Goal: Task Accomplishment & Management: Manage account settings

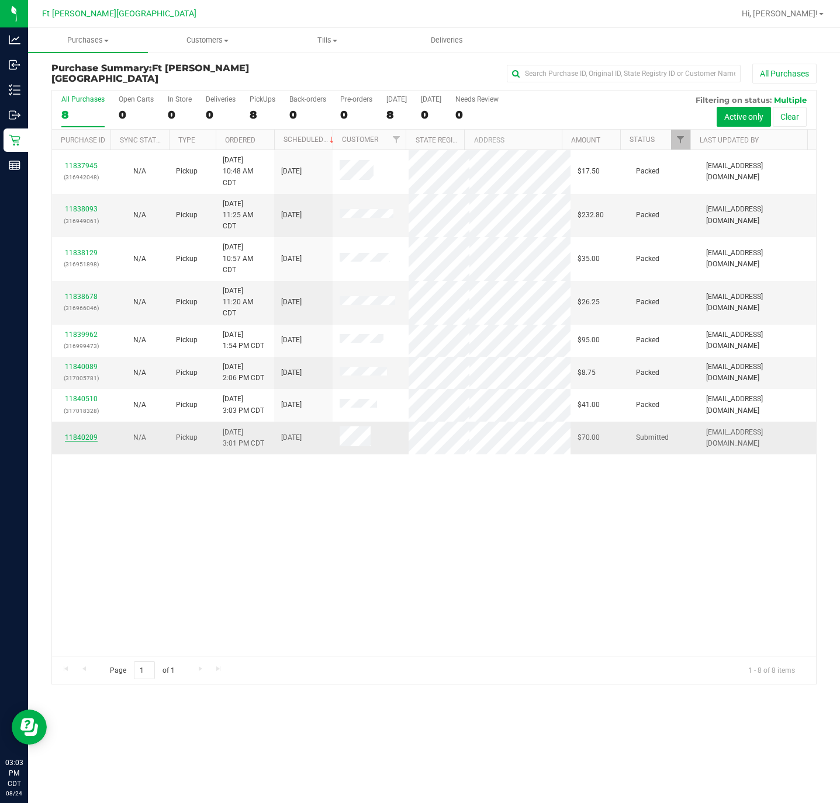
click at [79, 438] on link "11840209" at bounding box center [81, 438] width 33 height 8
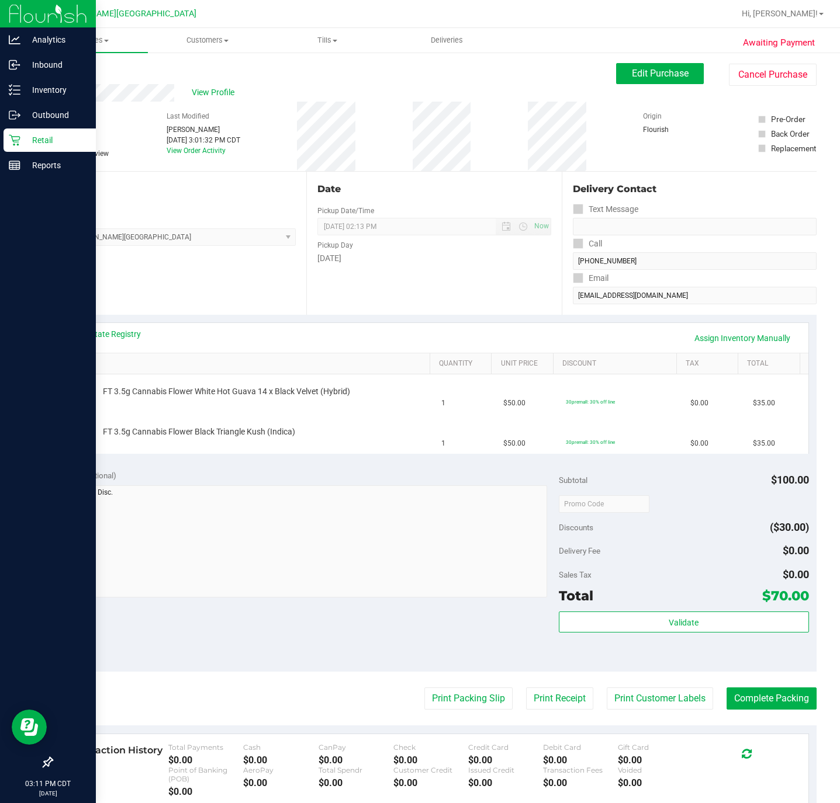
click at [36, 137] on p "Retail" at bounding box center [55, 140] width 70 height 14
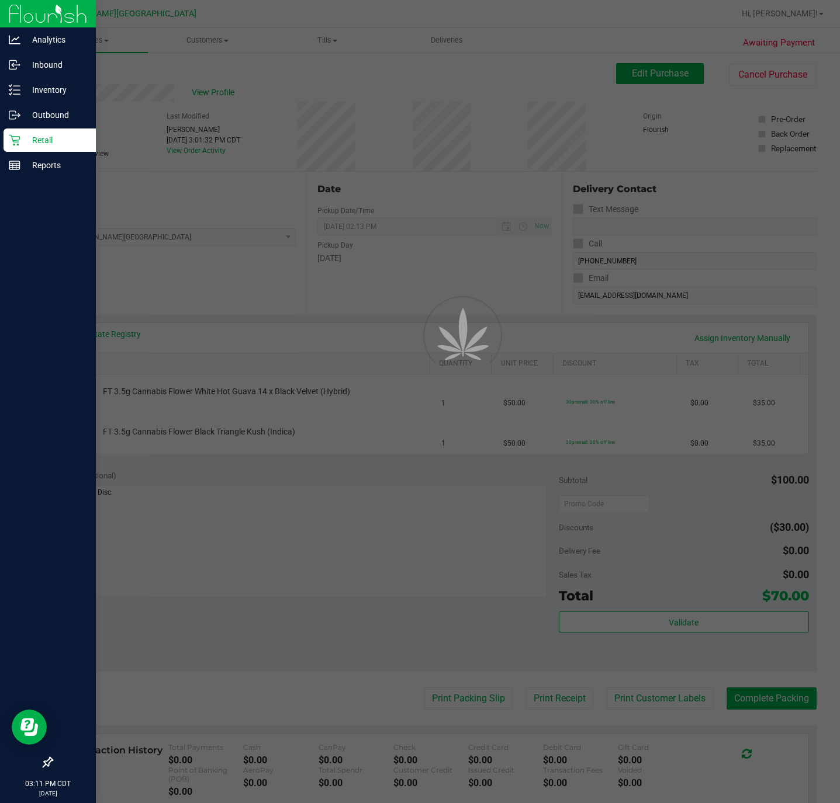
click at [36, 137] on p "Retail" at bounding box center [55, 140] width 70 height 14
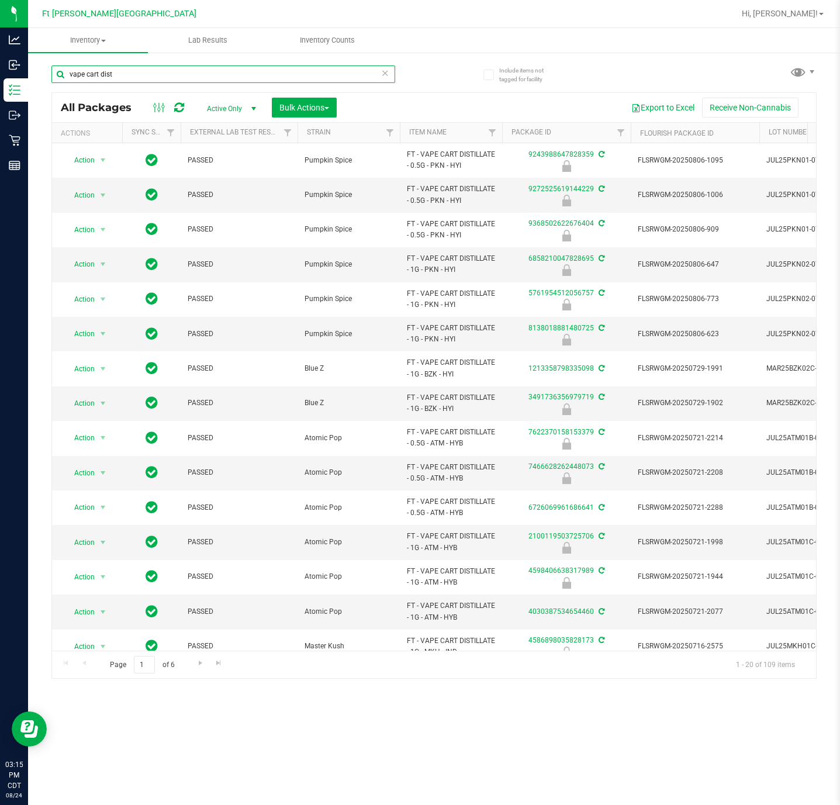
click at [116, 79] on input "vape cart dist" at bounding box center [223, 74] width 344 height 18
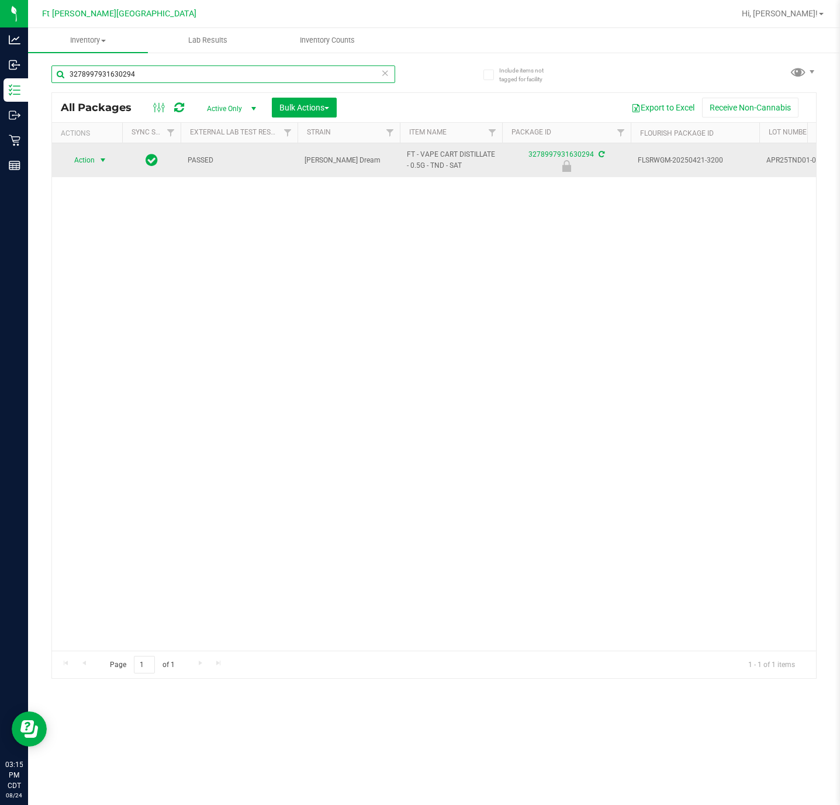
type input "3278997931630294"
click at [74, 165] on span "Action" at bounding box center [80, 160] width 32 height 16
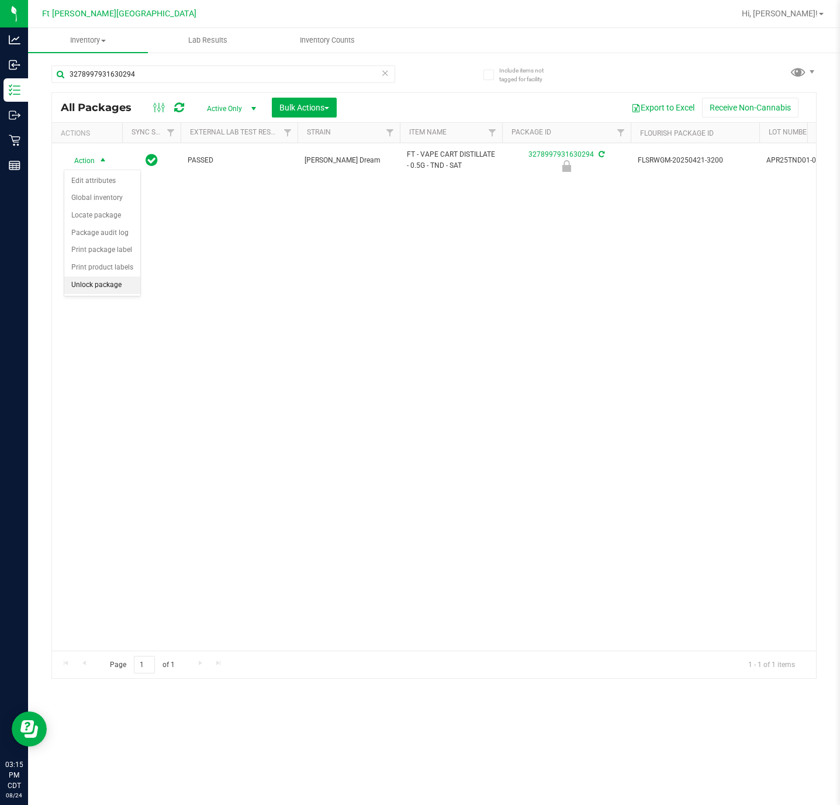
click at [102, 291] on li "Unlock package" at bounding box center [102, 285] width 76 height 18
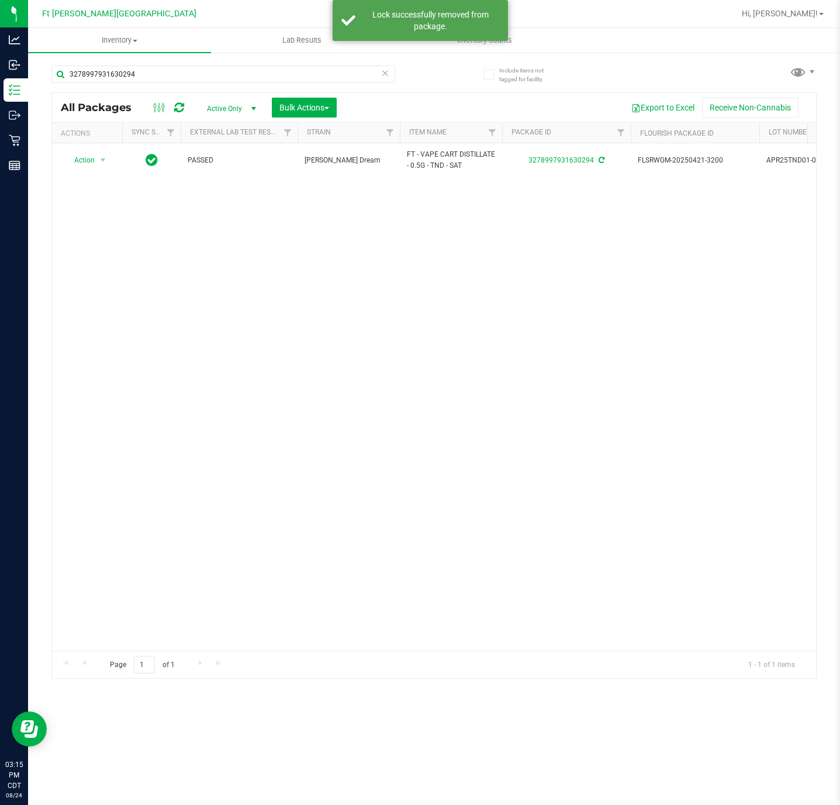
click at [196, 182] on div "Action Action Adjust qty Create package Edit attributes Global inventory Locate…" at bounding box center [434, 396] width 764 height 507
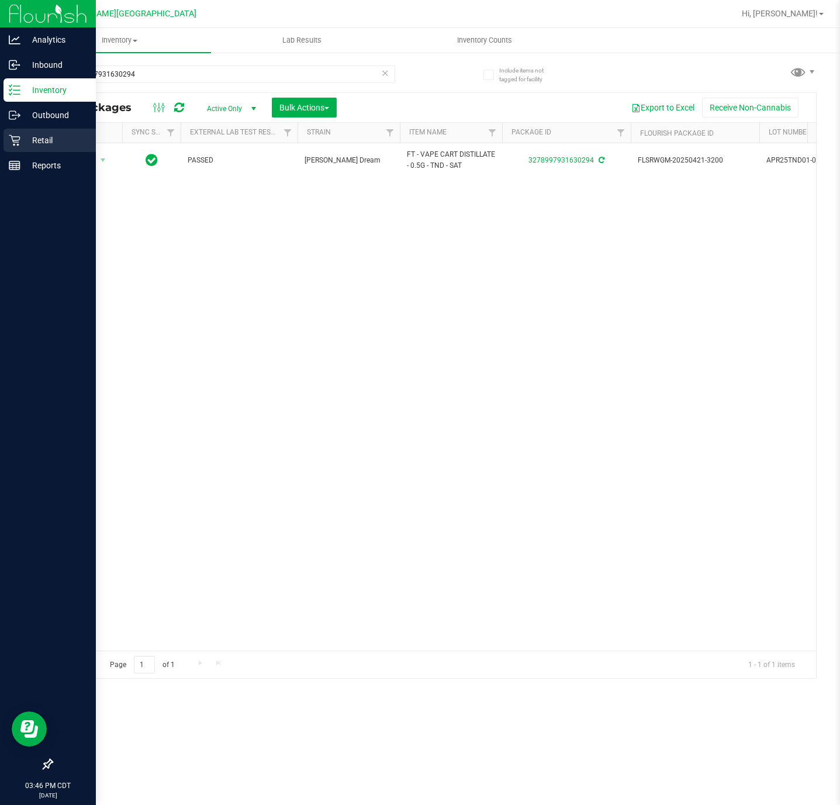
click at [22, 137] on p "Retail" at bounding box center [55, 140] width 70 height 14
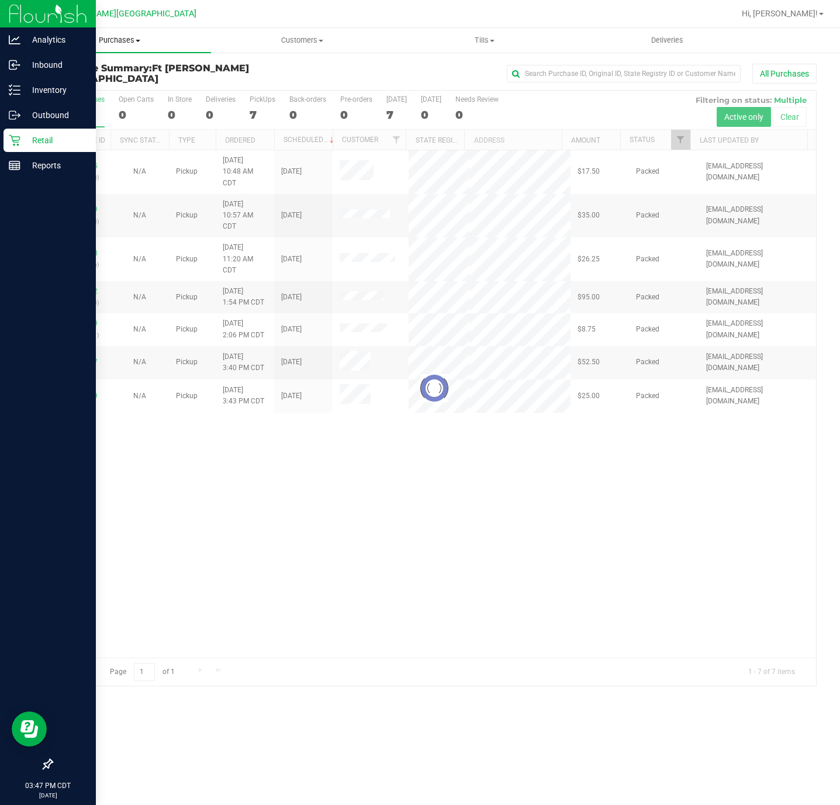
drag, startPoint x: 807, startPoint y: 131, endPoint x: 126, endPoint y: 44, distance: 686.3
click at [126, 44] on span "Purchases" at bounding box center [119, 40] width 183 height 11
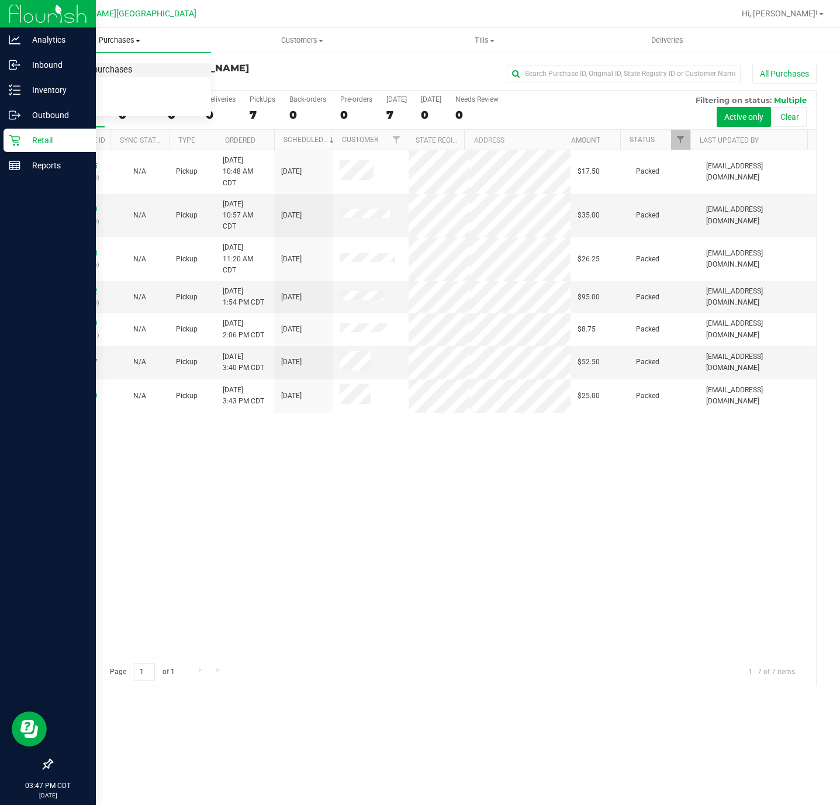
click at [122, 67] on span "Summary of purchases" at bounding box center [88, 70] width 120 height 10
click at [130, 35] on span "Purchases" at bounding box center [119, 40] width 183 height 11
click at [83, 96] on span "All purchases" at bounding box center [69, 98] width 83 height 10
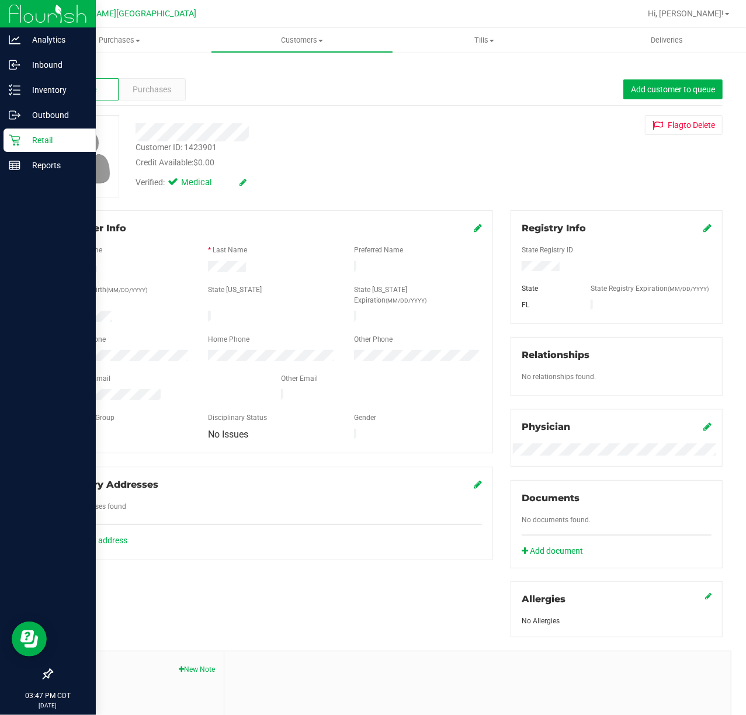
drag, startPoint x: 687, startPoint y: 13, endPoint x: 328, endPoint y: 148, distance: 383.6
click at [328, 148] on div "Customer ID: 1423901 Credit Available: $0.00" at bounding box center [299, 154] width 345 height 27
click at [148, 99] on div "Purchases" at bounding box center [152, 89] width 67 height 22
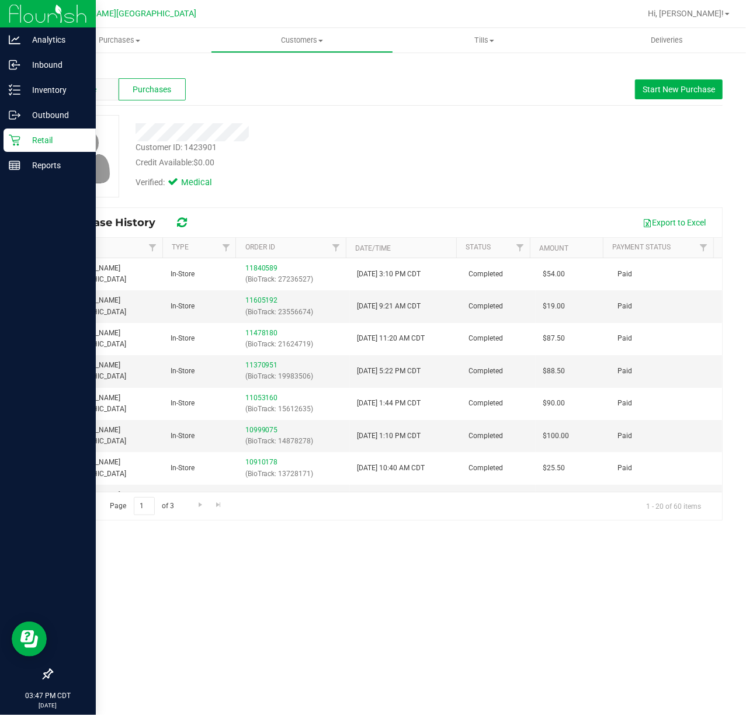
click at [99, 89] on div "Profile" at bounding box center [84, 89] width 67 height 22
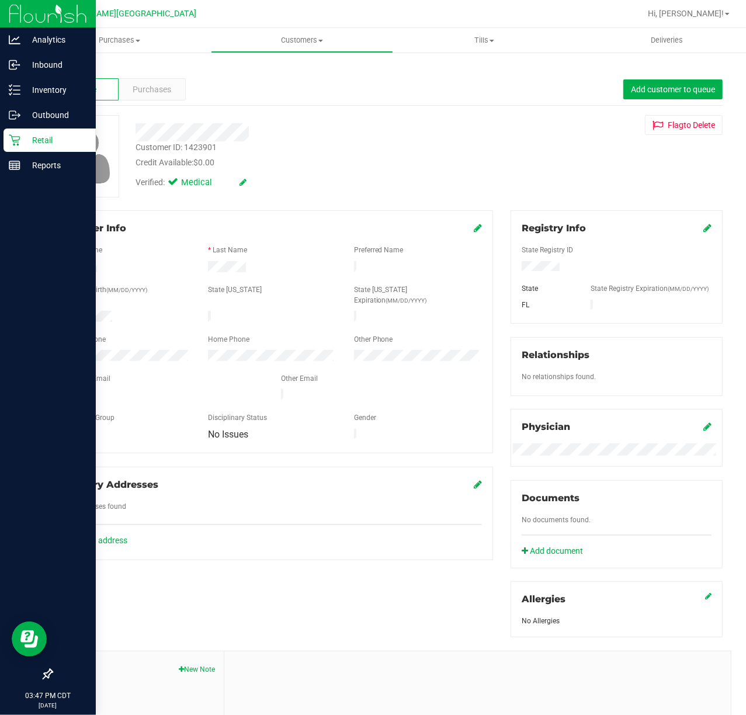
click at [369, 129] on div at bounding box center [299, 132] width 345 height 18
click at [50, 85] on p "Inventory" at bounding box center [55, 90] width 70 height 14
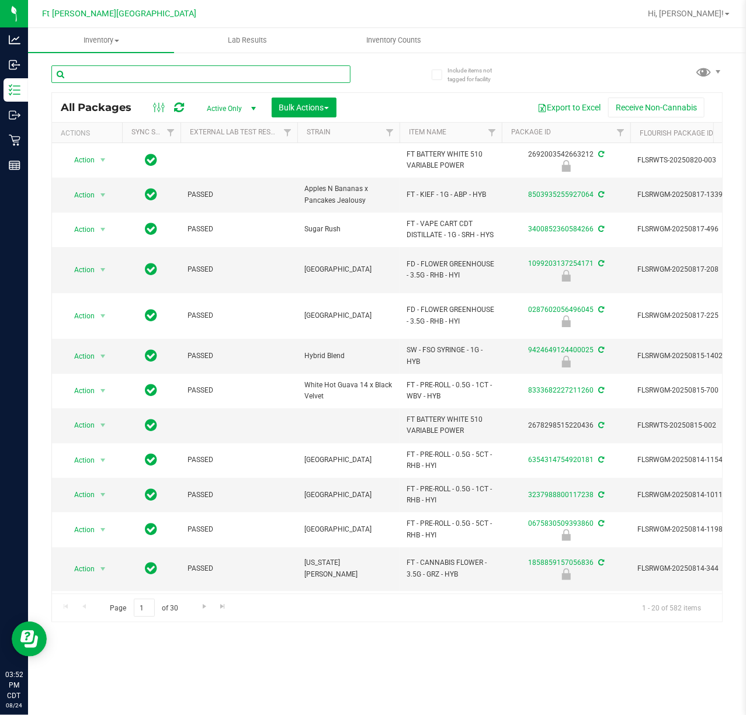
click at [178, 76] on input "text" at bounding box center [200, 74] width 299 height 18
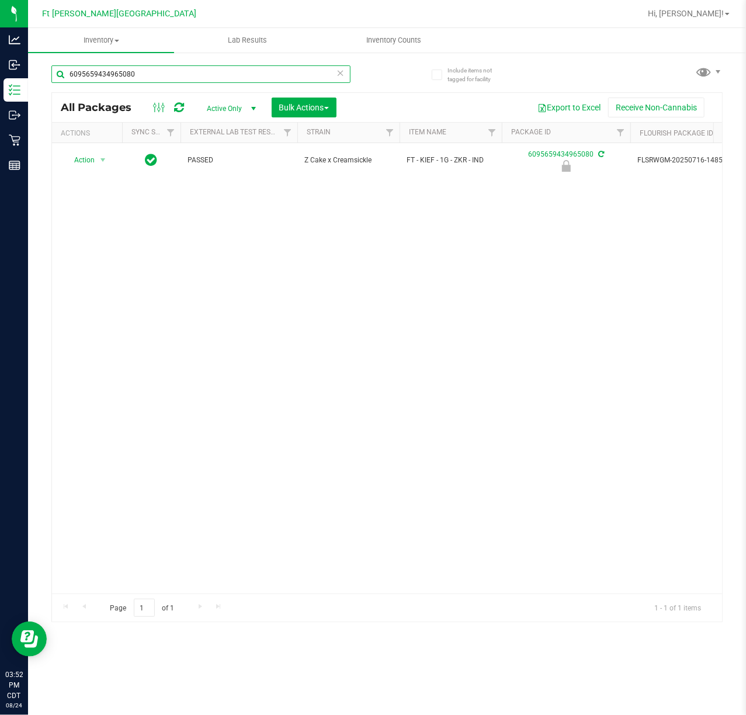
click at [175, 72] on input "6095659434965080" at bounding box center [200, 74] width 299 height 18
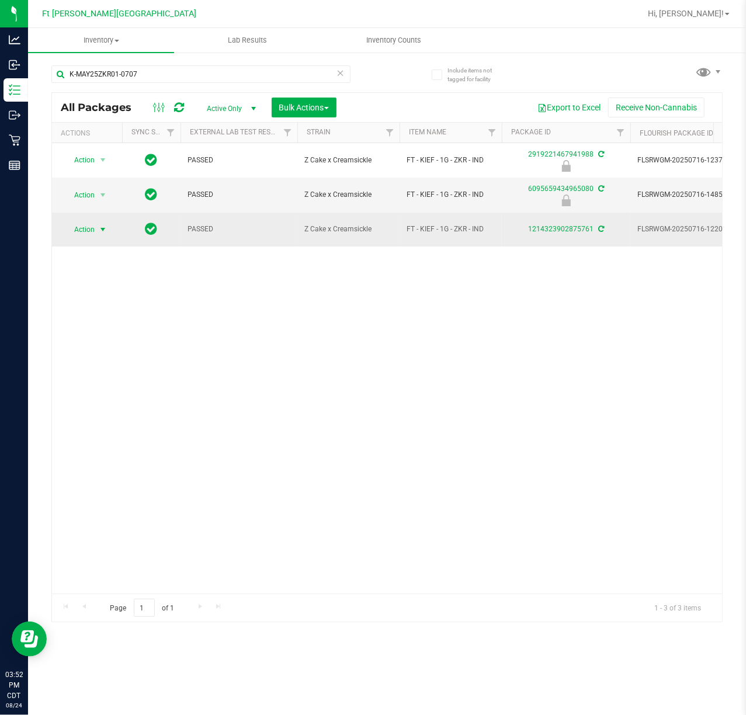
click at [86, 228] on span "Action" at bounding box center [80, 229] width 32 height 16
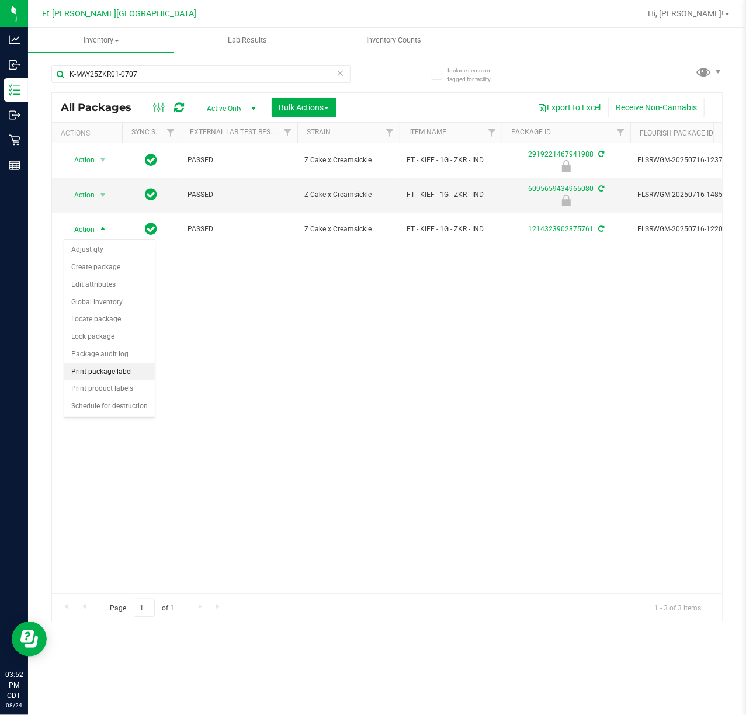
click at [122, 368] on li "Print package label" at bounding box center [109, 372] width 91 height 18
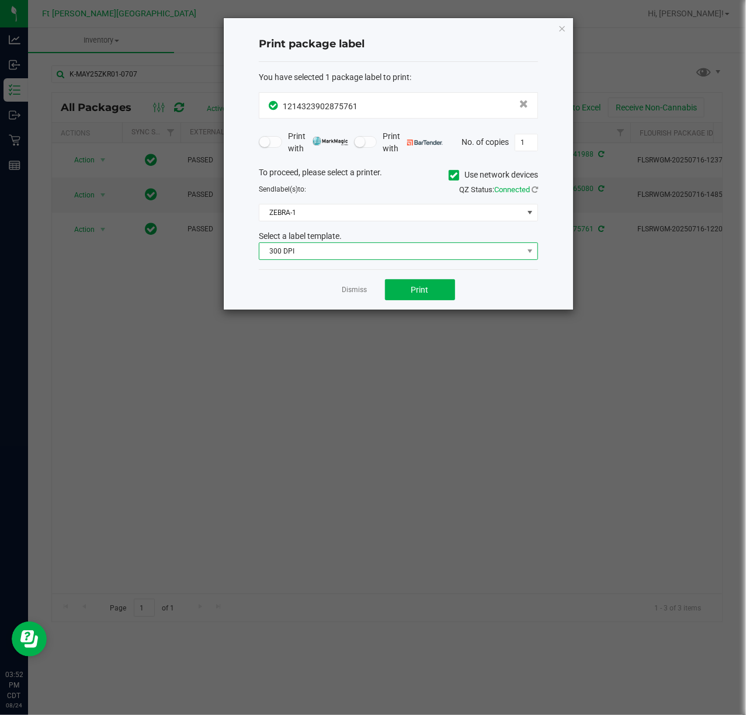
click at [304, 259] on span "300 DPI" at bounding box center [391, 251] width 264 height 16
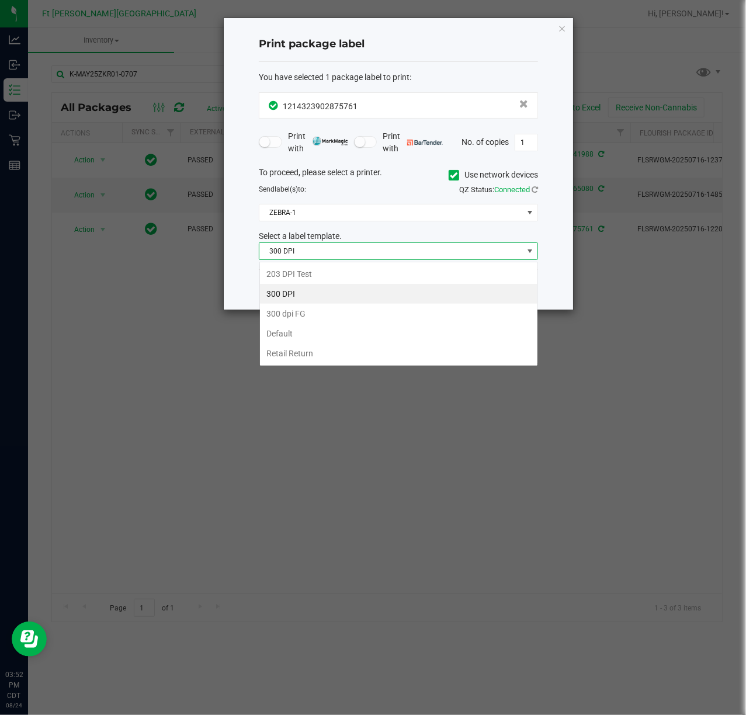
scroll to position [18, 279]
click at [306, 274] on li "203 DPI Test" at bounding box center [399, 274] width 278 height 20
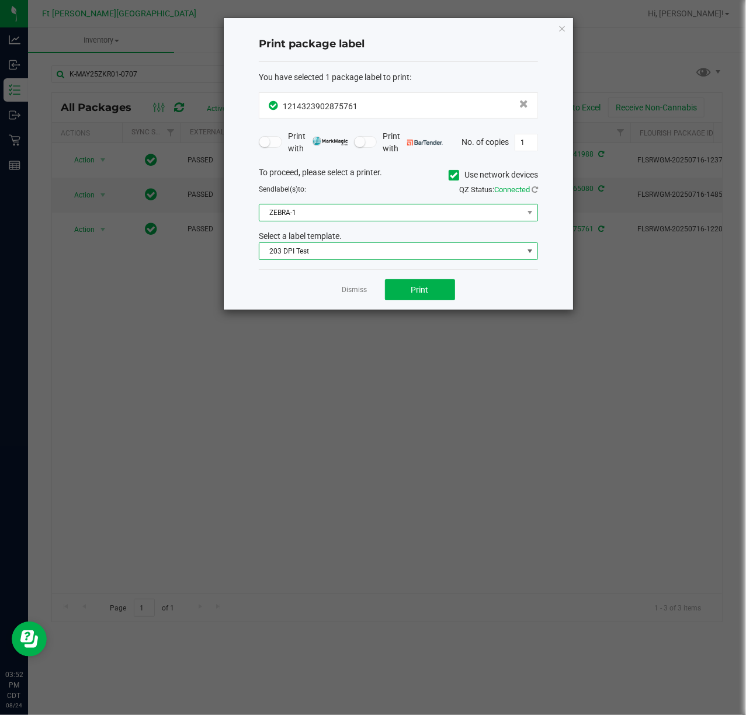
click at [298, 219] on span "ZEBRA-1" at bounding box center [391, 213] width 264 height 16
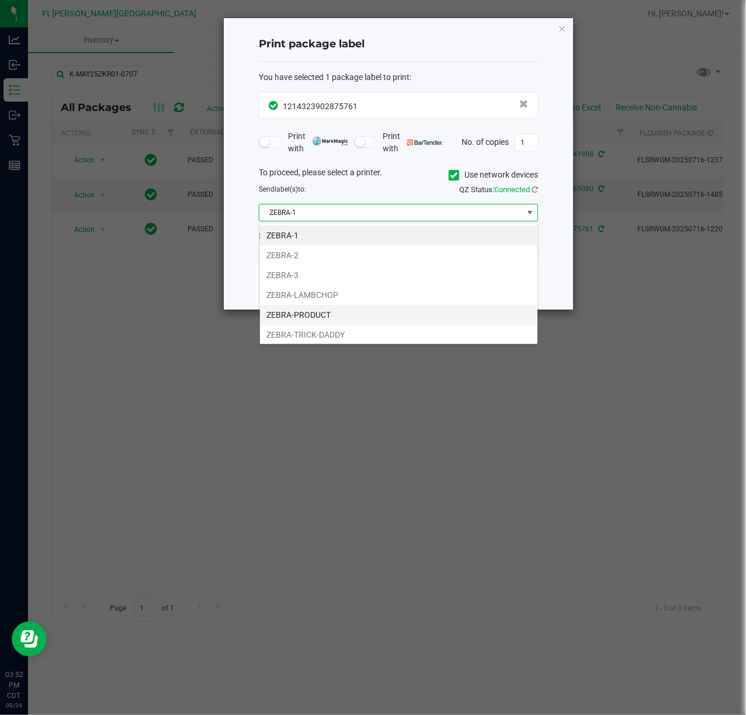
scroll to position [25, 0]
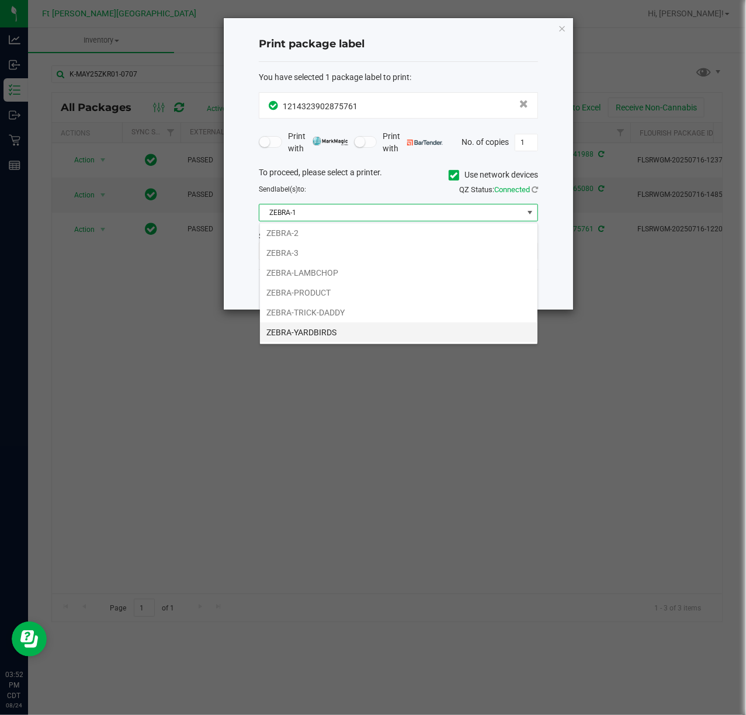
click at [325, 323] on li "ZEBRA-YARDBIRDS" at bounding box center [399, 333] width 278 height 20
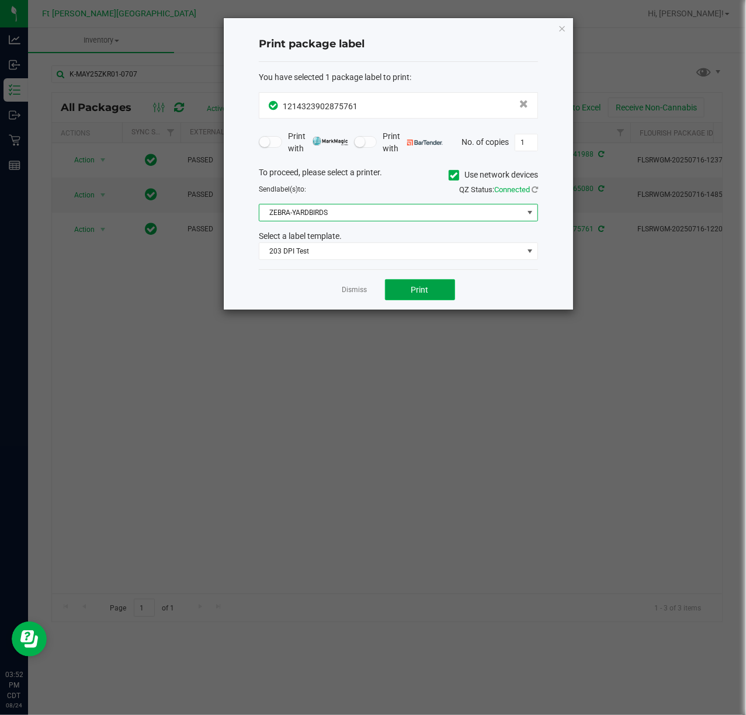
click at [403, 286] on button "Print" at bounding box center [420, 289] width 70 height 21
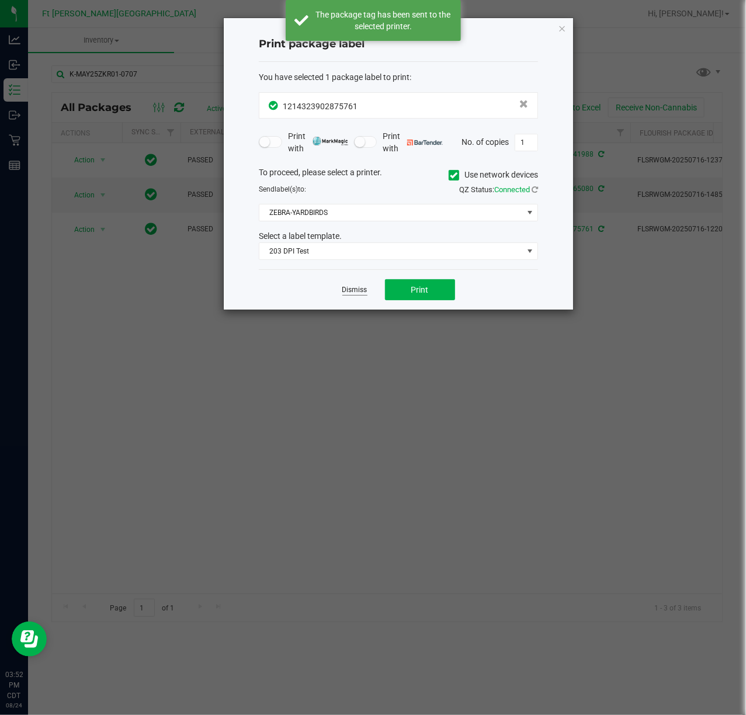
click at [354, 290] on link "Dismiss" at bounding box center [354, 290] width 25 height 10
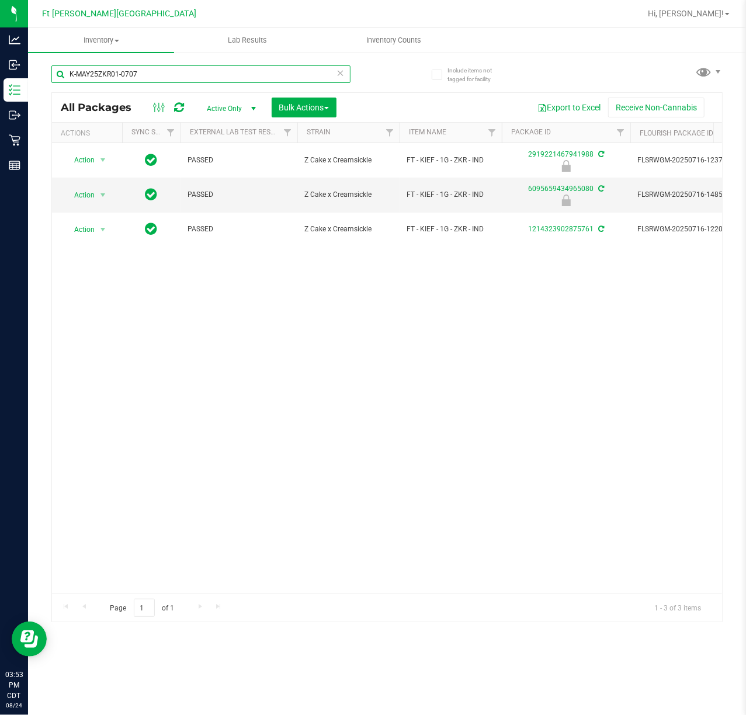
click at [193, 74] on input "K-MAY25ZKR01-0707" at bounding box center [200, 74] width 299 height 18
click at [186, 70] on input "K-MAY25ZKR01-0707" at bounding box center [200, 74] width 299 height 18
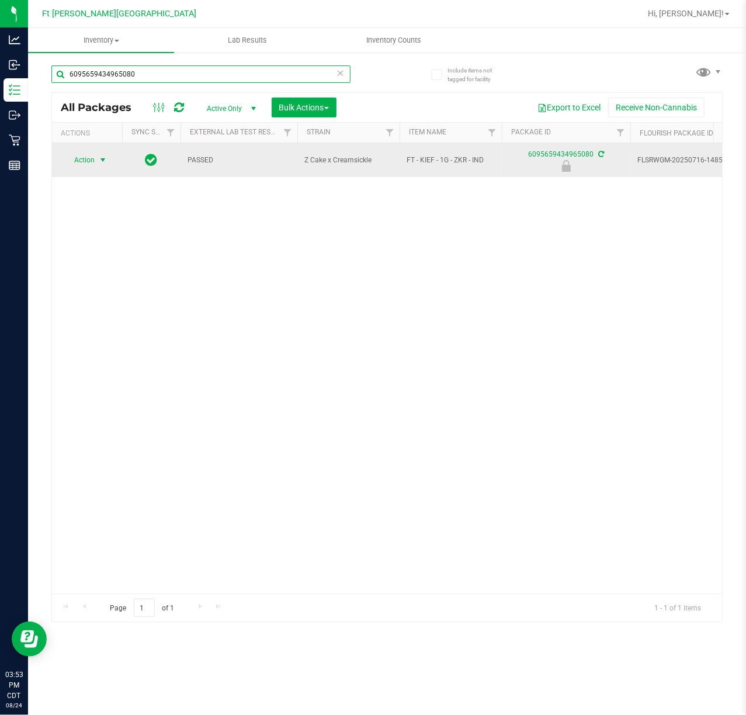
type input "6095659434965080"
click at [101, 155] on span "select" at bounding box center [102, 159] width 9 height 9
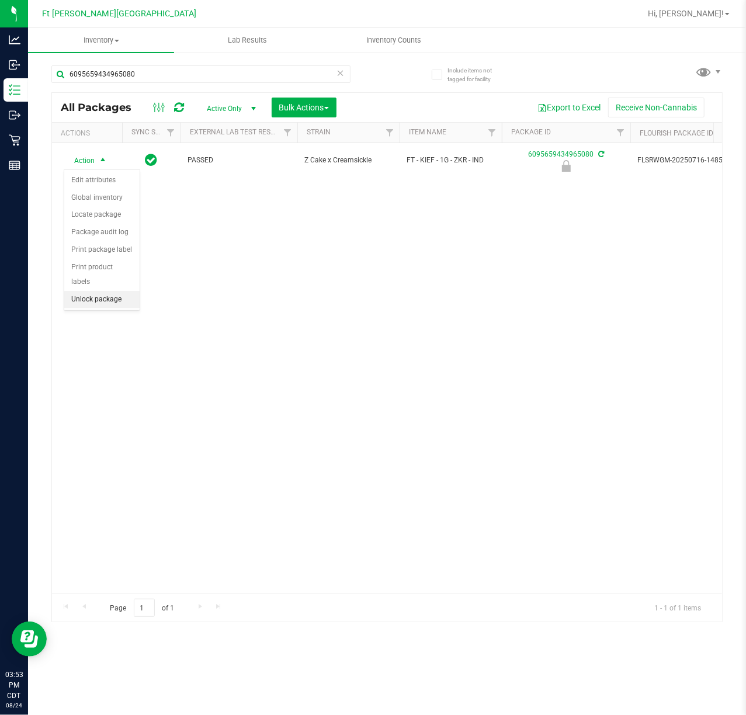
click at [119, 302] on li "Unlock package" at bounding box center [101, 300] width 75 height 18
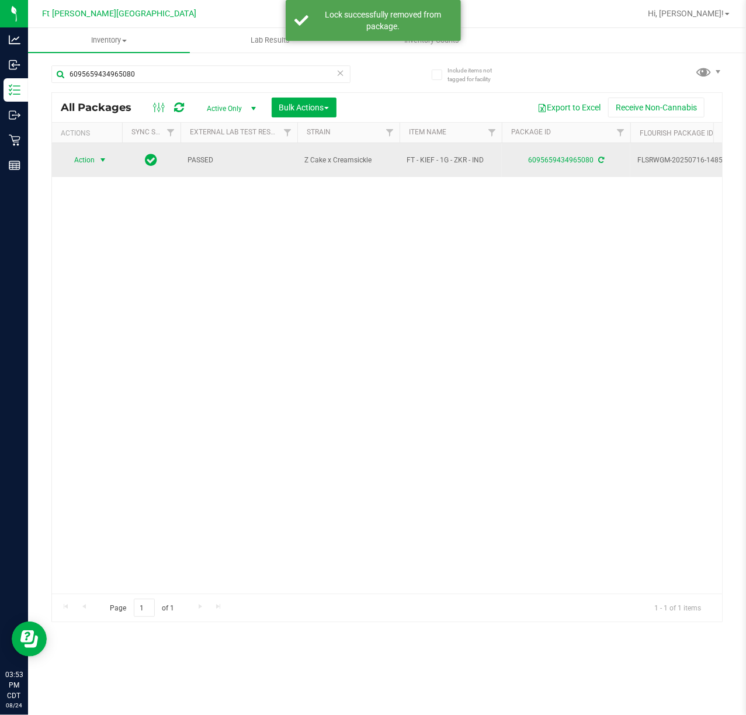
click at [92, 164] on span "Action" at bounding box center [80, 160] width 32 height 16
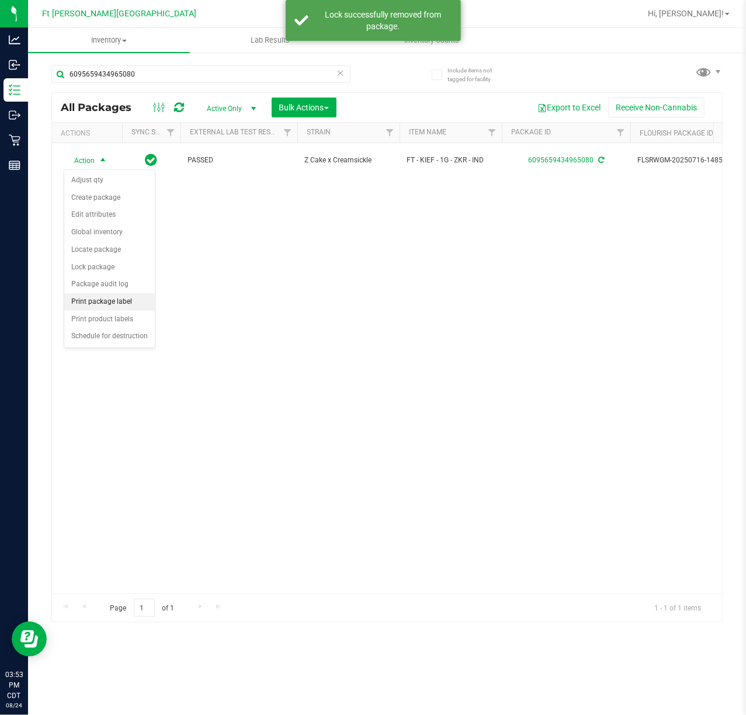
click at [124, 304] on li "Print package label" at bounding box center [109, 302] width 91 height 18
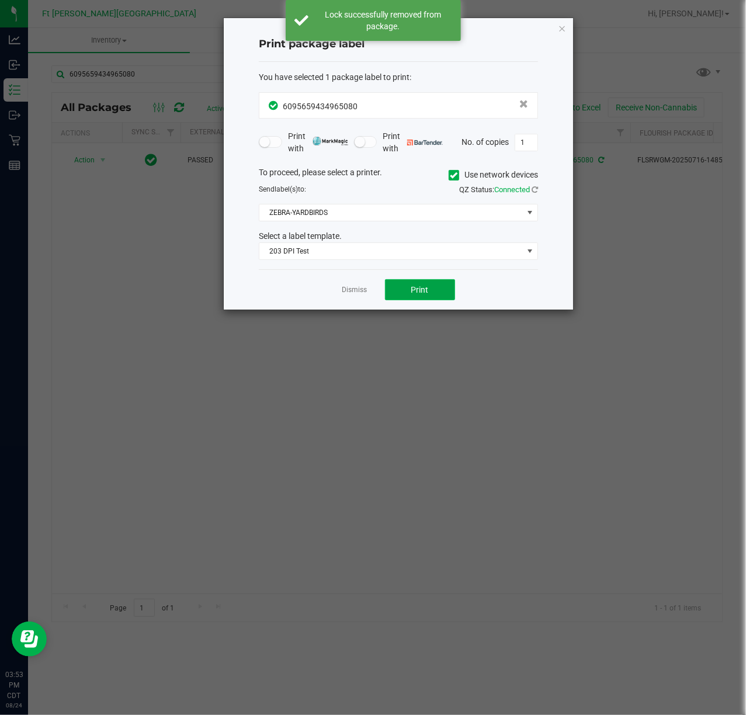
click at [426, 288] on span "Print" at bounding box center [420, 289] width 18 height 9
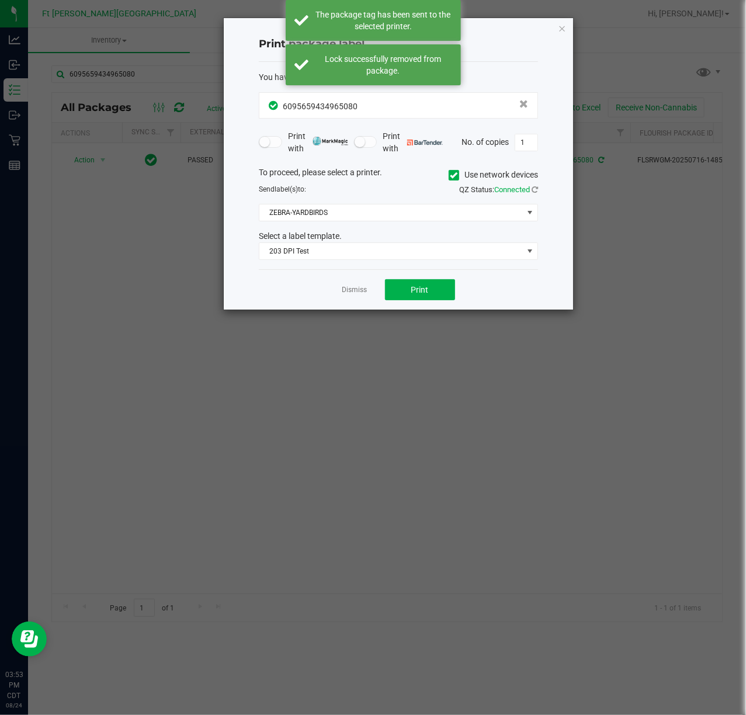
click at [359, 284] on div "Dismiss Print" at bounding box center [398, 289] width 279 height 40
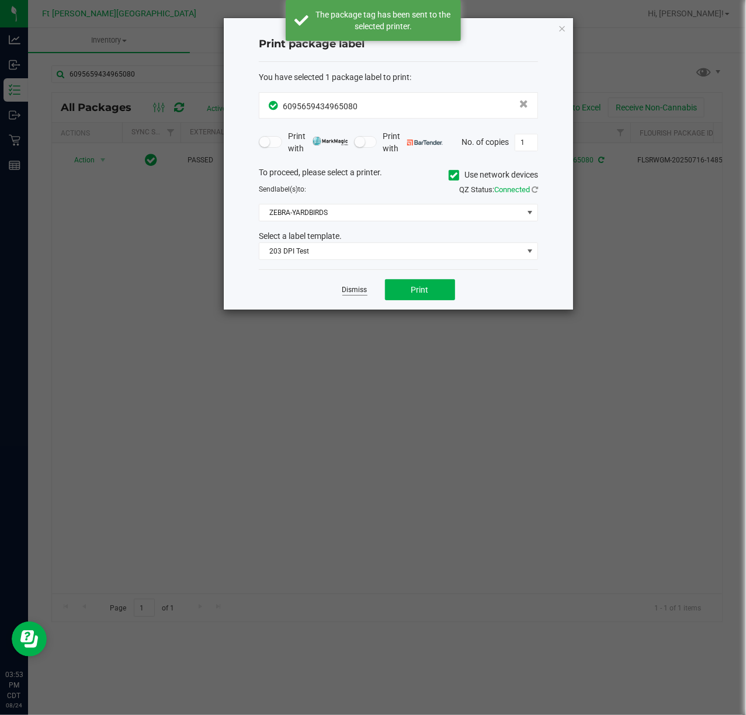
click at [365, 295] on link "Dismiss" at bounding box center [354, 290] width 25 height 10
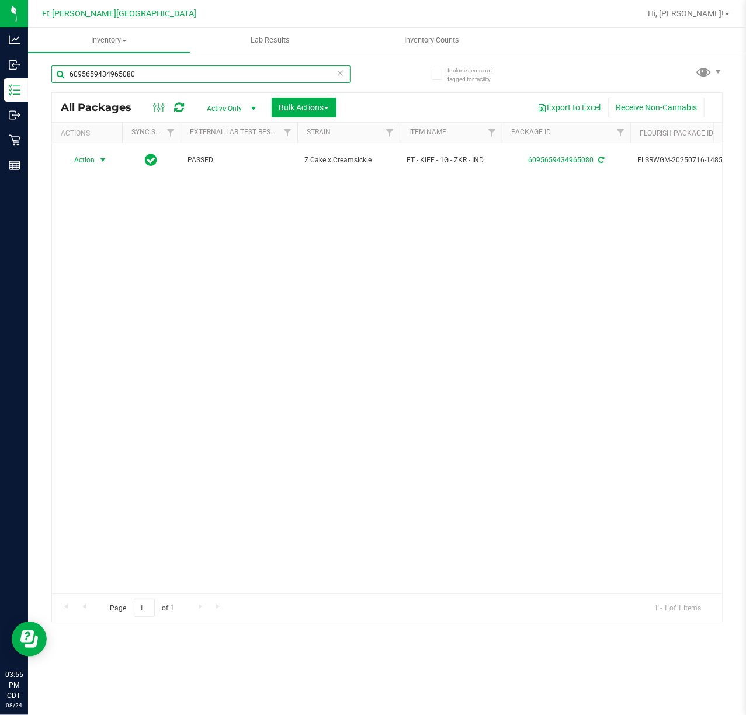
click at [176, 77] on input "6095659434965080" at bounding box center [200, 74] width 299 height 18
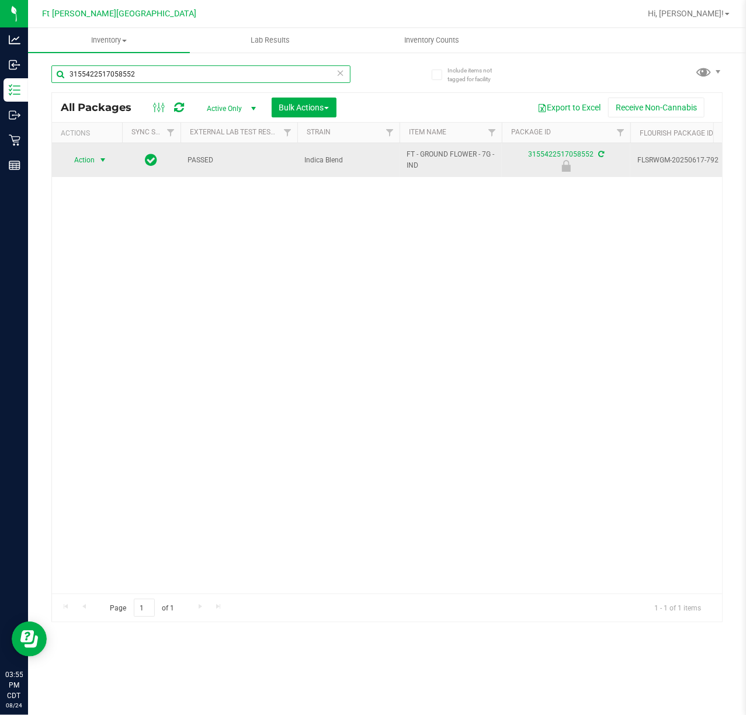
type input "3155422517058552"
click at [98, 157] on span "select" at bounding box center [102, 159] width 9 height 9
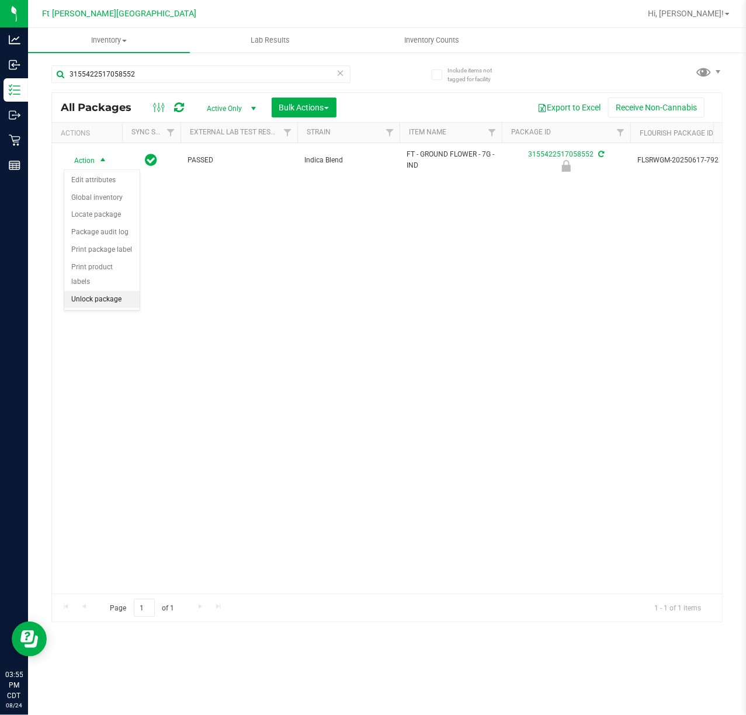
click at [108, 303] on li "Unlock package" at bounding box center [101, 300] width 75 height 18
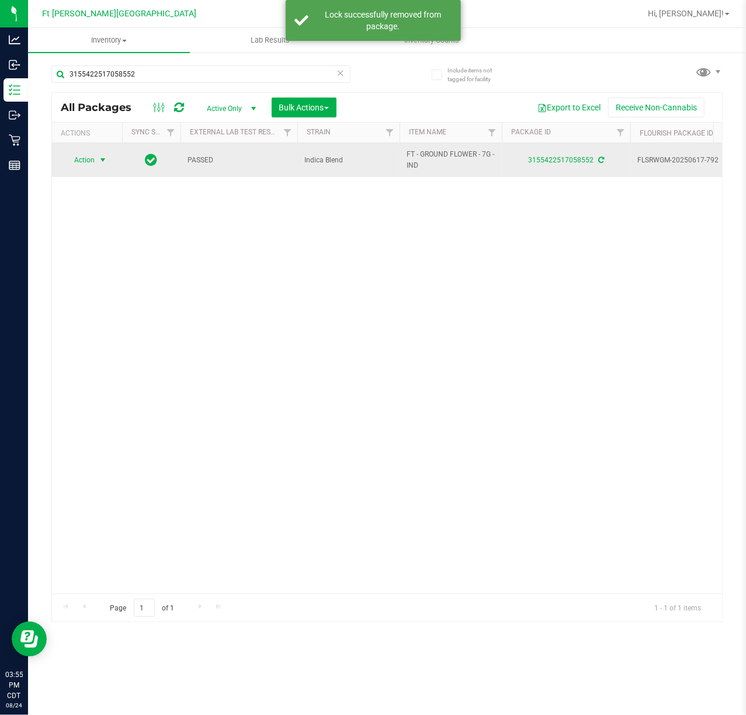
click at [99, 161] on span "select" at bounding box center [102, 159] width 9 height 9
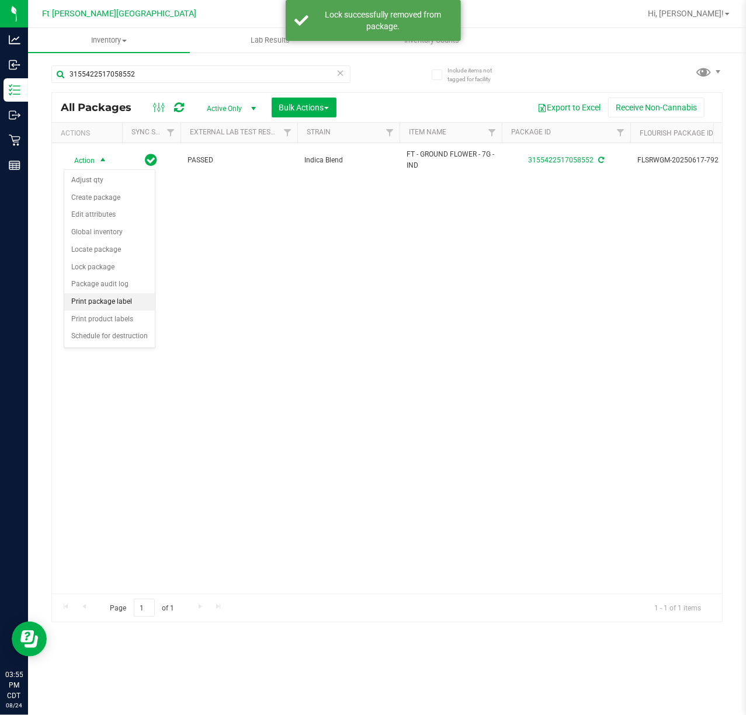
click at [104, 307] on li "Print package label" at bounding box center [109, 302] width 91 height 18
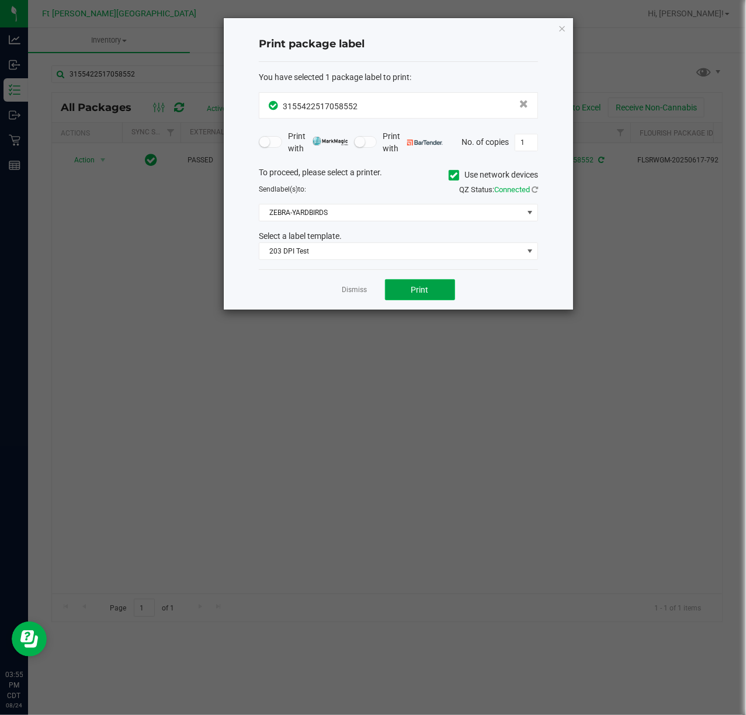
click at [428, 292] on span "Print" at bounding box center [420, 289] width 18 height 9
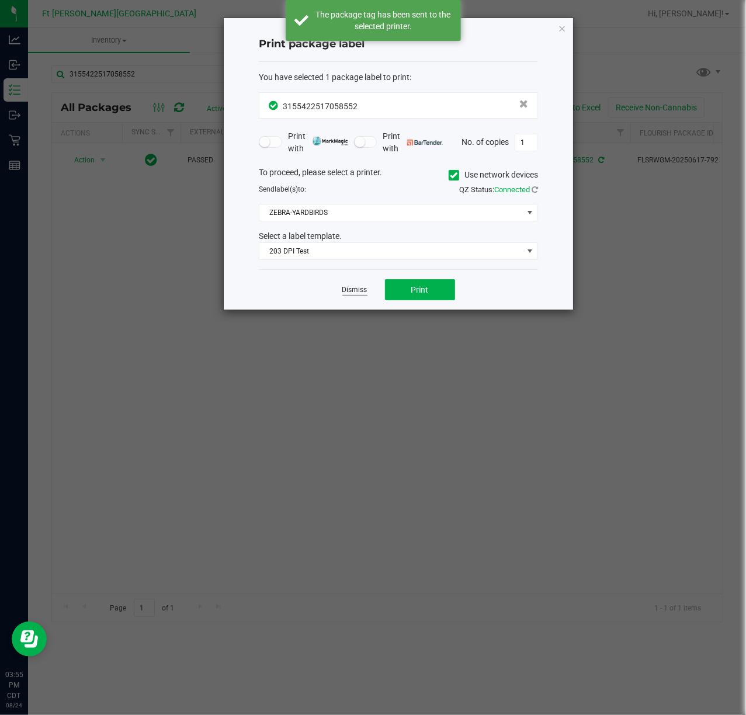
click at [361, 288] on link "Dismiss" at bounding box center [354, 290] width 25 height 10
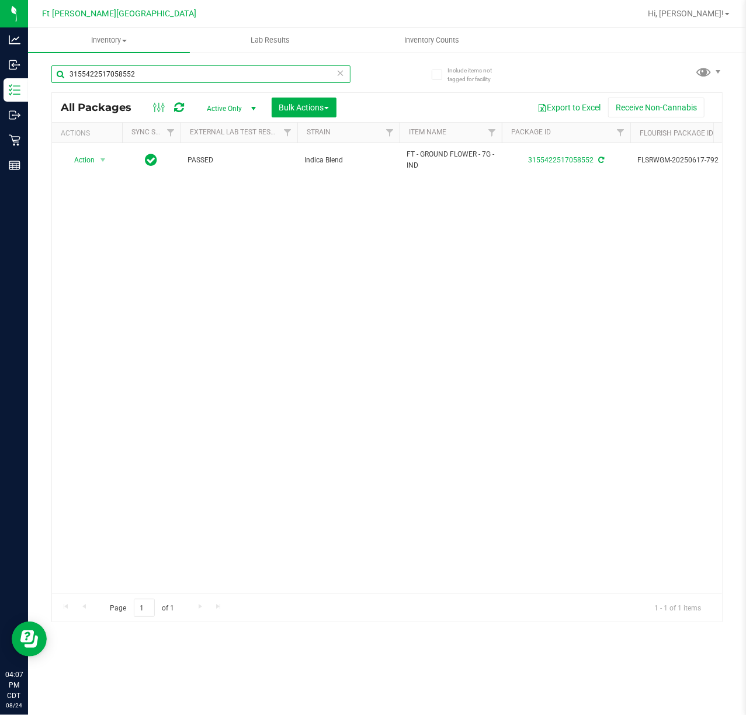
click at [201, 68] on input "3155422517058552" at bounding box center [200, 74] width 299 height 18
type input "cim"
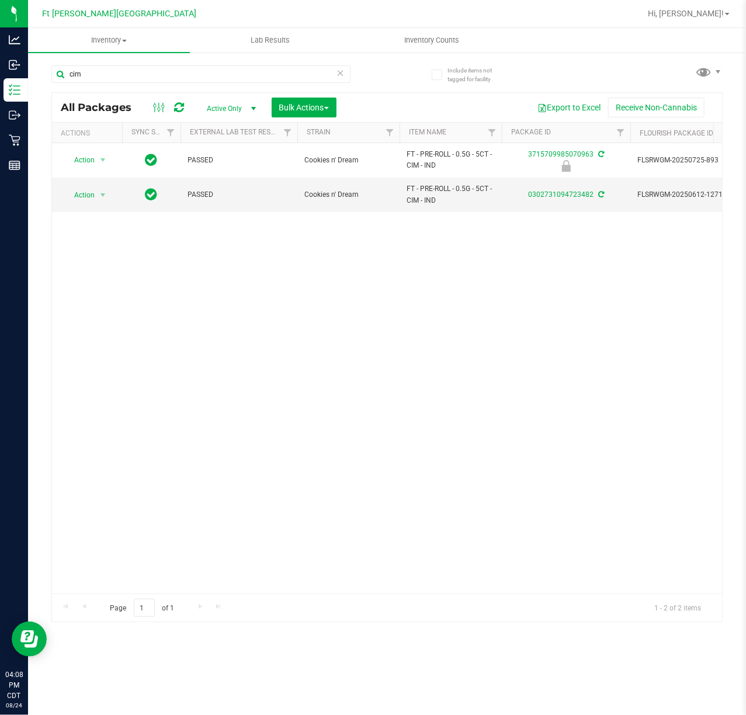
click at [300, 377] on div "Action Action Edit attributes Global inventory Locate package Package audit log…" at bounding box center [387, 368] width 670 height 451
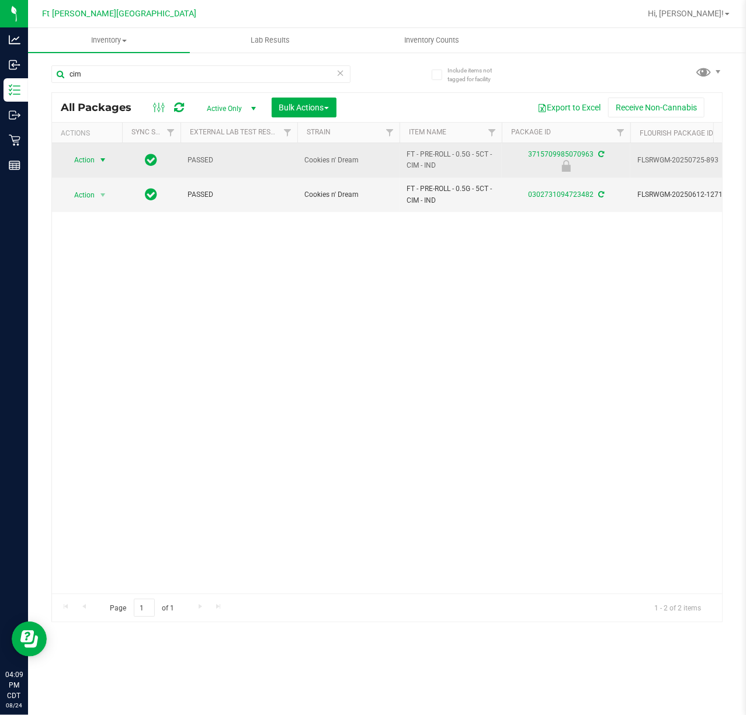
click at [74, 160] on span "Action" at bounding box center [80, 160] width 32 height 16
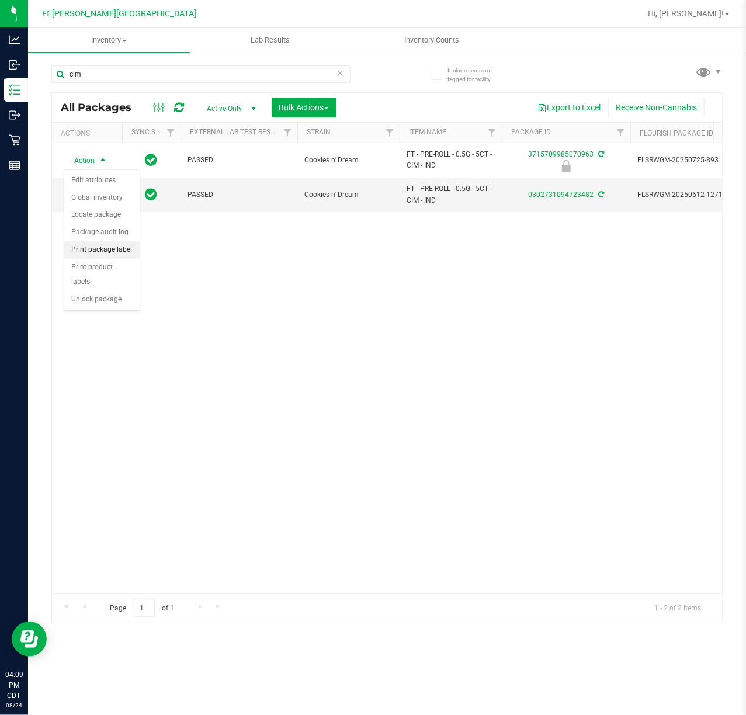
click at [123, 251] on li "Print package label" at bounding box center [101, 250] width 75 height 18
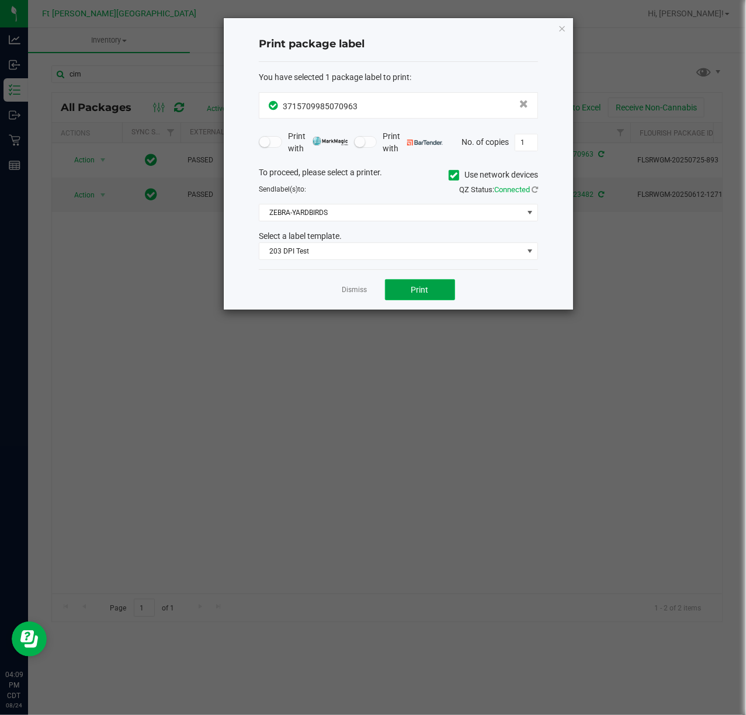
click at [416, 293] on span "Print" at bounding box center [420, 289] width 18 height 9
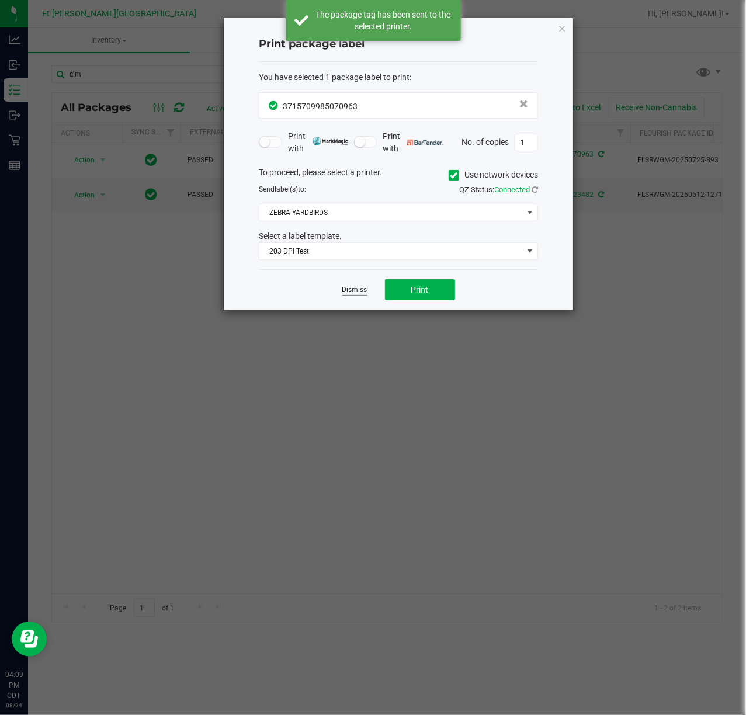
click at [359, 293] on link "Dismiss" at bounding box center [354, 290] width 25 height 10
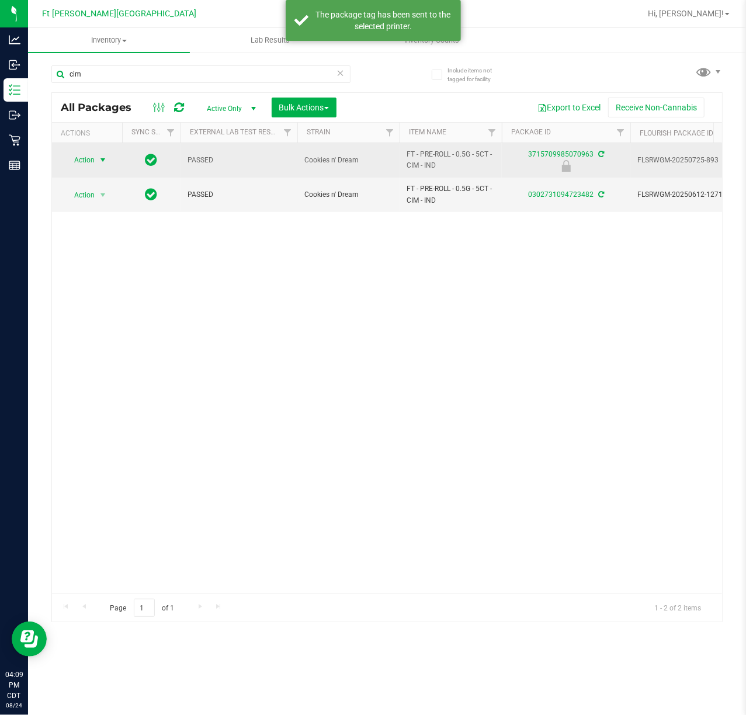
click at [82, 161] on span "Action" at bounding box center [80, 160] width 32 height 16
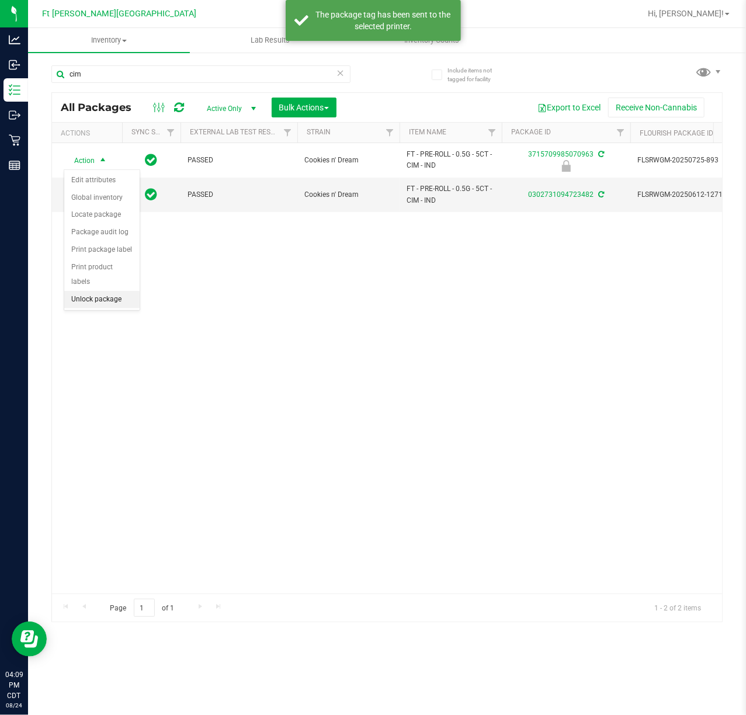
click at [96, 303] on li "Unlock package" at bounding box center [101, 300] width 75 height 18
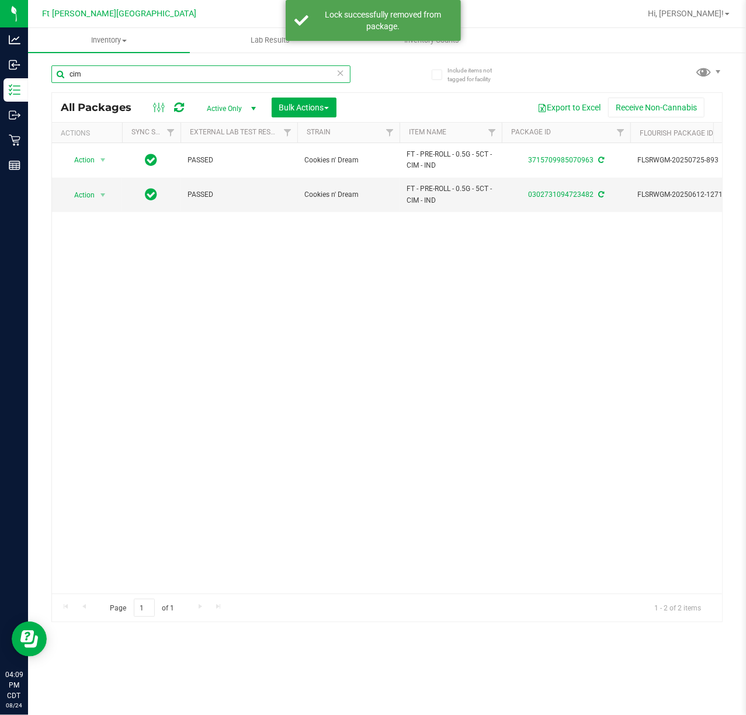
click at [147, 81] on input "cim" at bounding box center [200, 74] width 299 height 18
click at [146, 81] on input "cim" at bounding box center [200, 74] width 299 height 18
click at [146, 80] on input "cim" at bounding box center [200, 74] width 299 height 18
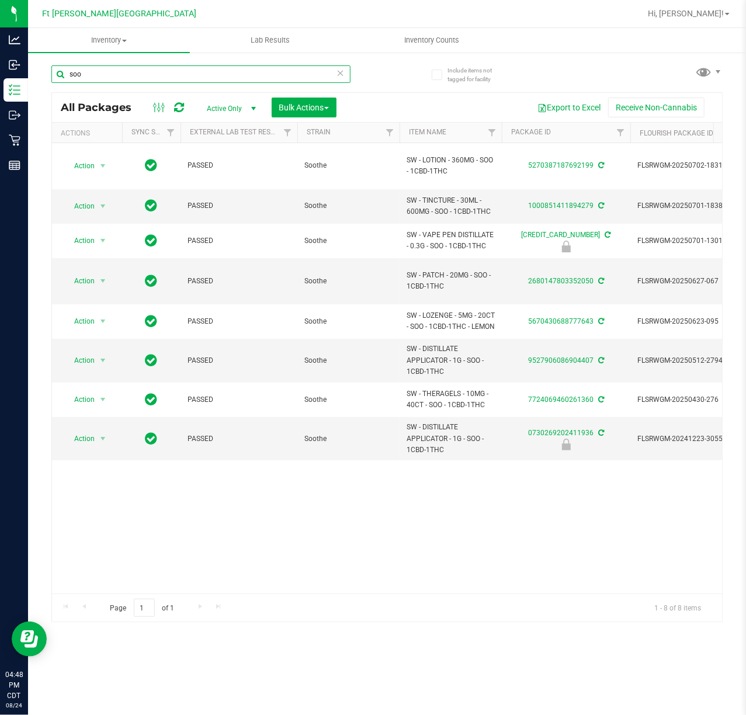
click at [122, 76] on input "soo" at bounding box center [200, 74] width 299 height 18
click at [120, 76] on input "soo" at bounding box center [200, 74] width 299 height 18
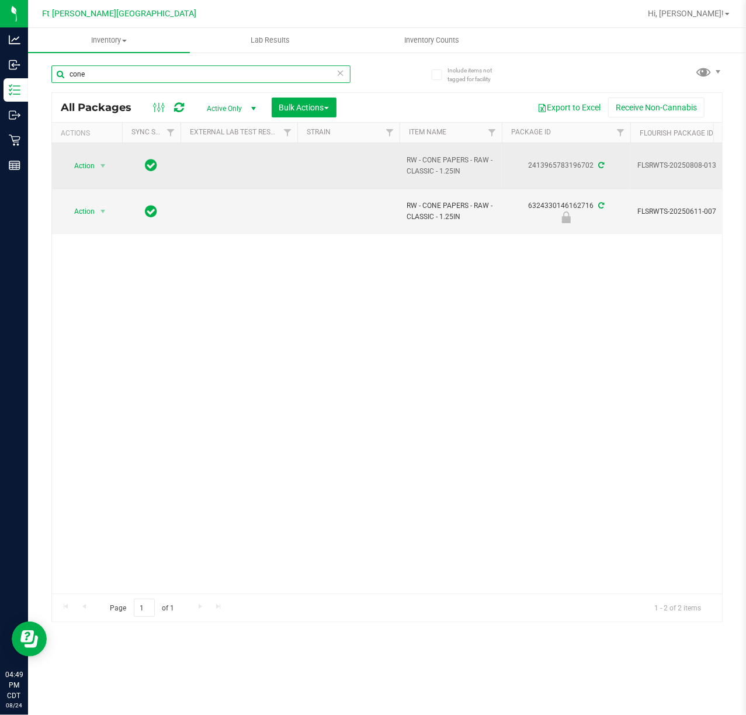
type input "cone"
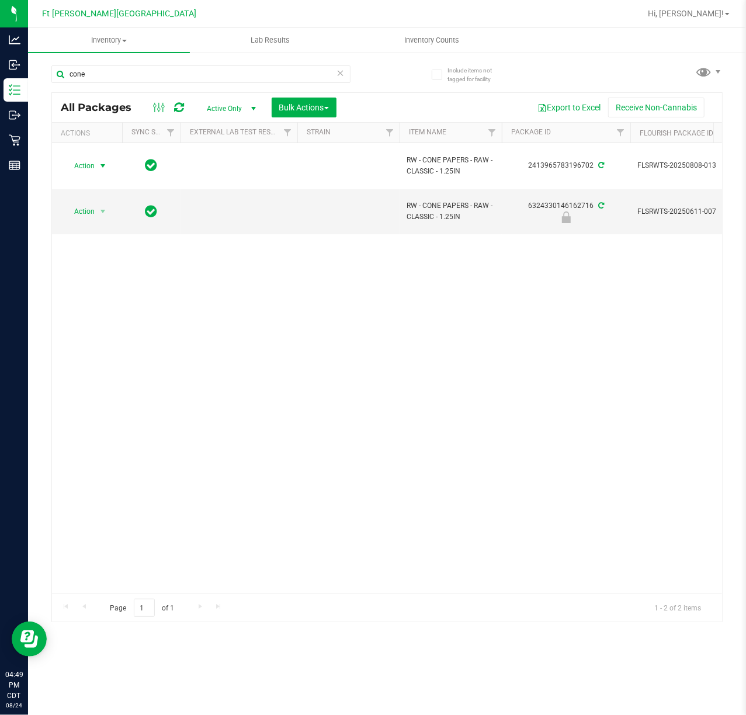
drag, startPoint x: 96, startPoint y: 160, endPoint x: 80, endPoint y: 191, distance: 34.8
click at [96, 160] on span "select" at bounding box center [103, 166] width 15 height 16
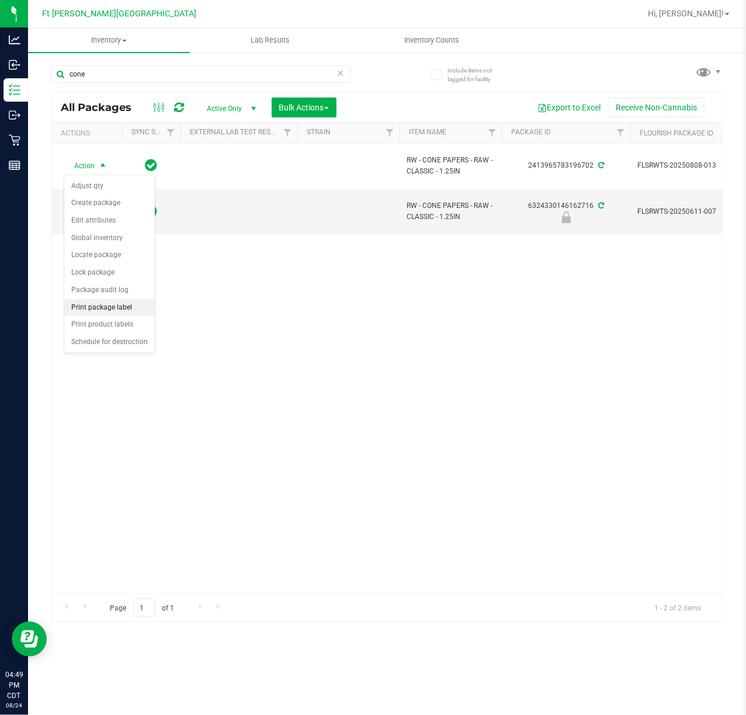
click at [106, 309] on li "Print package label" at bounding box center [109, 308] width 91 height 18
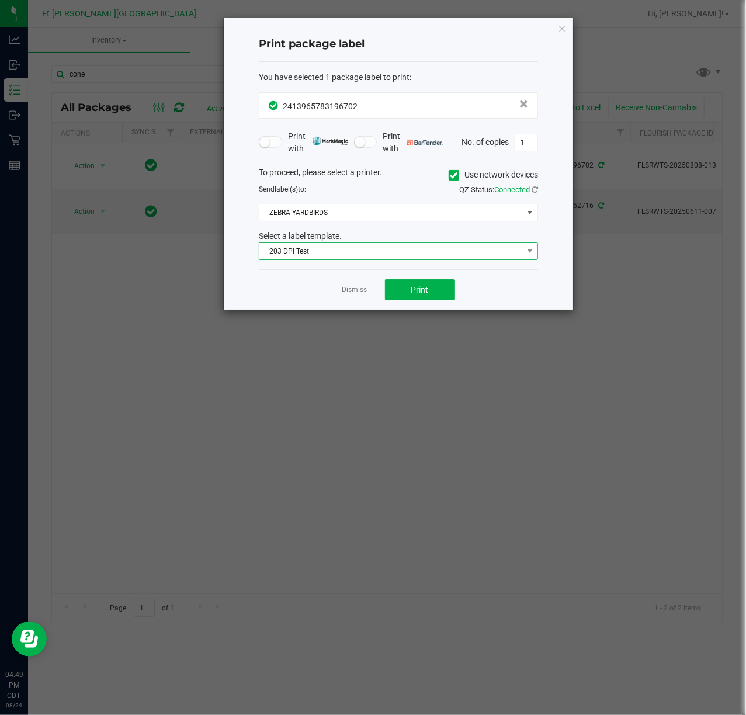
click at [463, 255] on span "203 DPI Test" at bounding box center [391, 251] width 264 height 16
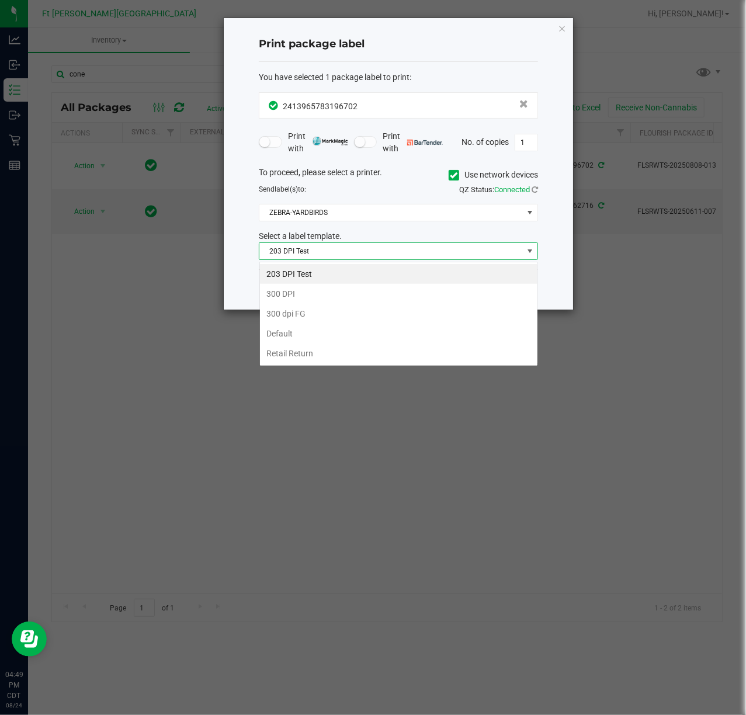
scroll to position [18, 279]
click at [333, 292] on li "300 DPI" at bounding box center [399, 294] width 278 height 20
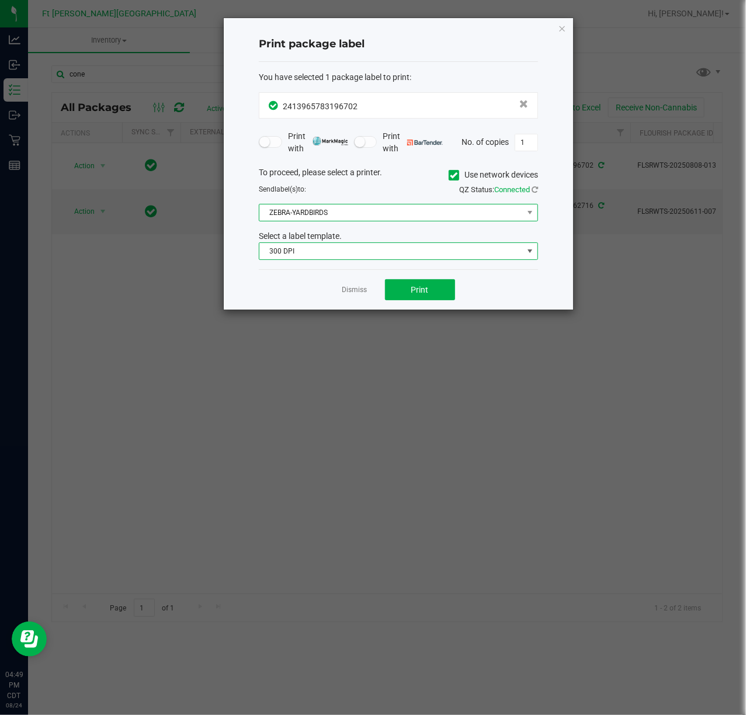
click at [438, 219] on span "ZEBRA-YARDBIRDS" at bounding box center [391, 213] width 264 height 16
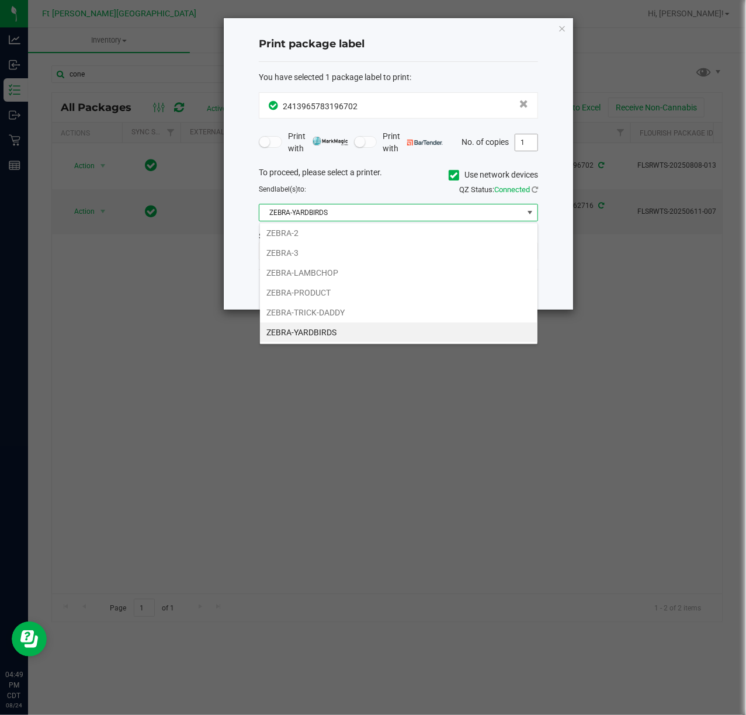
click at [526, 141] on input "1" at bounding box center [526, 142] width 22 height 16
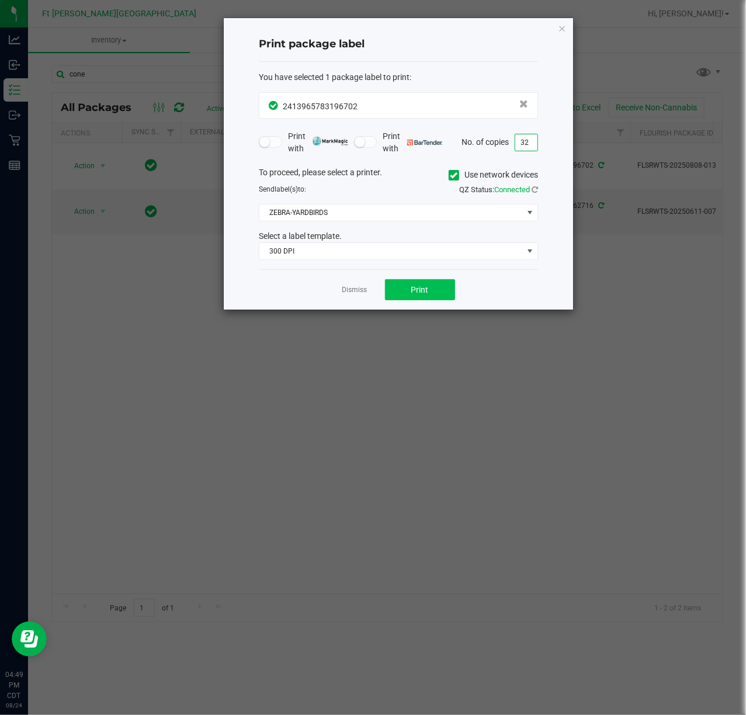
type input "32"
click at [423, 290] on span "Print" at bounding box center [420, 289] width 18 height 9
drag, startPoint x: 349, startPoint y: 277, endPoint x: 349, endPoint y: 292, distance: 15.2
click at [349, 277] on div "Dismiss Print" at bounding box center [398, 289] width 279 height 40
click at [349, 292] on link "Dismiss" at bounding box center [354, 290] width 25 height 10
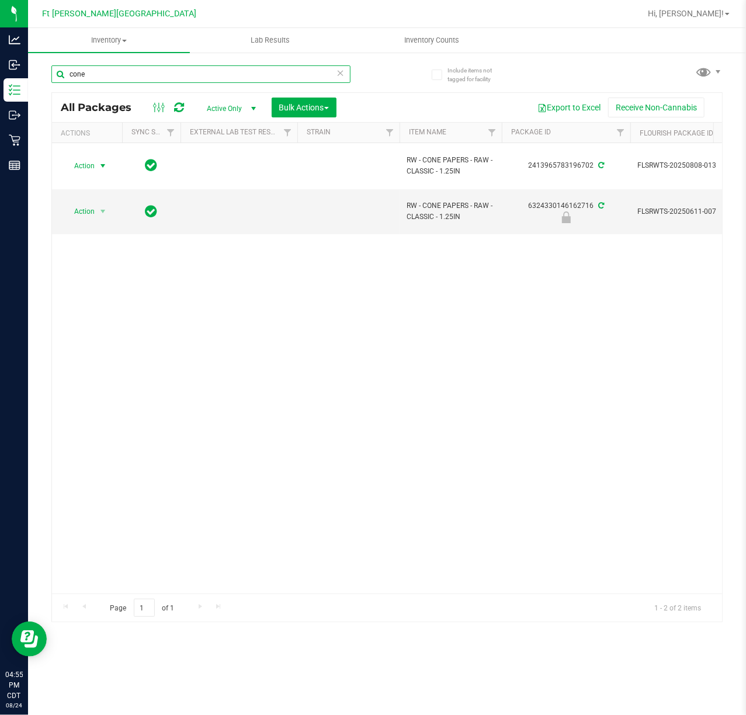
click at [237, 75] on input "cone" at bounding box center [200, 74] width 299 height 18
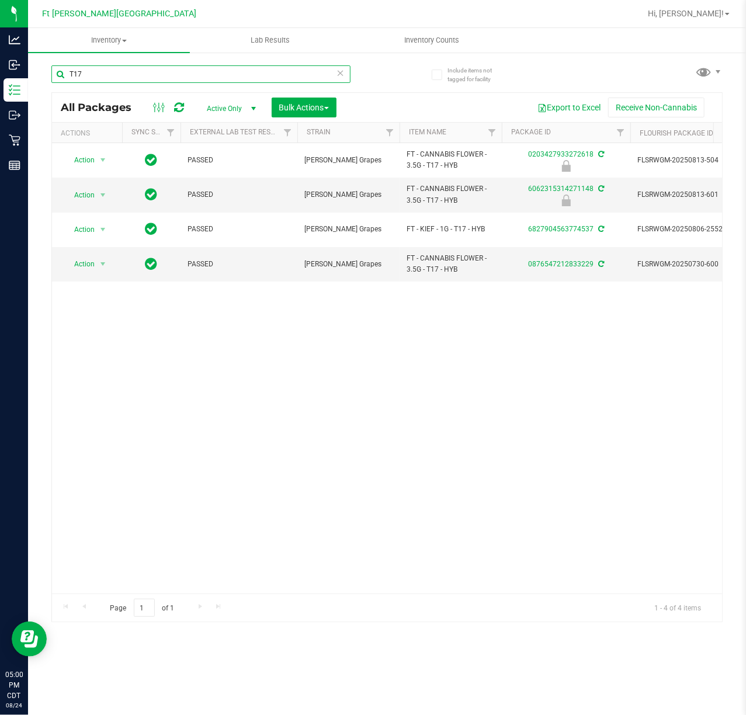
click at [204, 71] on input "T17" at bounding box center [200, 74] width 299 height 18
click at [202, 71] on input "T17" at bounding box center [200, 74] width 299 height 18
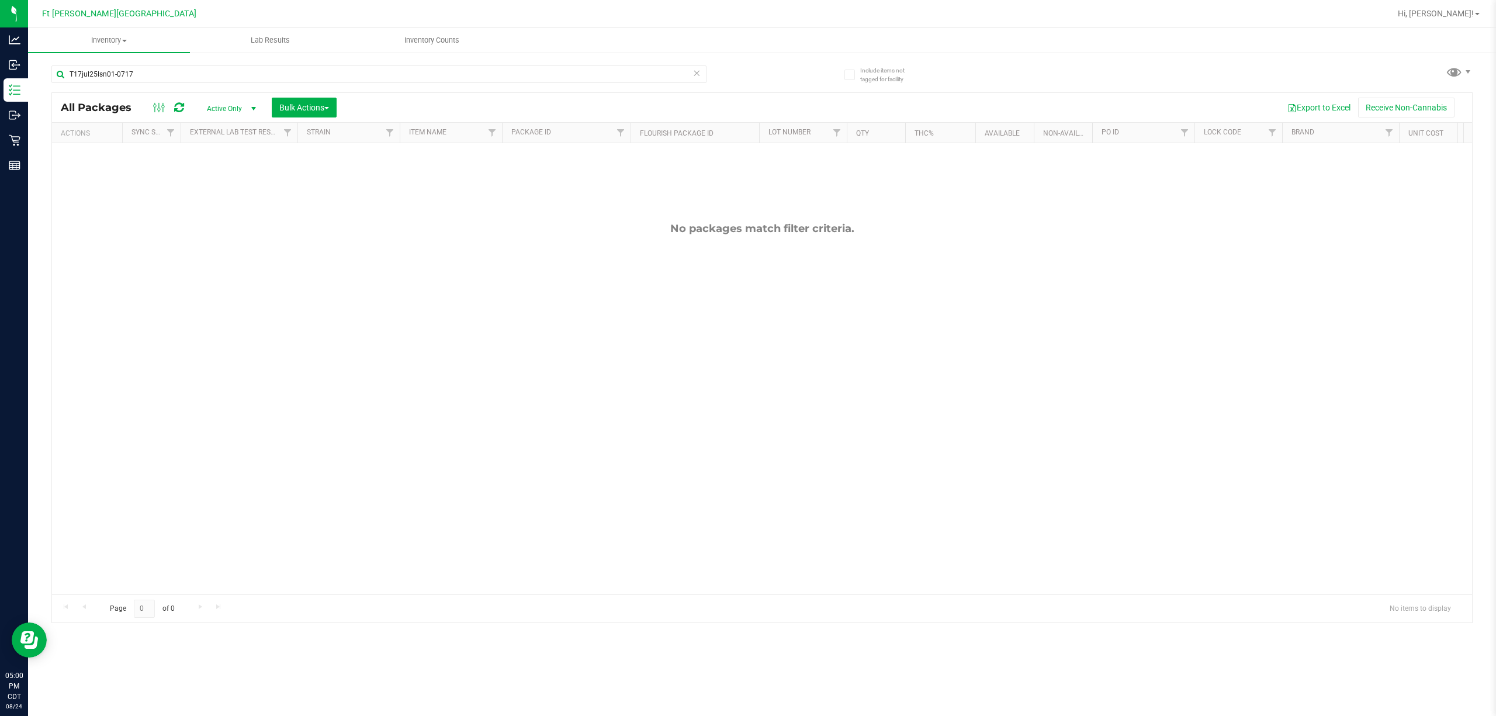
click at [577, 62] on div "T17jul25lsn01-0717" at bounding box center [406, 73] width 711 height 37
click at [580, 68] on input "T17jul25lsn01-0717" at bounding box center [378, 74] width 655 height 18
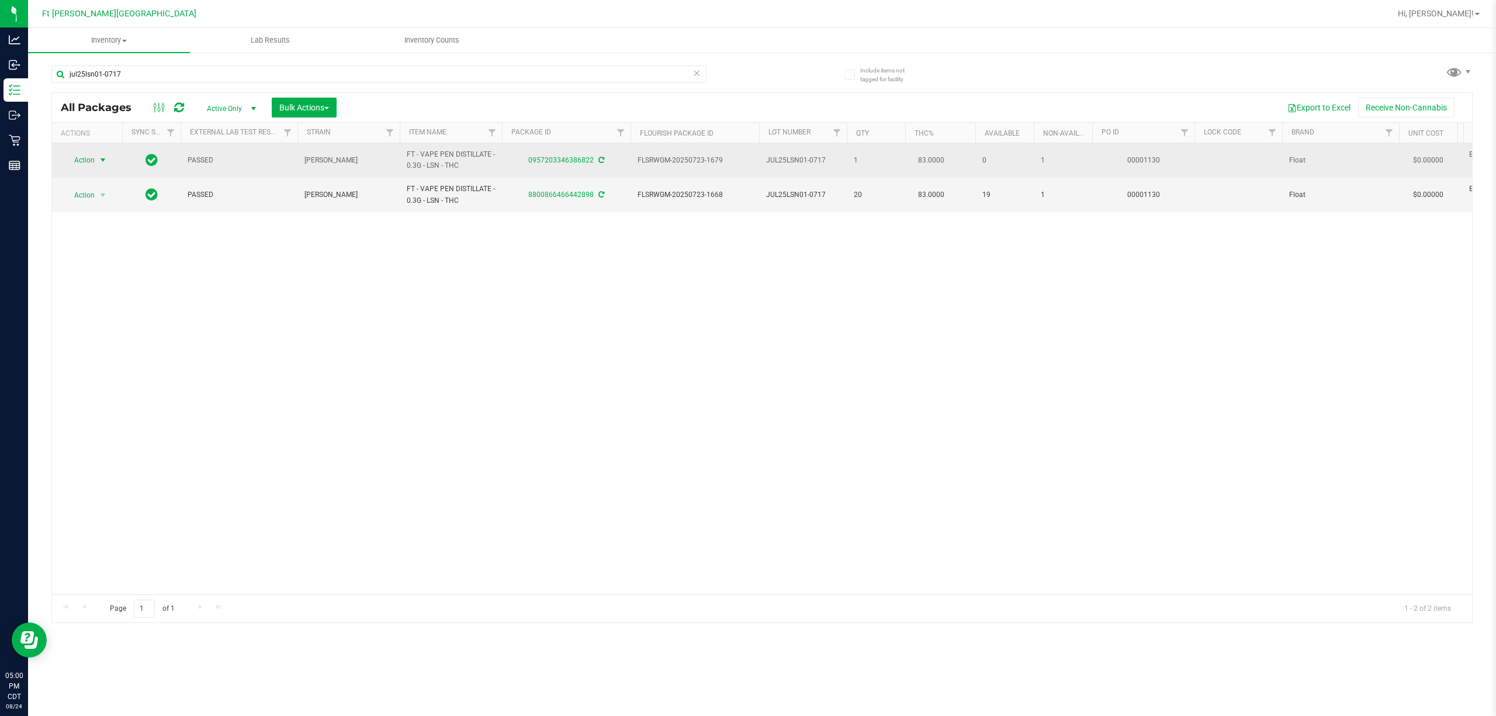
click at [102, 159] on span "select" at bounding box center [102, 159] width 9 height 9
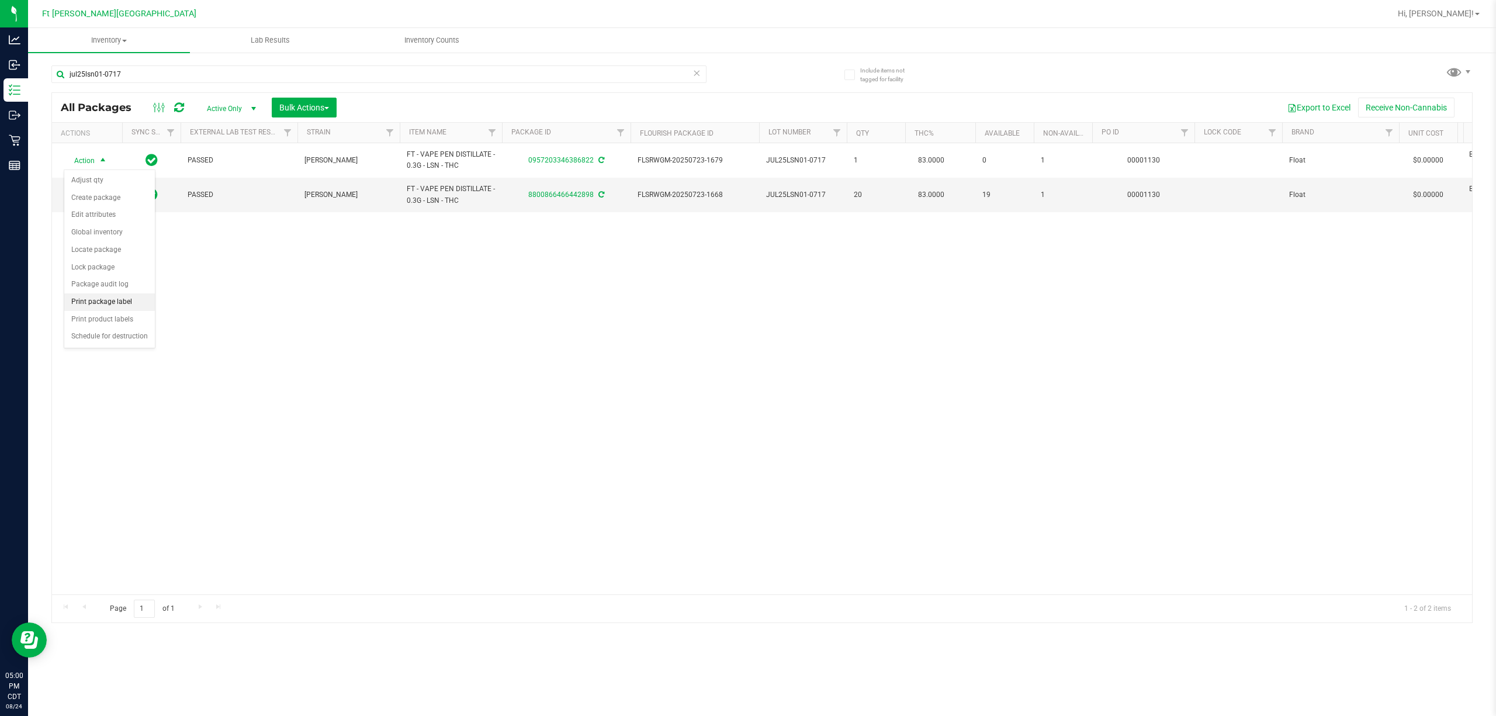
click at [111, 305] on li "Print package label" at bounding box center [109, 302] width 91 height 18
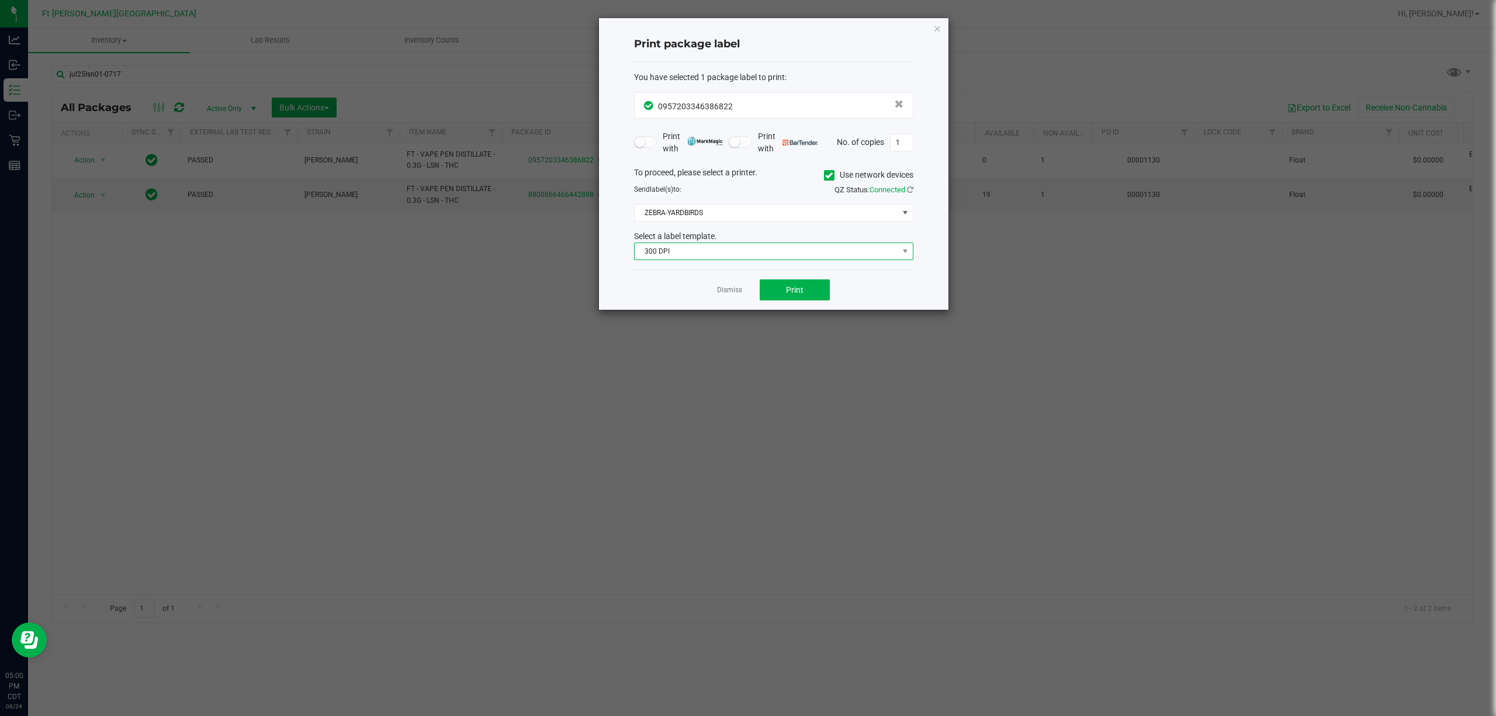
click at [770, 255] on span "300 DPI" at bounding box center [767, 251] width 264 height 16
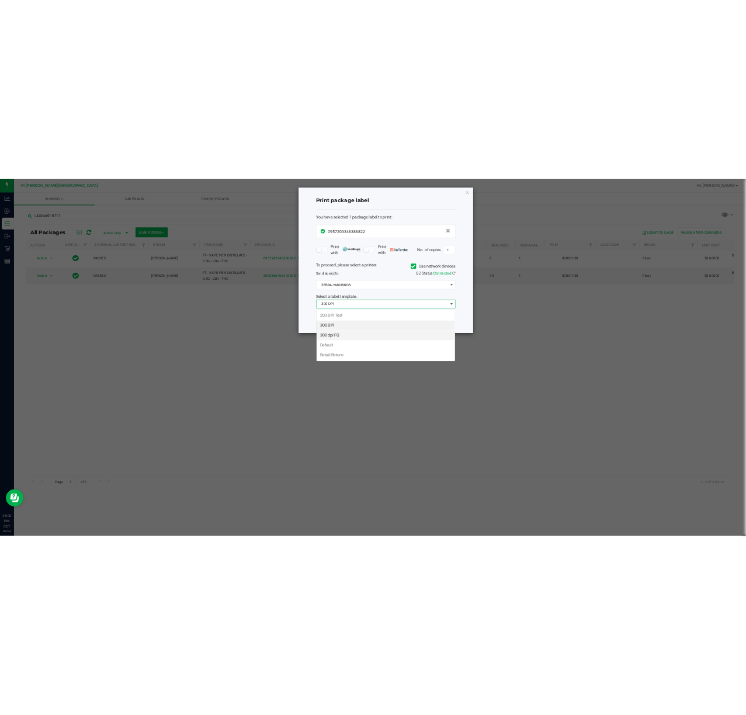
scroll to position [18, 279]
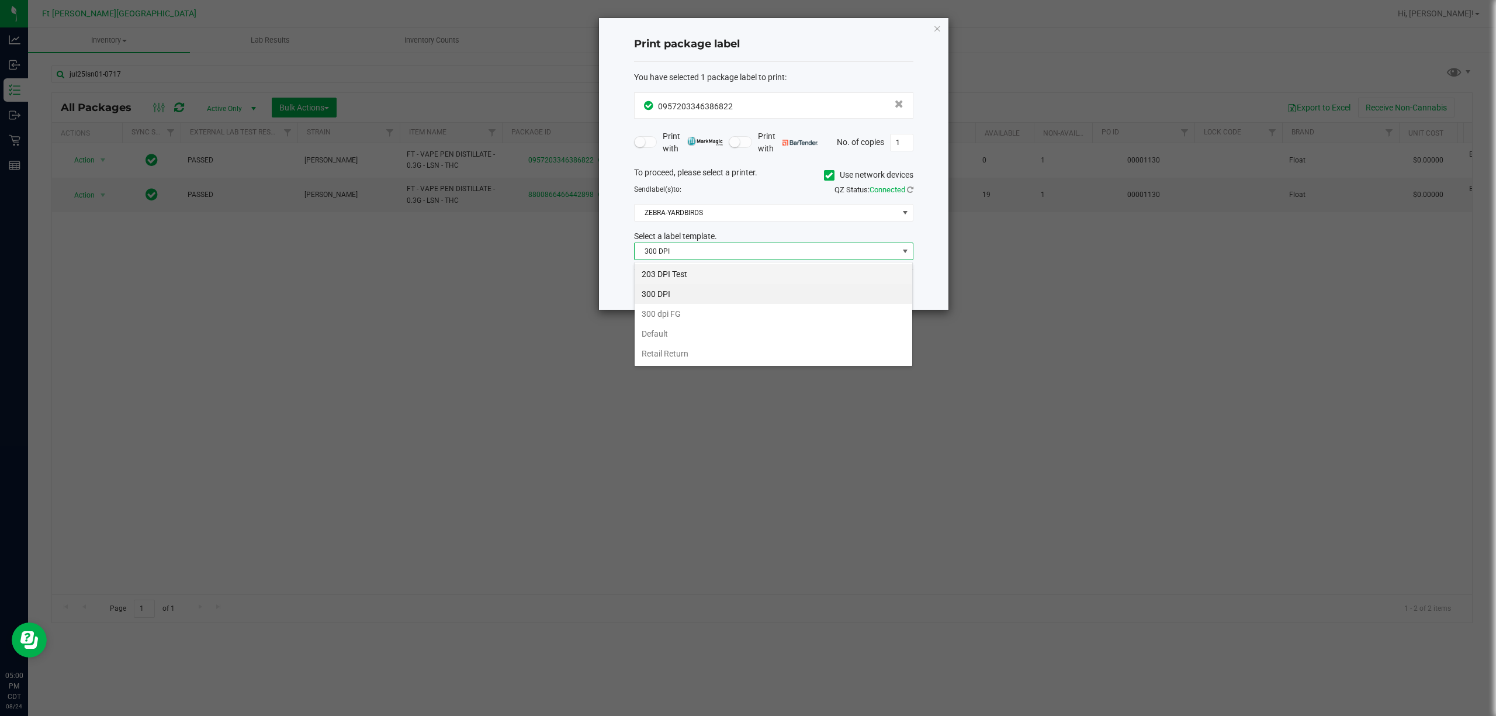
click at [707, 269] on li "203 DPI Test" at bounding box center [774, 274] width 278 height 20
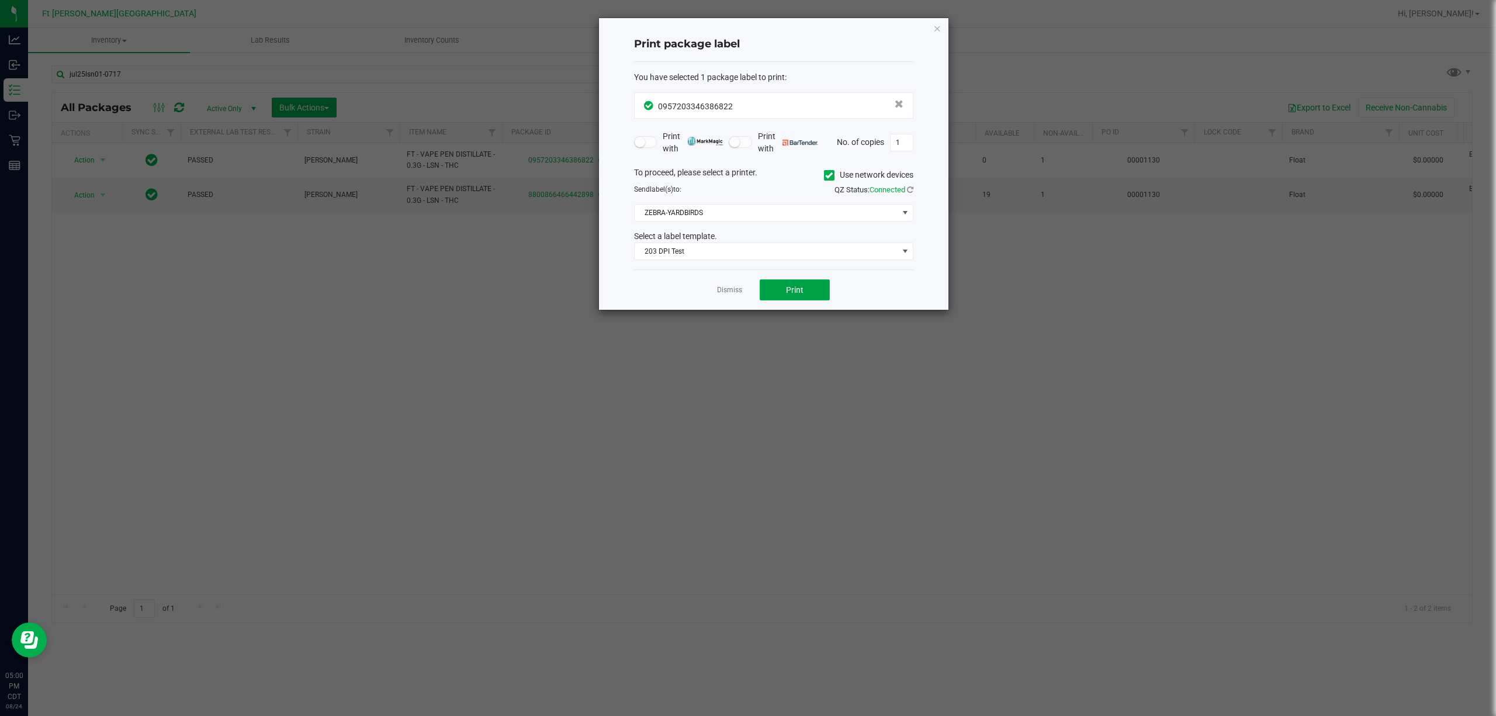
click at [786, 283] on button "Print" at bounding box center [795, 289] width 70 height 21
drag, startPoint x: 730, startPoint y: 297, endPoint x: 704, endPoint y: 267, distance: 39.7
click at [728, 295] on link "Dismiss" at bounding box center [729, 290] width 25 height 10
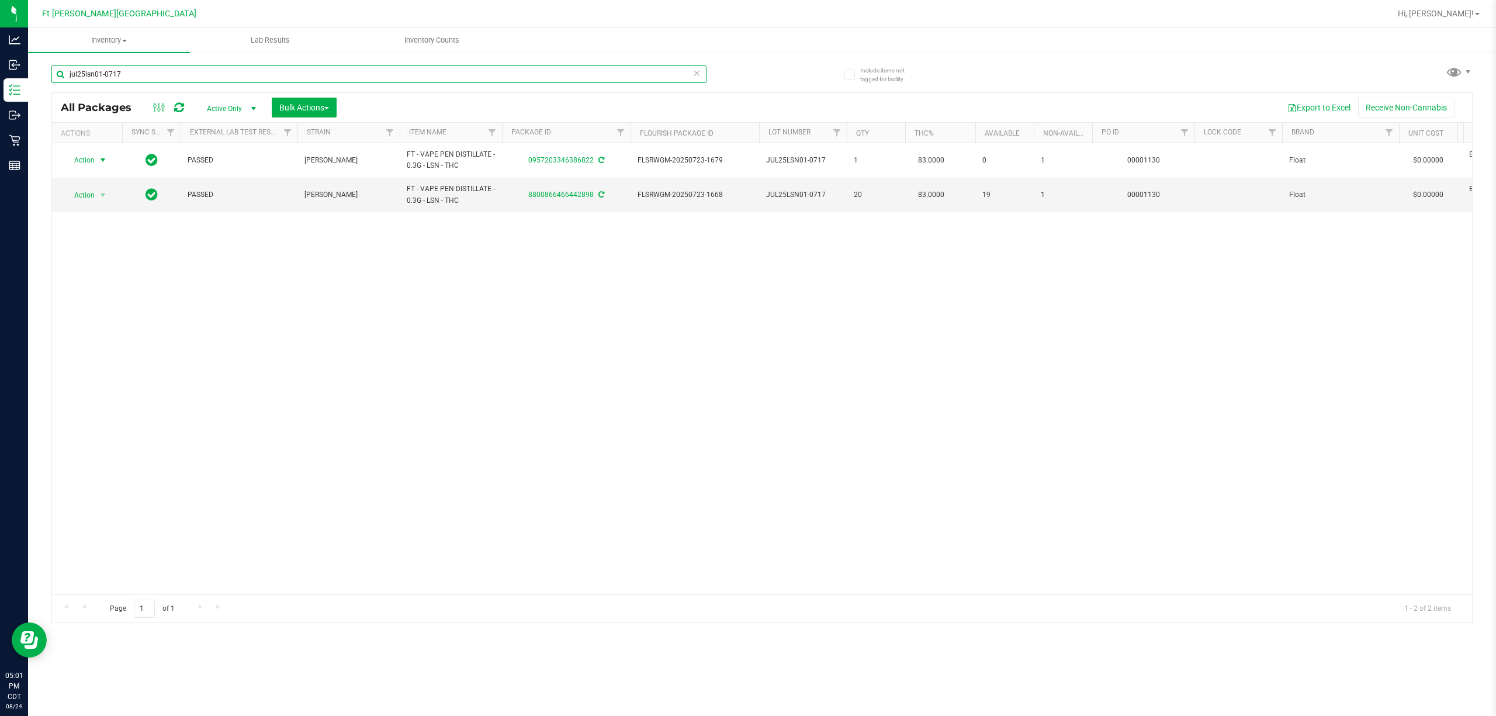
click at [527, 73] on input "jul25lsn01-0717" at bounding box center [378, 74] width 655 height 18
click at [529, 73] on input "jul25lsn01-0717" at bounding box center [378, 74] width 655 height 18
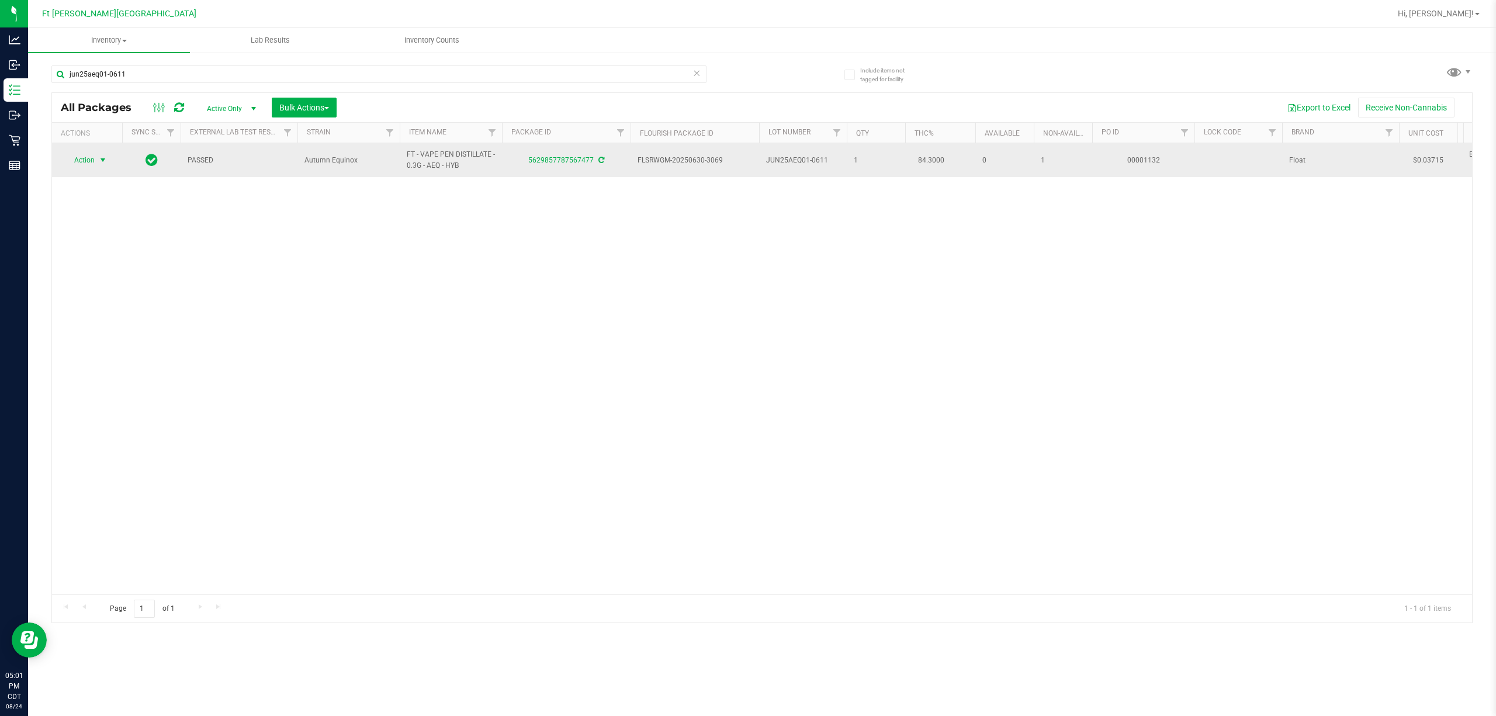
click at [101, 161] on span "select" at bounding box center [103, 160] width 15 height 16
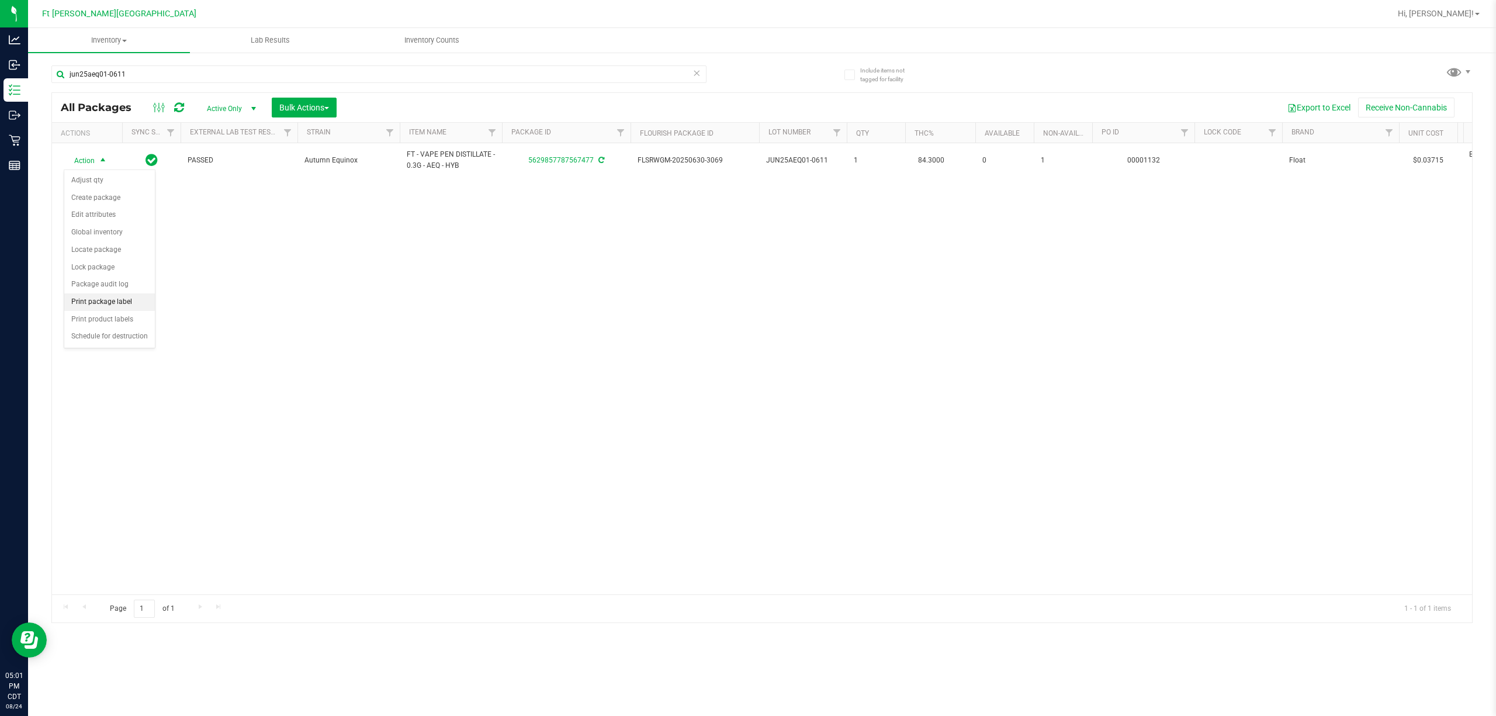
click at [104, 304] on li "Print package label" at bounding box center [109, 302] width 91 height 18
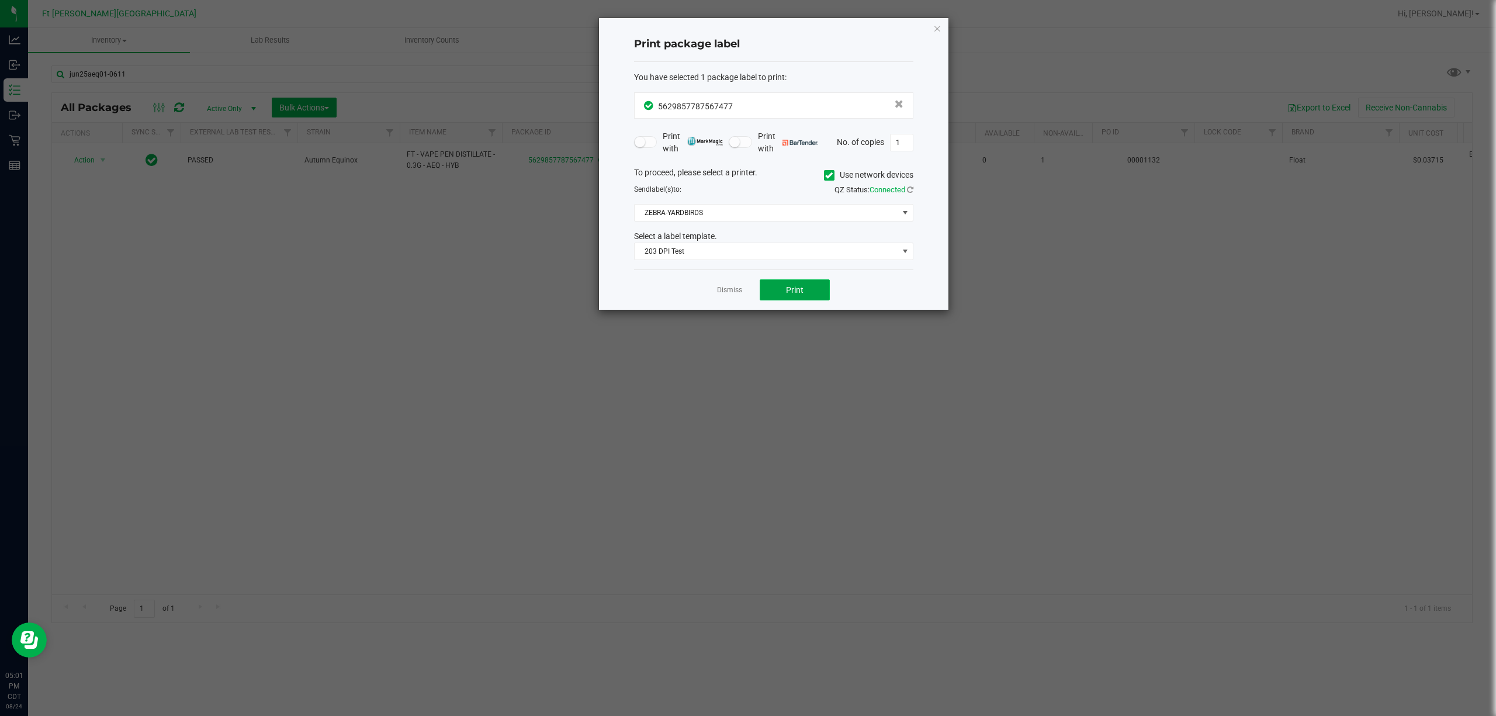
click at [760, 298] on button "Print" at bounding box center [795, 289] width 70 height 21
drag, startPoint x: 730, startPoint y: 295, endPoint x: 725, endPoint y: 291, distance: 6.2
click at [726, 292] on link "Dismiss" at bounding box center [729, 290] width 25 height 10
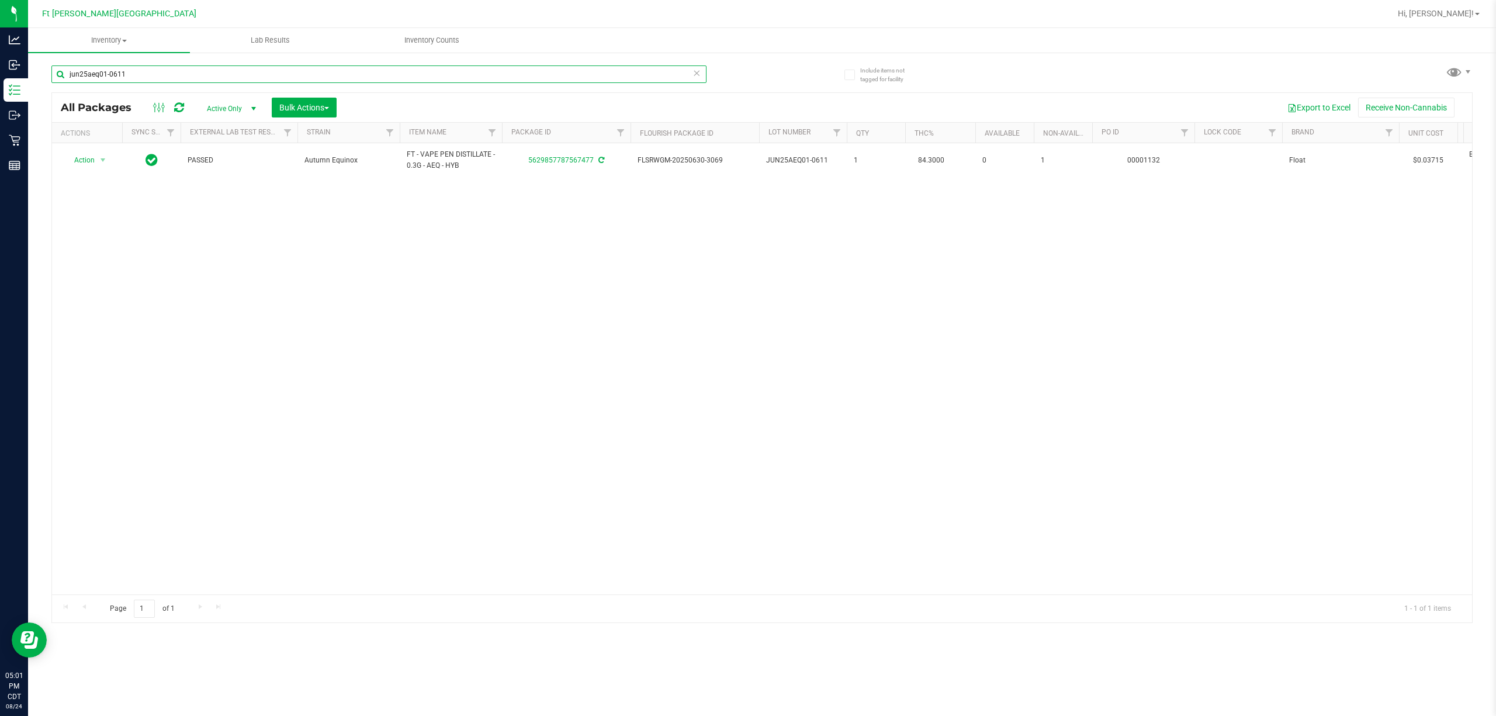
click at [337, 74] on input "jun25aeq01-0611" at bounding box center [378, 74] width 655 height 18
click at [337, 75] on input "jun25aeq01-0611" at bounding box center [378, 74] width 655 height 18
click at [340, 75] on input "jun25aeq01-0611" at bounding box center [378, 74] width 655 height 18
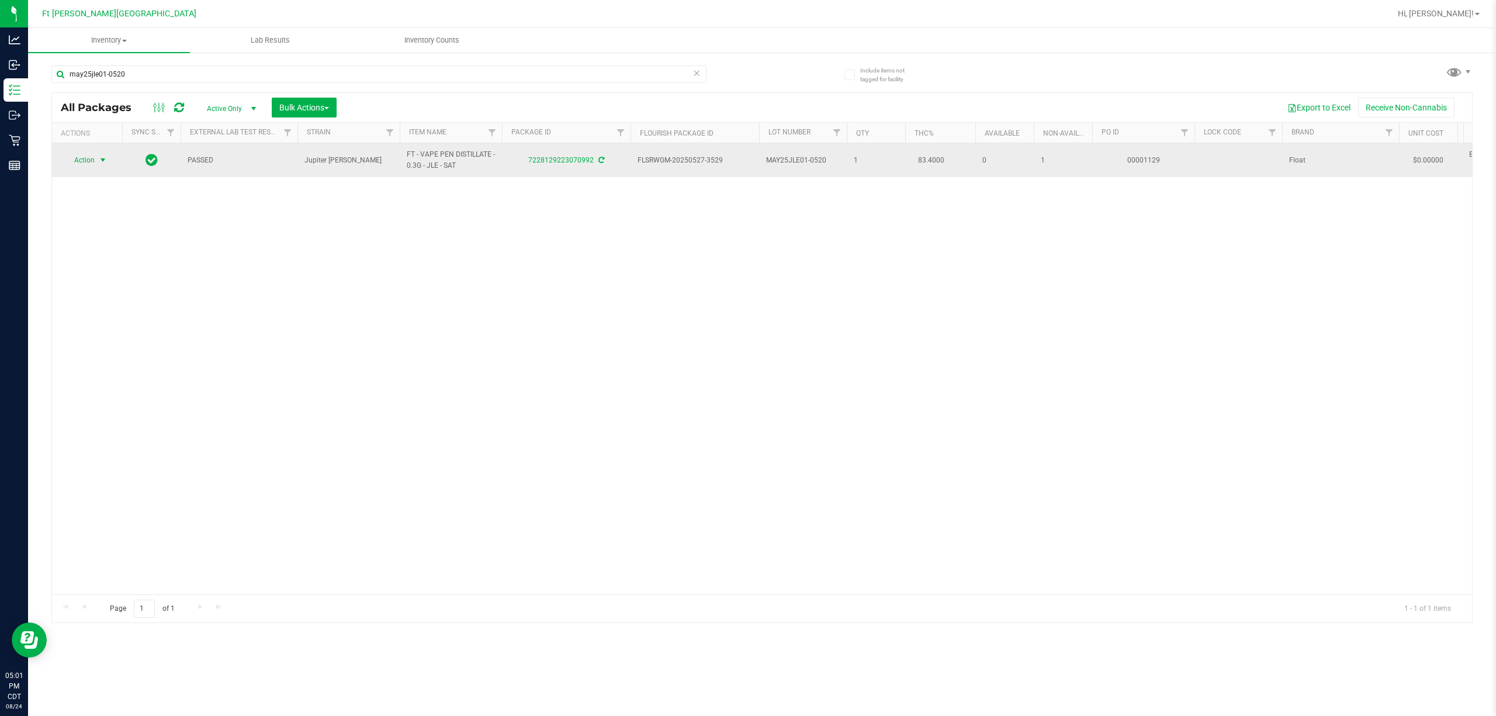
click at [104, 159] on span "select" at bounding box center [102, 159] width 9 height 9
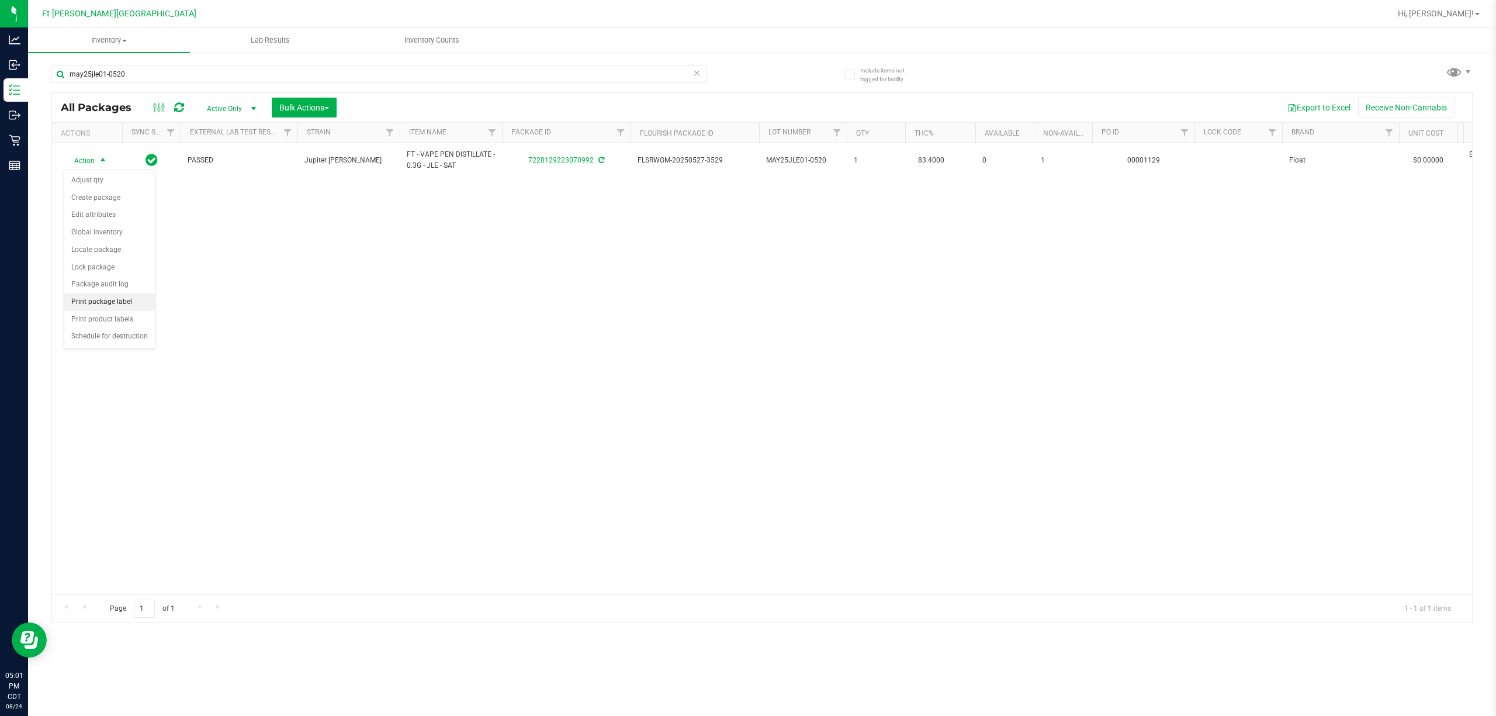
drag, startPoint x: 119, startPoint y: 305, endPoint x: 144, endPoint y: 305, distance: 24.5
click at [120, 305] on li "Print package label" at bounding box center [109, 302] width 91 height 18
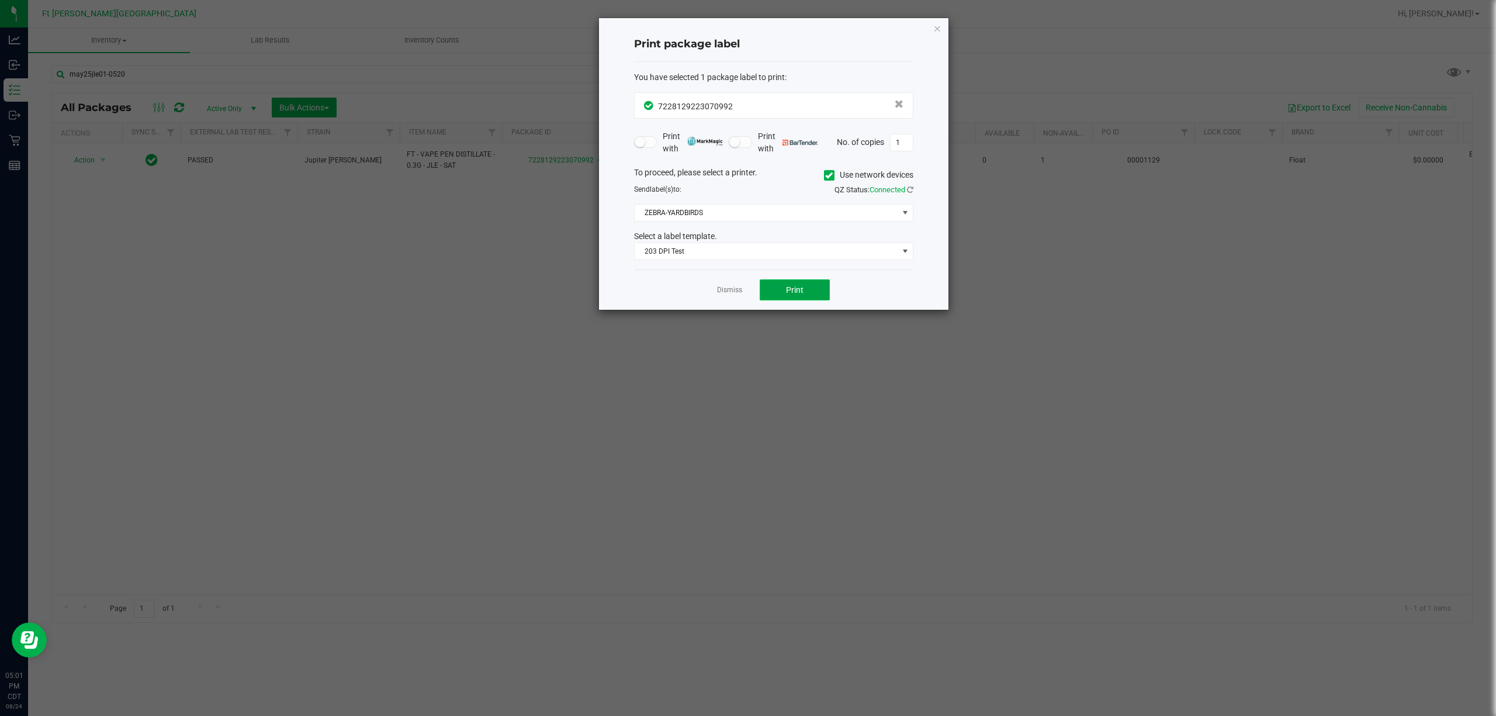
click at [781, 288] on button "Print" at bounding box center [795, 289] width 70 height 21
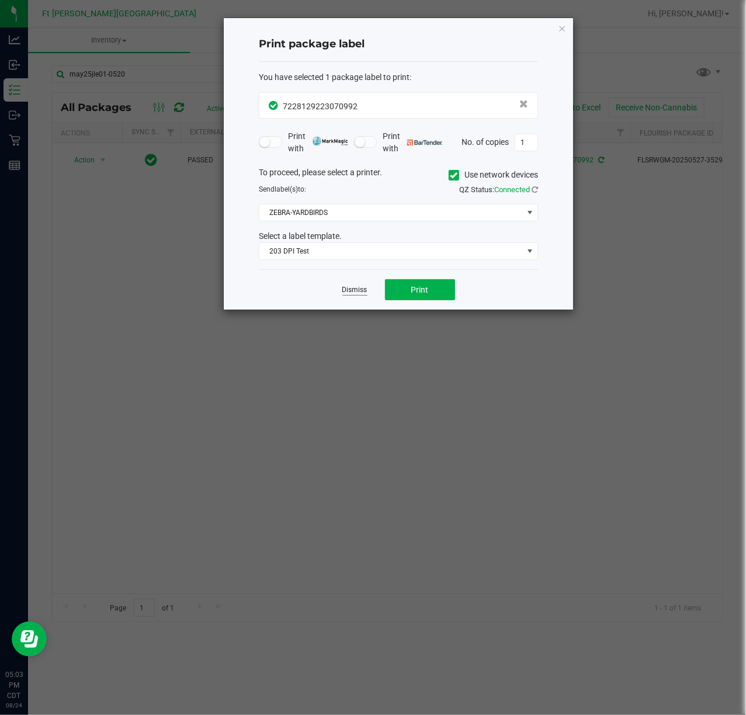
click at [348, 292] on link "Dismiss" at bounding box center [354, 290] width 25 height 10
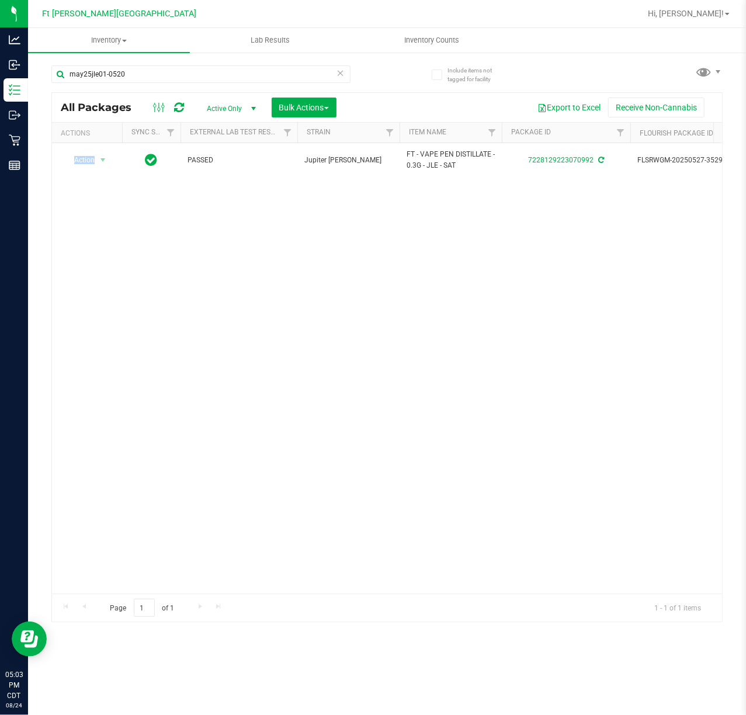
click at [349, 292] on div "Action Action Adjust qty Create package Edit attributes Global inventory Locate…" at bounding box center [387, 368] width 670 height 451
click at [152, 70] on input "may25jle01-0520" at bounding box center [200, 74] width 299 height 18
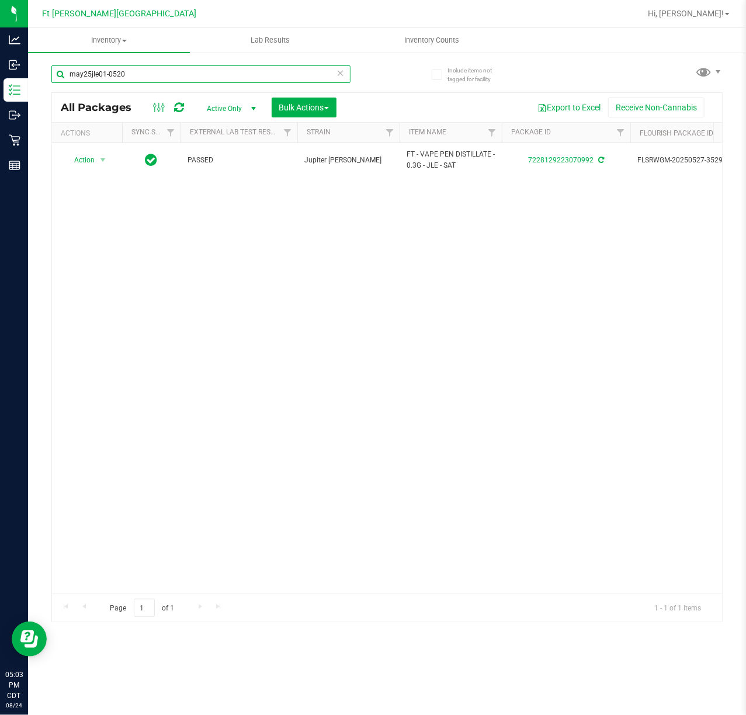
click at [152, 71] on input "may25jle01-0520" at bounding box center [200, 74] width 299 height 18
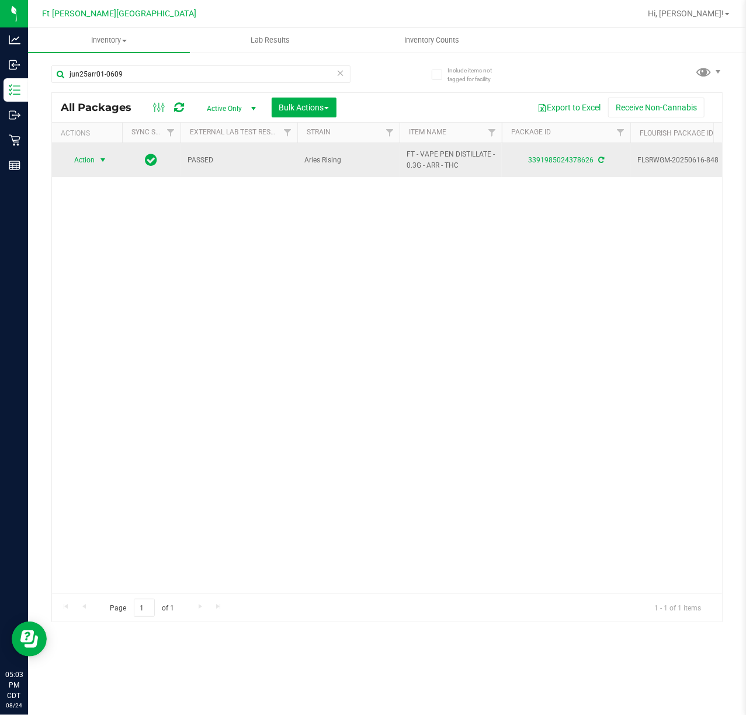
click at [75, 159] on span "Action" at bounding box center [80, 160] width 32 height 16
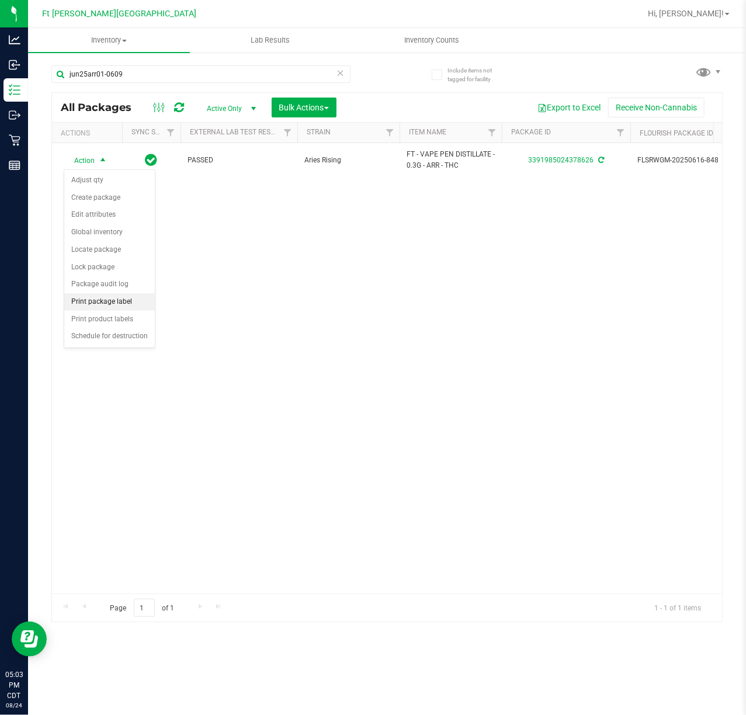
click at [122, 303] on li "Print package label" at bounding box center [109, 302] width 91 height 18
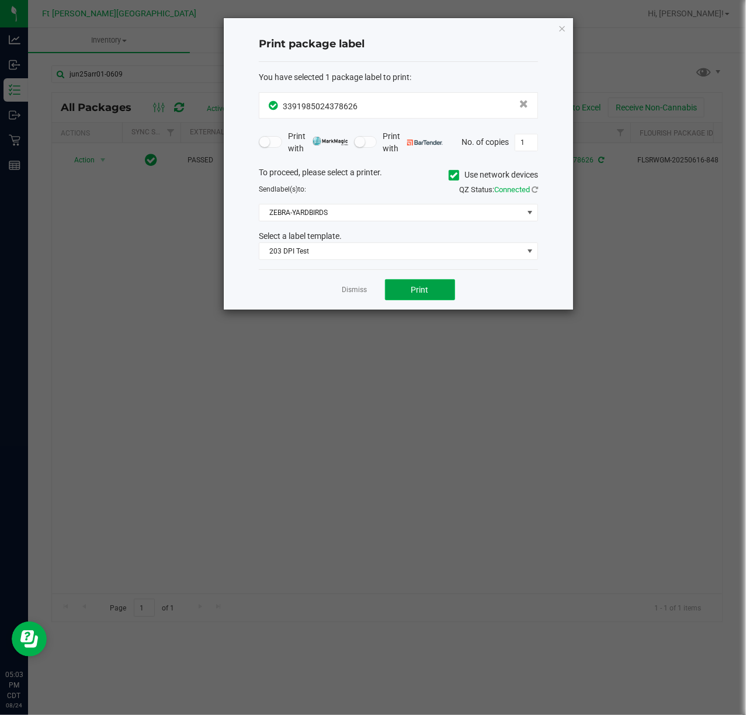
click at [419, 292] on span "Print" at bounding box center [420, 289] width 18 height 9
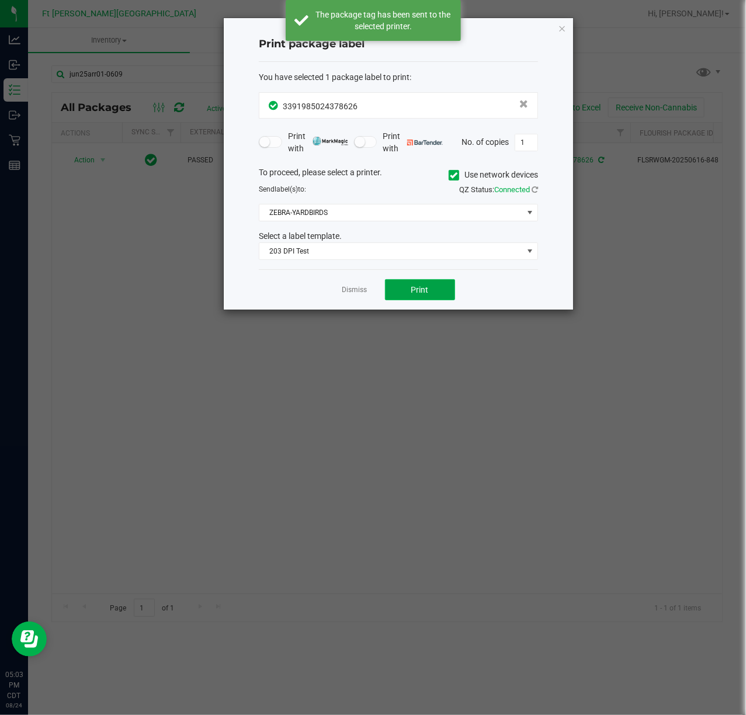
click at [415, 290] on span "Print" at bounding box center [420, 289] width 18 height 9
drag, startPoint x: 358, startPoint y: 295, endPoint x: 263, endPoint y: 251, distance: 104.1
click at [356, 295] on link "Dismiss" at bounding box center [354, 290] width 25 height 10
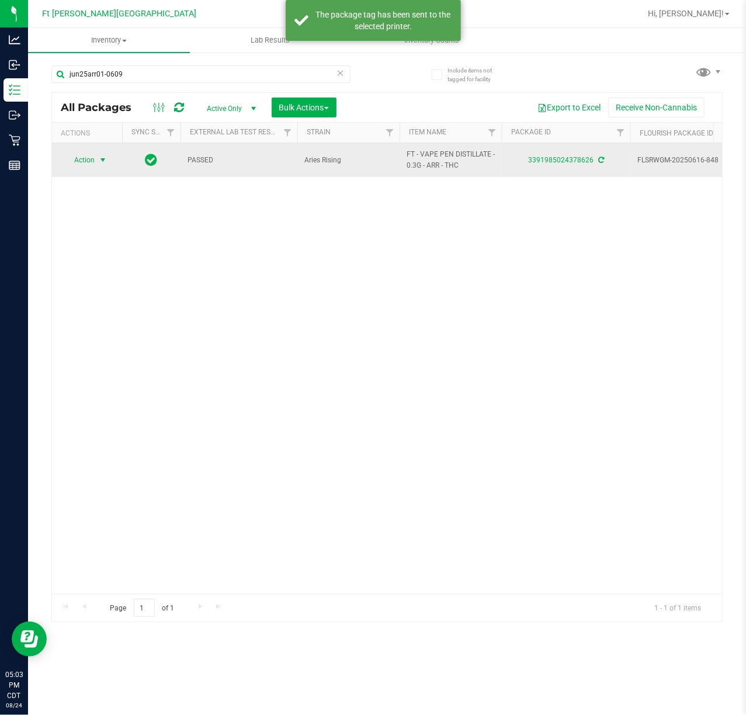
click at [94, 168] on span "Action" at bounding box center [80, 160] width 32 height 16
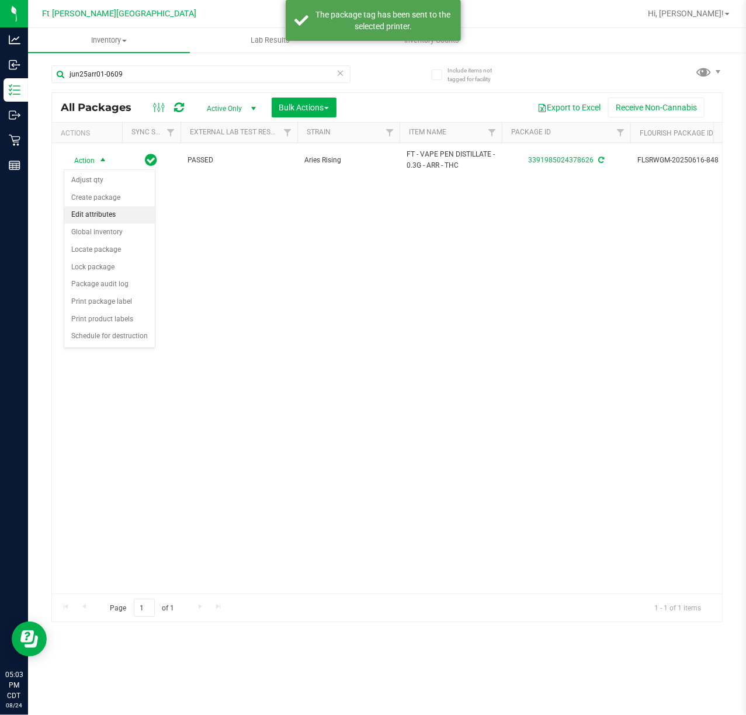
click at [91, 167] on body "Analytics Inbound Inventory Outbound Retail Reports 05:03 PM CDT 08/24/2025 08/…" at bounding box center [373, 357] width 746 height 715
click at [346, 413] on div "Action Action Adjust qty Create package Edit attributes Global inventory Locate…" at bounding box center [387, 368] width 670 height 451
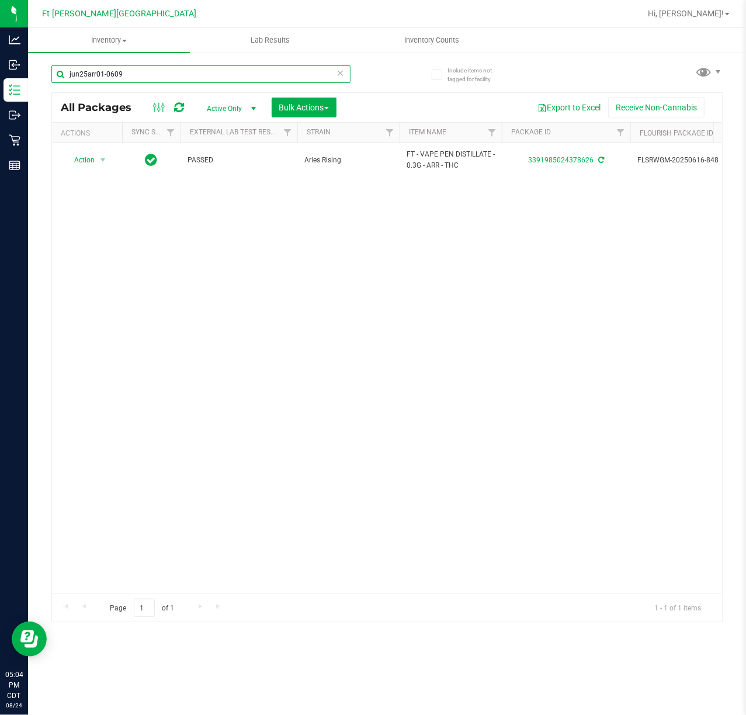
drag, startPoint x: 188, startPoint y: 82, endPoint x: 183, endPoint y: 78, distance: 6.7
click at [183, 78] on input "jun25arr01-0609" at bounding box center [200, 74] width 299 height 18
click at [182, 78] on input "jun25arr01-0609" at bounding box center [200, 74] width 299 height 18
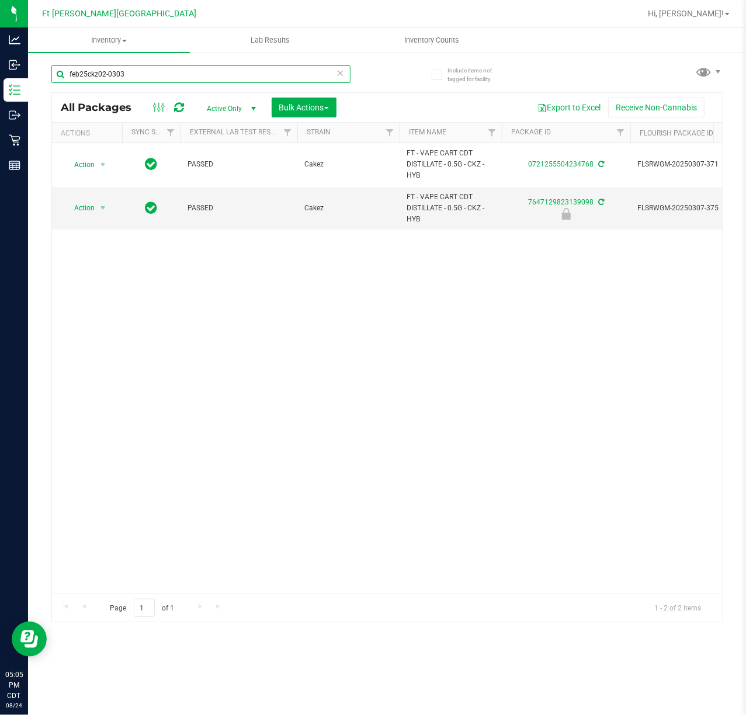
click at [199, 77] on input "feb25ckz02-0303" at bounding box center [200, 74] width 299 height 18
click at [198, 77] on input "feb25ckz02-0303" at bounding box center [200, 74] width 299 height 18
click at [197, 76] on input "feb25ckz02-0303" at bounding box center [200, 74] width 299 height 18
click at [196, 75] on input "feb25ckz02-0303" at bounding box center [200, 74] width 299 height 18
drag, startPoint x: 196, startPoint y: 75, endPoint x: 191, endPoint y: 73, distance: 6.3
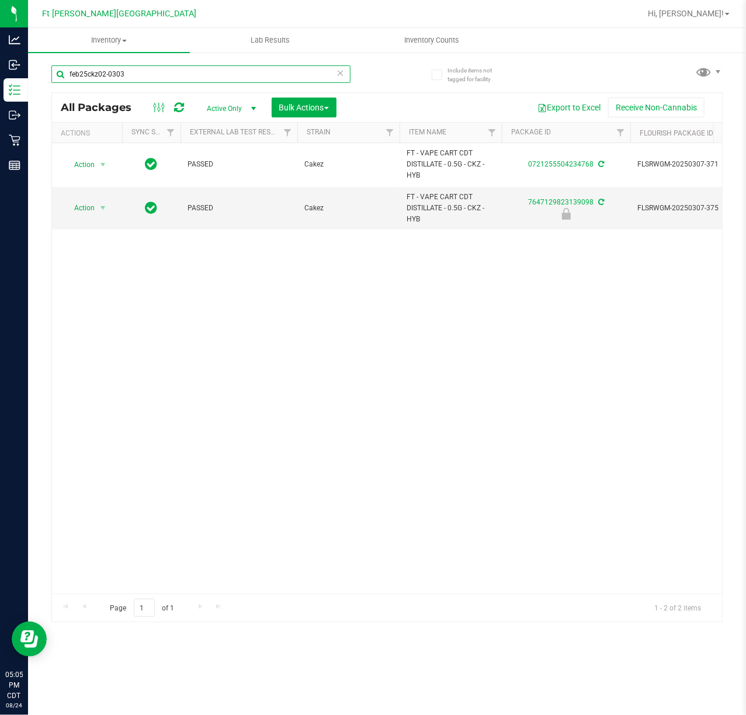
click at [192, 73] on input "feb25ckz02-0303" at bounding box center [200, 74] width 299 height 18
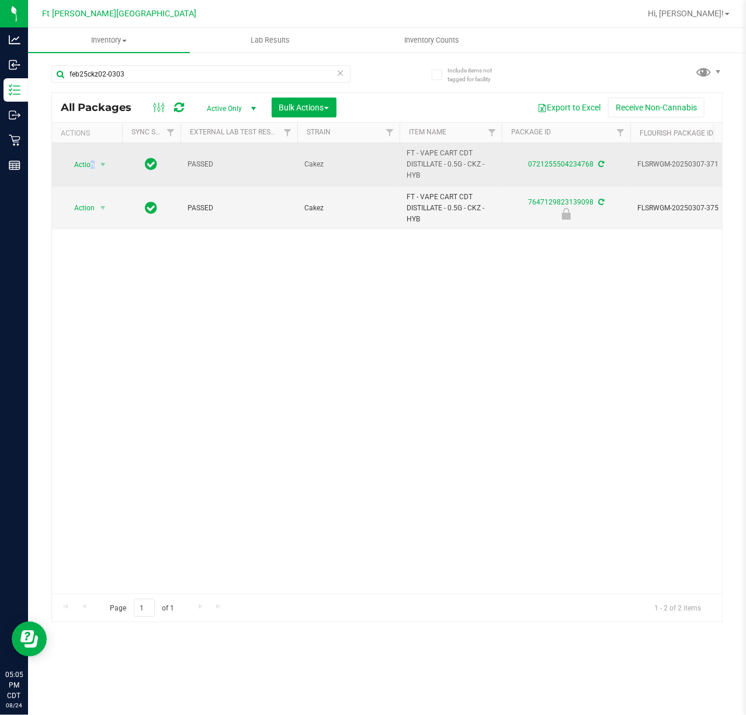
click at [94, 162] on span "Action" at bounding box center [80, 165] width 32 height 16
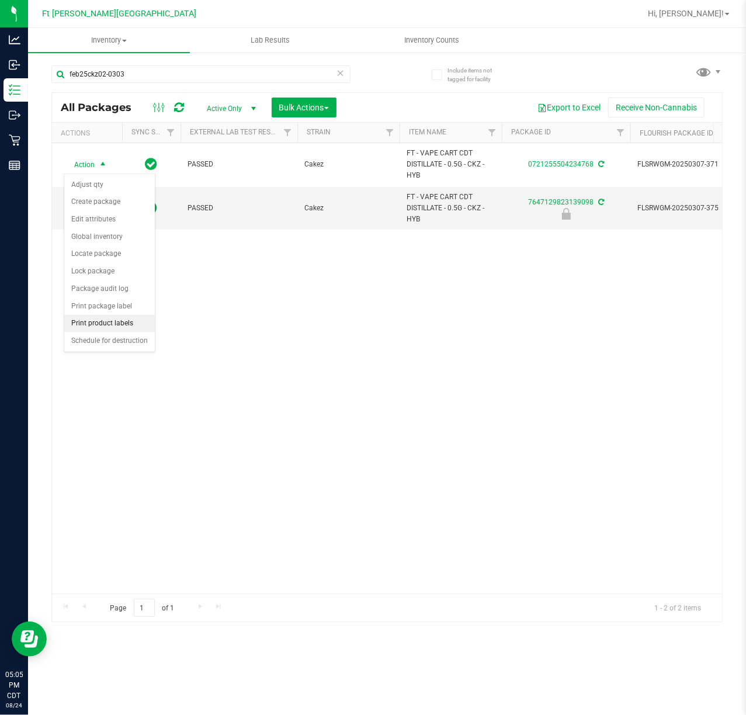
click at [118, 325] on li "Print product labels" at bounding box center [109, 324] width 91 height 18
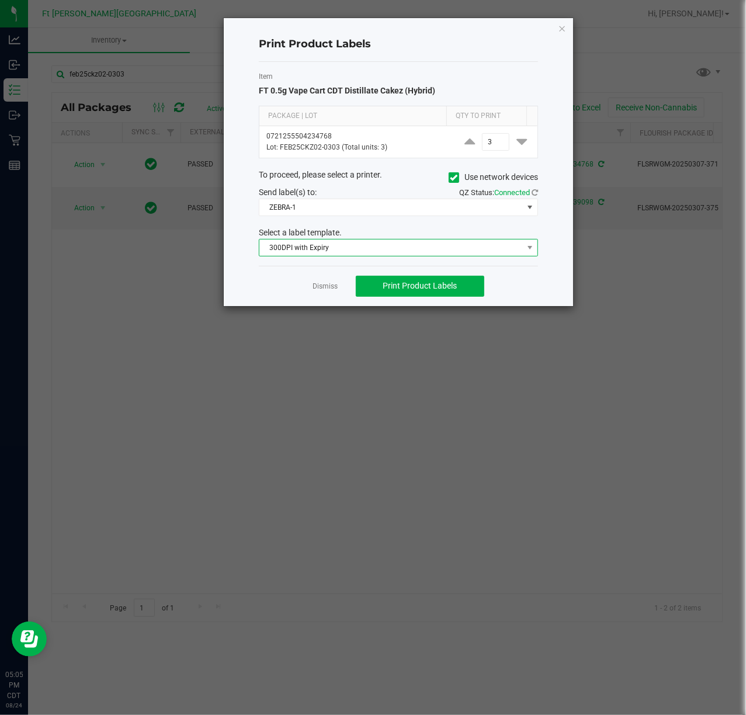
click at [365, 254] on span "300DPI with Expiry" at bounding box center [391, 248] width 264 height 16
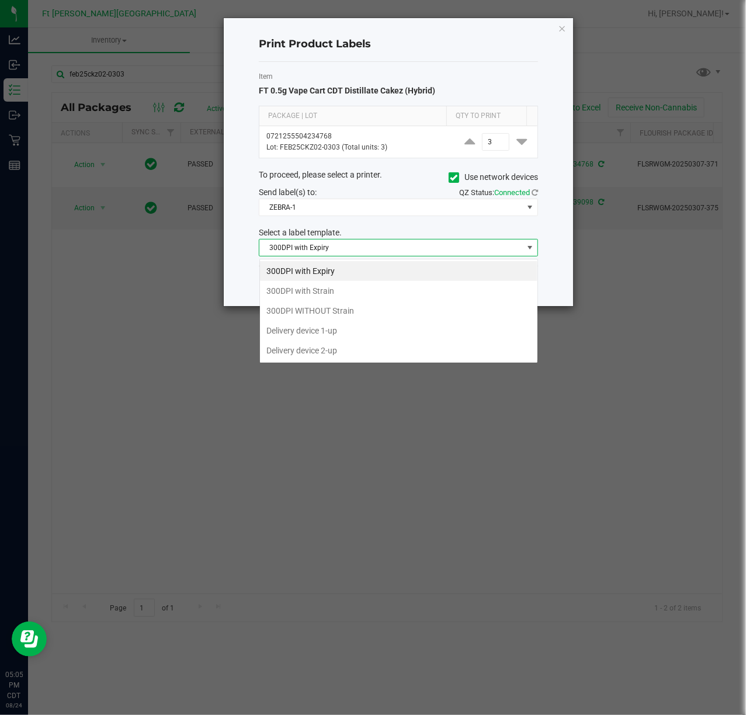
scroll to position [18, 279]
drag, startPoint x: 327, startPoint y: 291, endPoint x: 320, endPoint y: 275, distance: 17.8
click at [323, 289] on li "300DPI with Strain" at bounding box center [399, 291] width 278 height 20
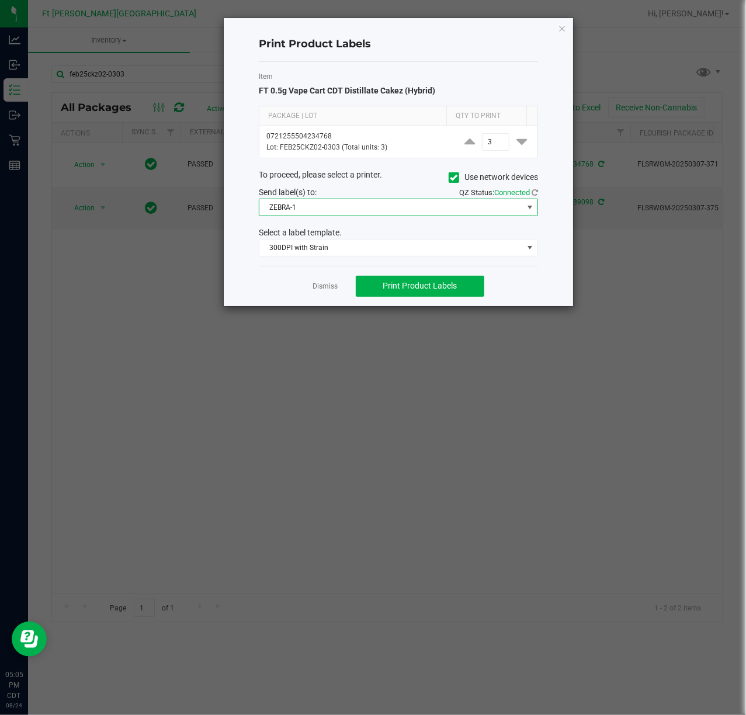
click at [361, 209] on span "ZEBRA-1" at bounding box center [391, 207] width 264 height 16
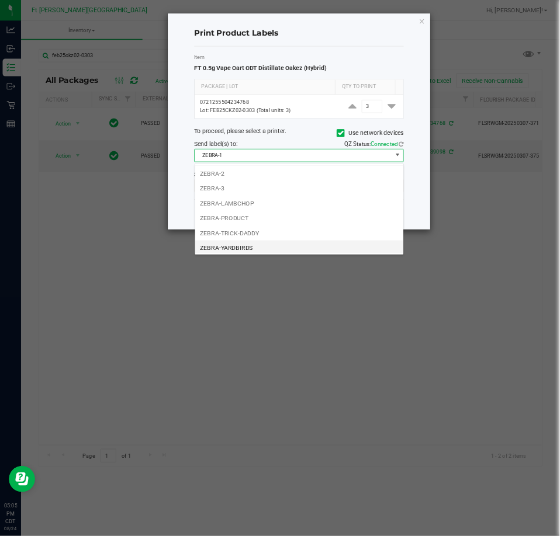
scroll to position [25, 0]
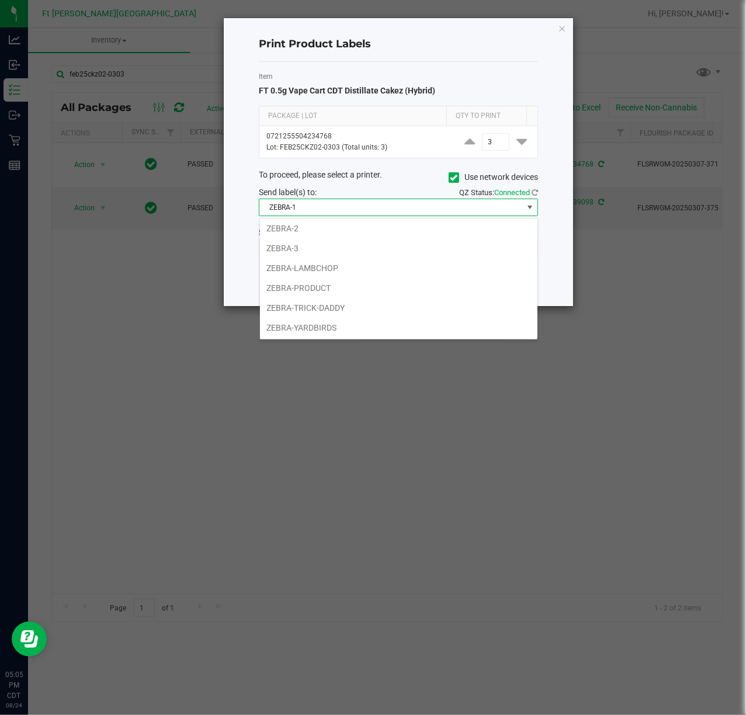
drag, startPoint x: 334, startPoint y: 325, endPoint x: 381, endPoint y: 299, distance: 53.4
click at [335, 325] on li "ZEBRA-YARDBIRDS" at bounding box center [399, 328] width 278 height 20
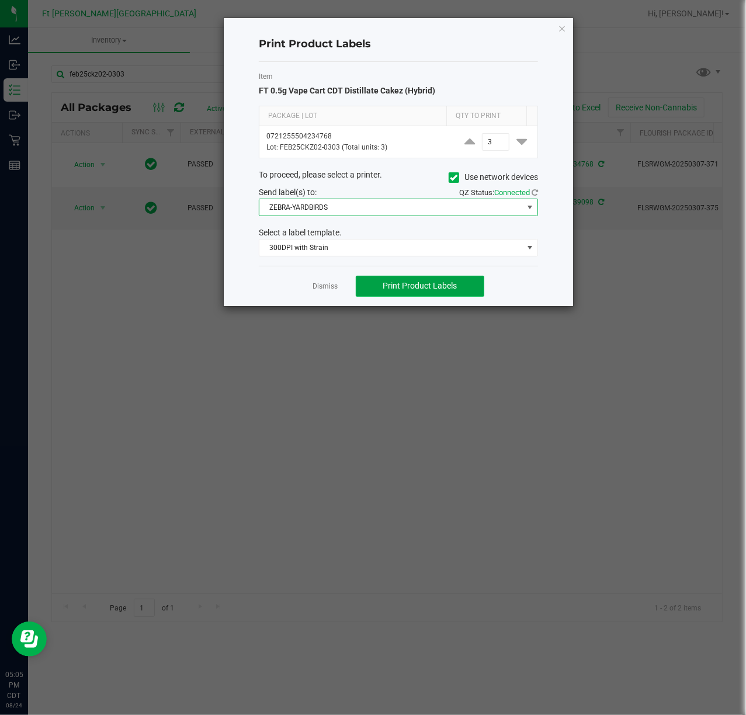
click at [427, 283] on span "Print Product Labels" at bounding box center [420, 285] width 74 height 9
click at [328, 288] on link "Dismiss" at bounding box center [325, 287] width 25 height 10
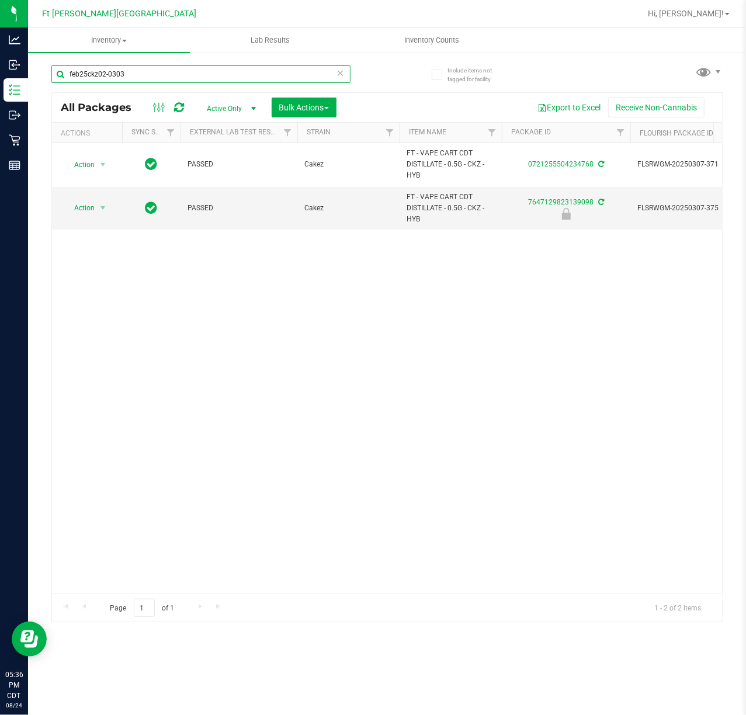
click at [248, 78] on input "feb25ckz02-0303" at bounding box center [200, 74] width 299 height 18
click at [251, 80] on input "feb25ckz02-0303" at bounding box center [200, 74] width 299 height 18
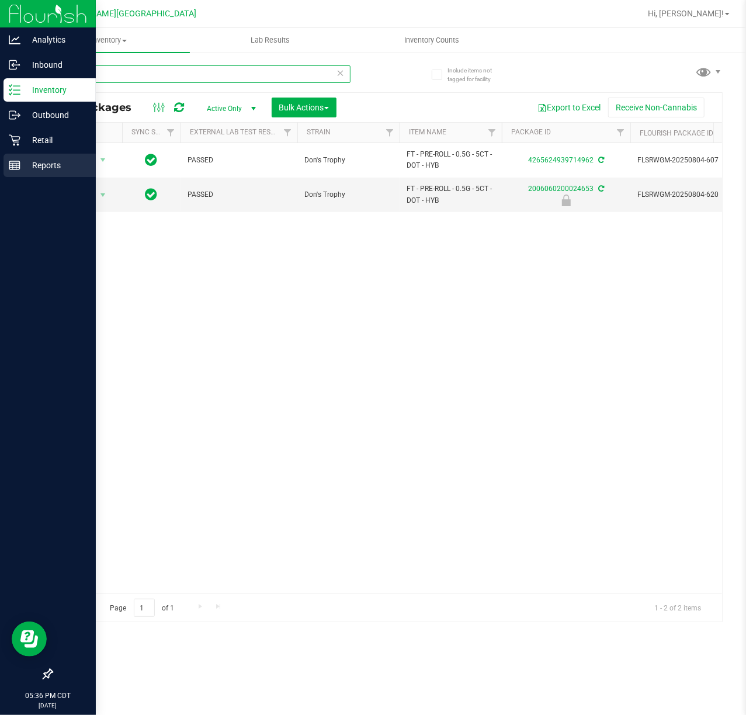
type input "dot"
click at [15, 161] on rect at bounding box center [14, 165] width 11 height 8
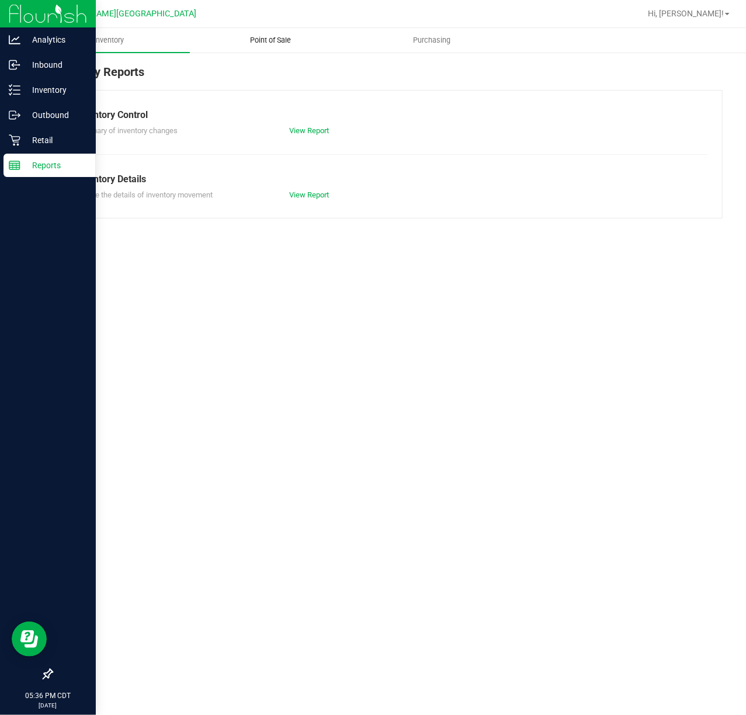
click at [269, 31] on uib-tab-heading "Point of Sale" at bounding box center [271, 40] width 161 height 23
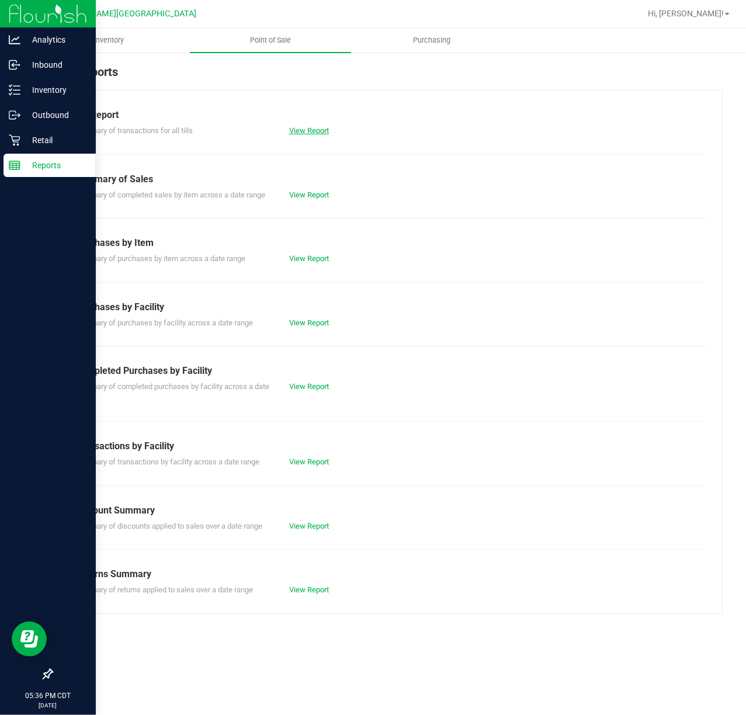
click at [309, 125] on div "View Report" at bounding box center [387, 131] width 214 height 12
click at [309, 126] on link "View Report" at bounding box center [309, 130] width 40 height 9
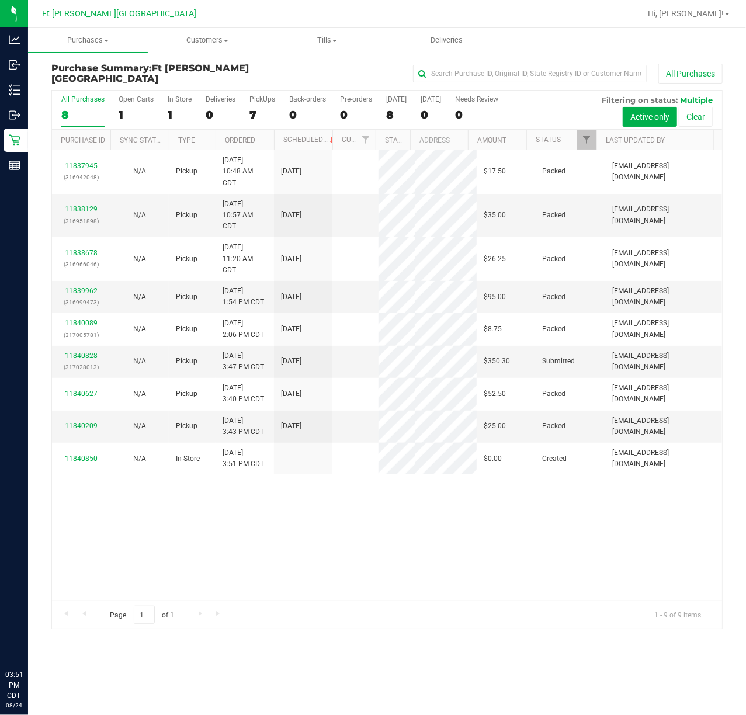
click at [98, 40] on span "Purchases" at bounding box center [88, 40] width 120 height 11
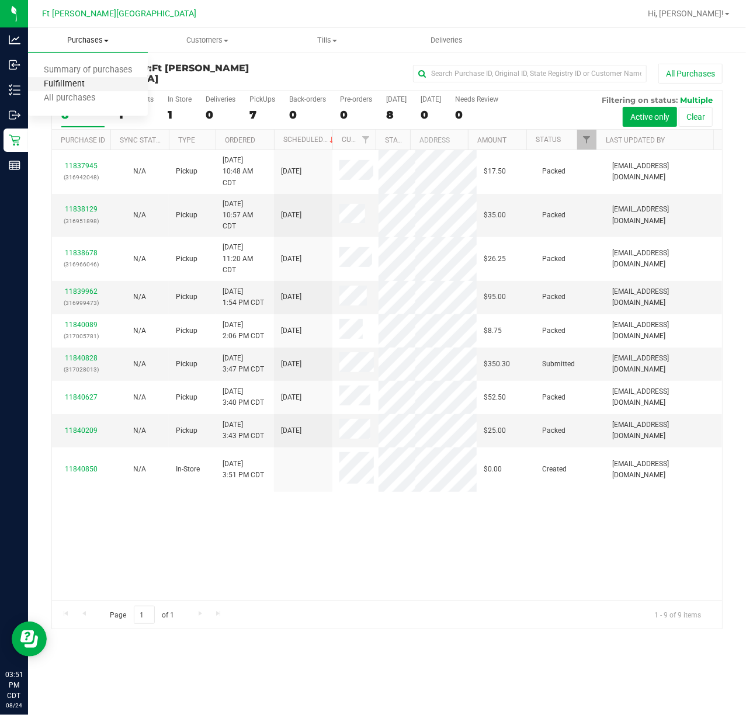
click at [66, 87] on span "Fulfillment" at bounding box center [64, 84] width 72 height 10
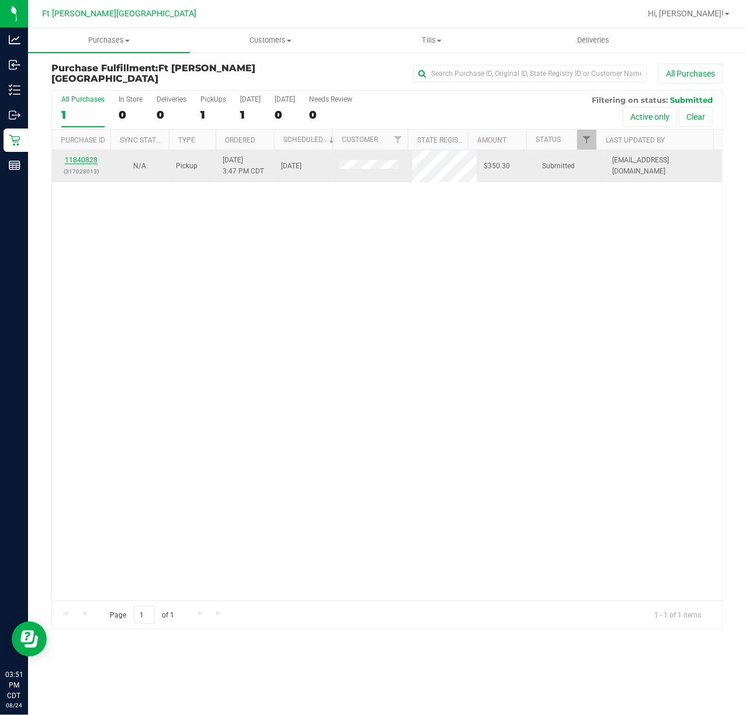
click at [92, 159] on link "11840828" at bounding box center [81, 160] width 33 height 8
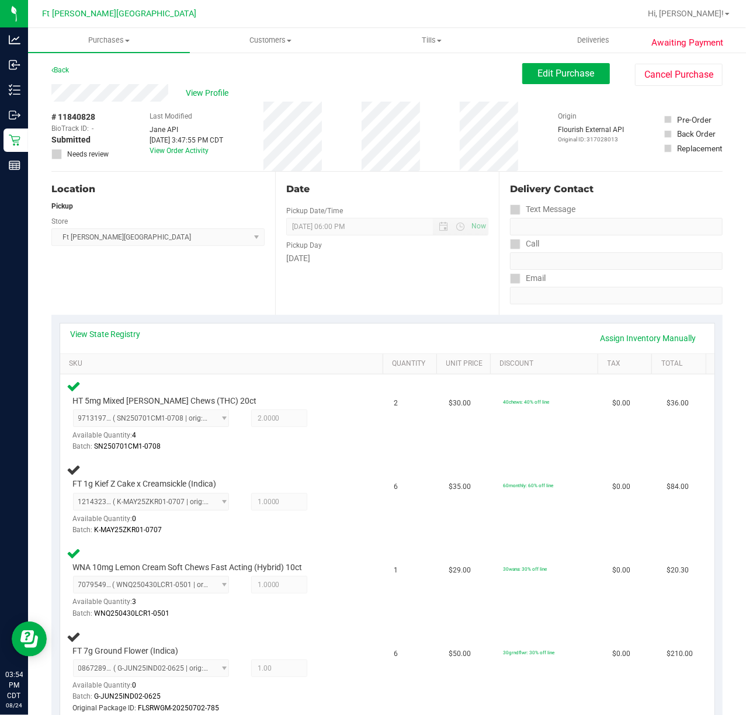
click at [153, 288] on div "Location Pickup Store [GEOGRAPHIC_DATA][PERSON_NAME] WC Select Store [PERSON_NA…" at bounding box center [163, 243] width 224 height 143
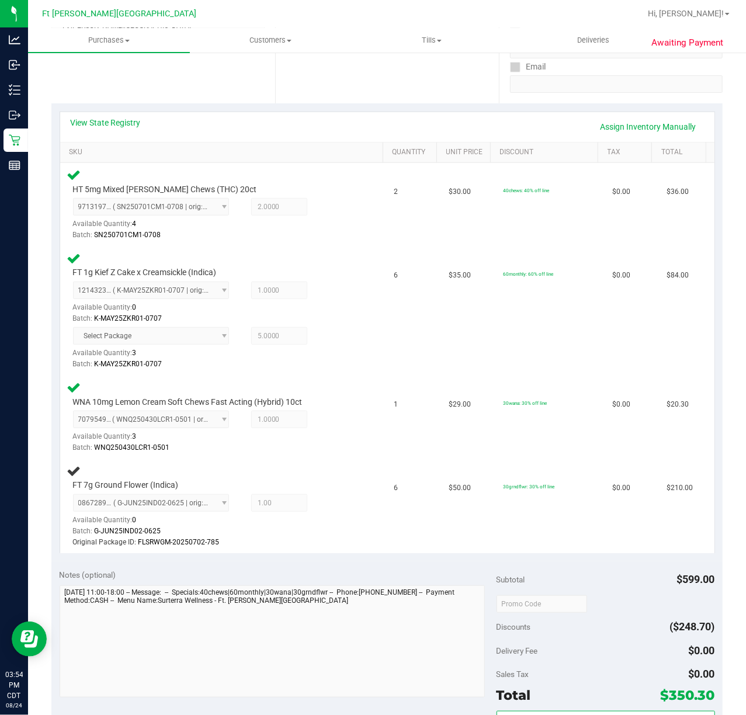
scroll to position [234, 0]
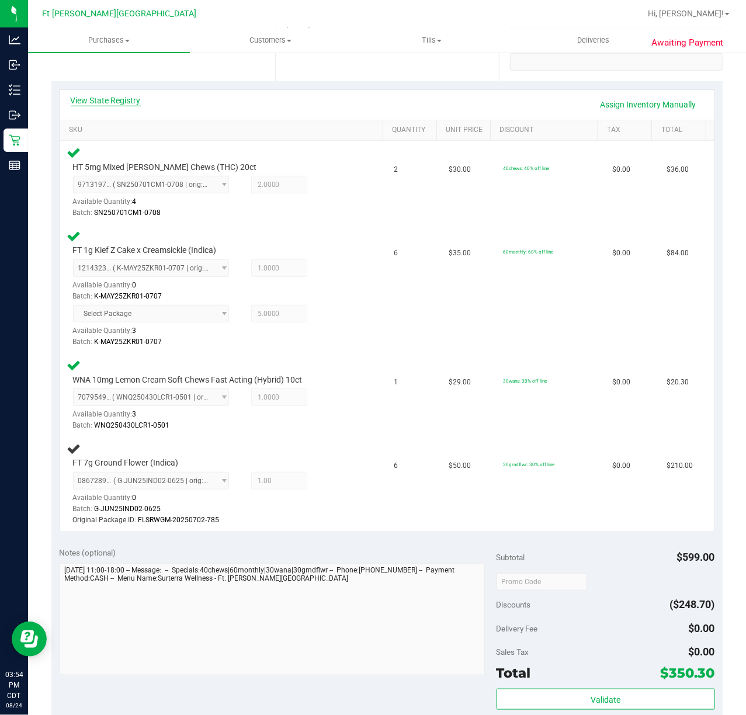
click at [117, 104] on link "View State Registry" at bounding box center [106, 101] width 70 height 12
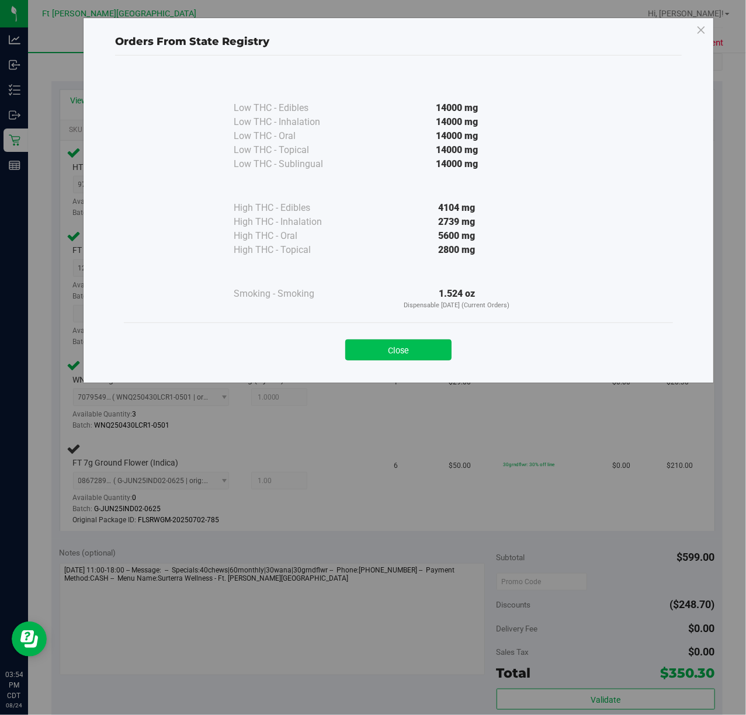
click at [389, 349] on button "Close" at bounding box center [398, 350] width 106 height 21
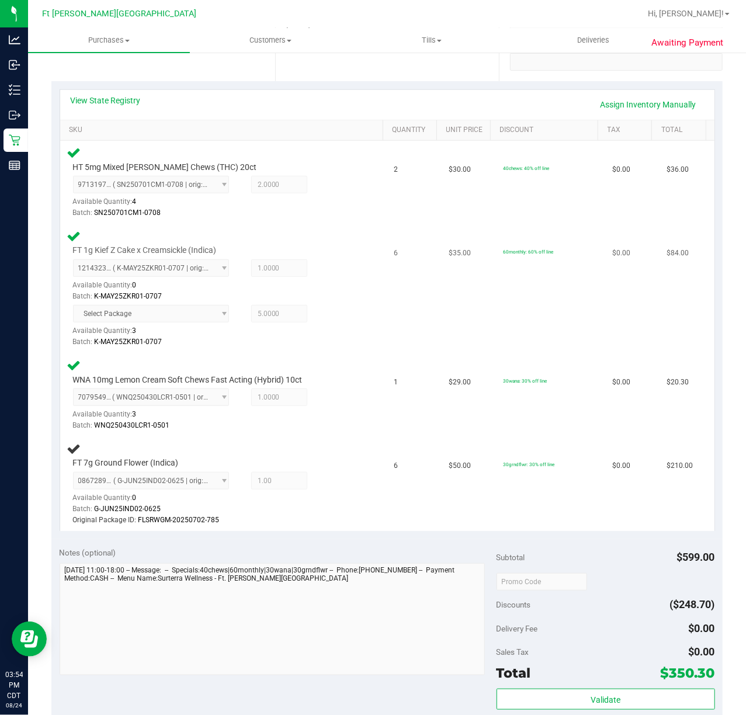
click at [338, 311] on div "Select Package Available Quantity: 3 5.0000 5 Batch: K-MAY25ZKR01-0707" at bounding box center [214, 326] width 282 height 43
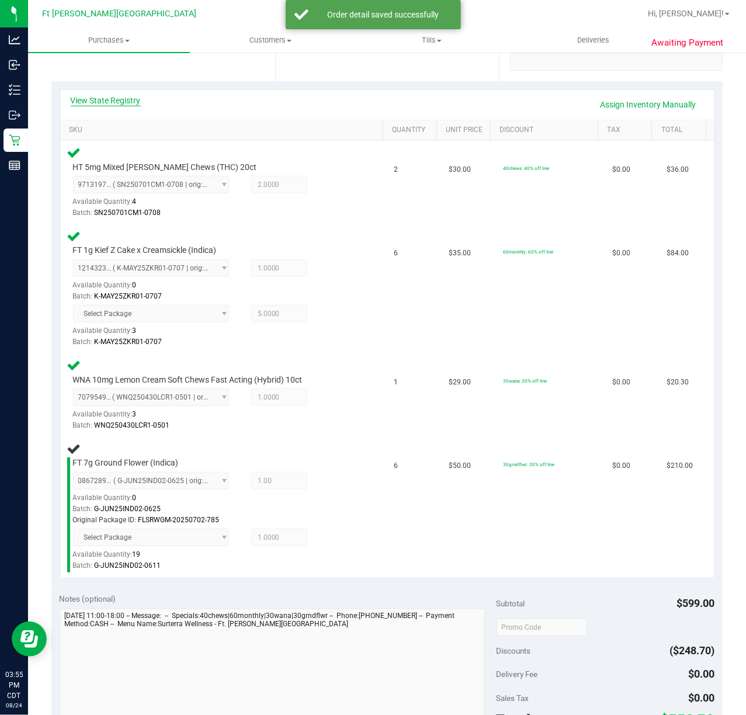
click at [120, 99] on link "View State Registry" at bounding box center [106, 101] width 70 height 12
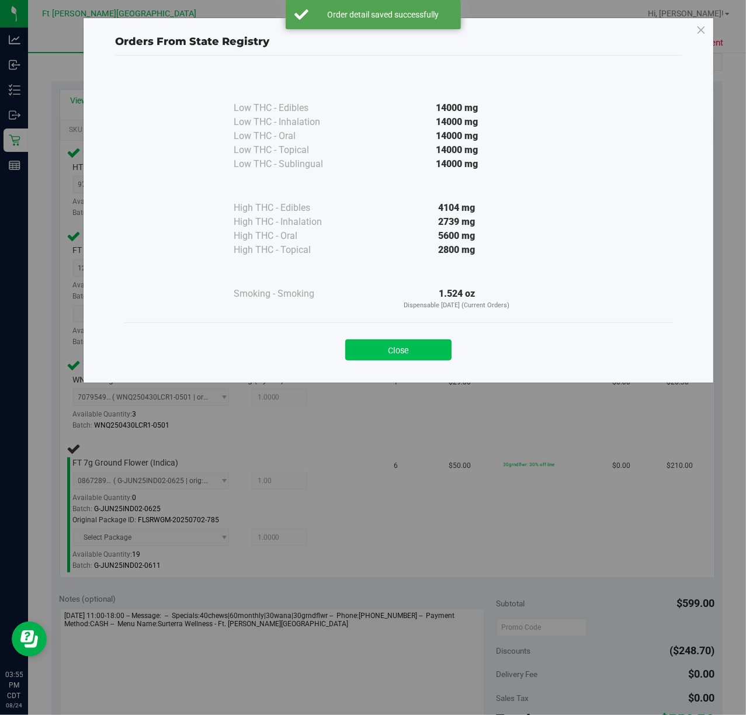
click at [385, 342] on button "Close" at bounding box center [398, 350] width 106 height 21
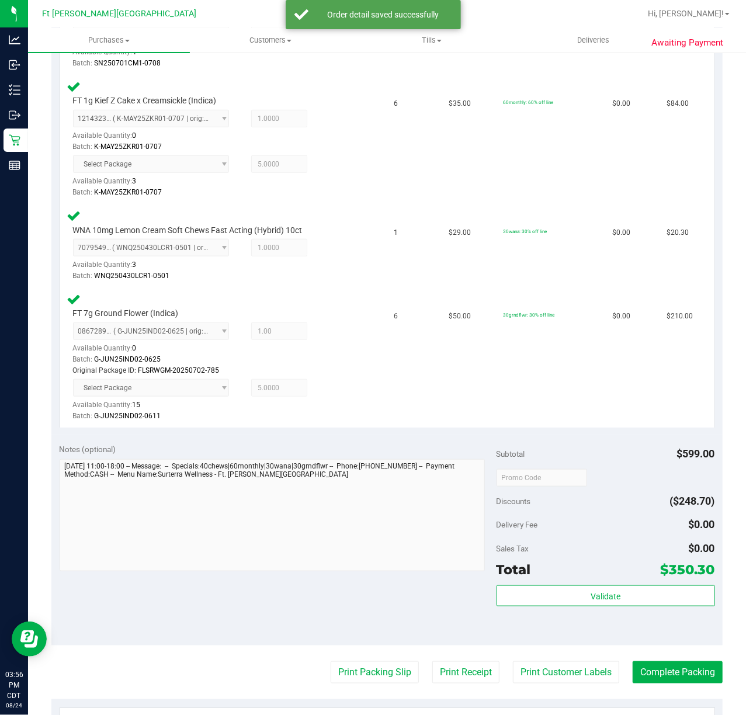
scroll to position [467, 0]
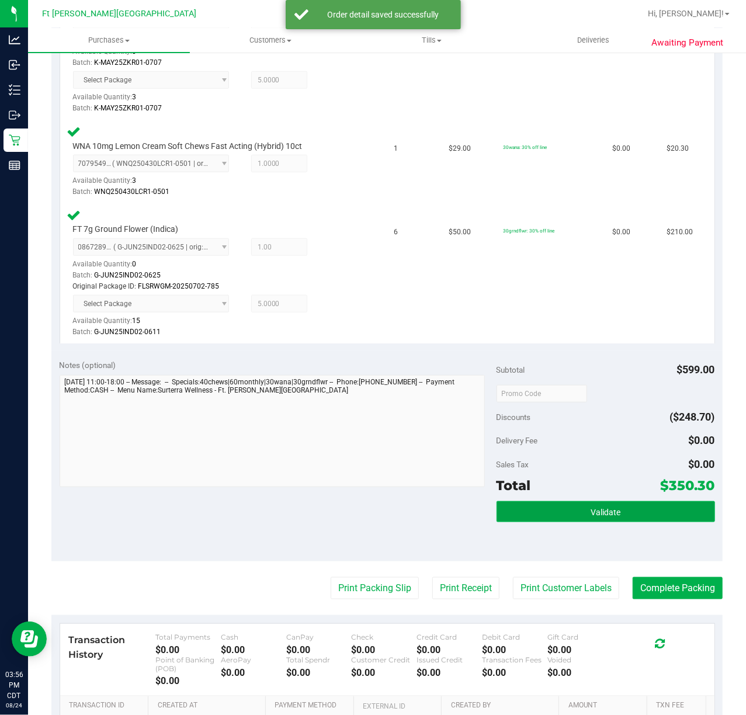
click at [563, 512] on button "Validate" at bounding box center [606, 511] width 219 height 21
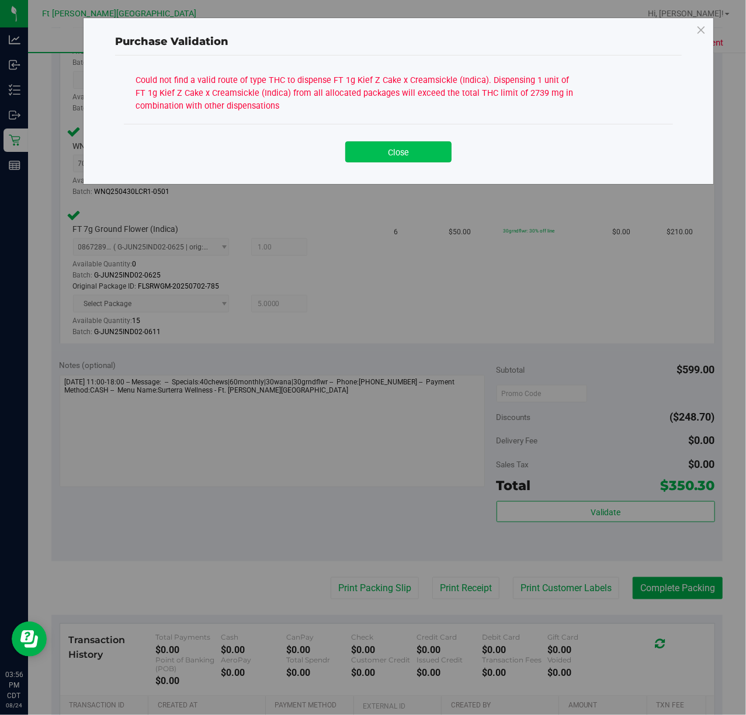
click at [412, 150] on button "Close" at bounding box center [398, 151] width 106 height 21
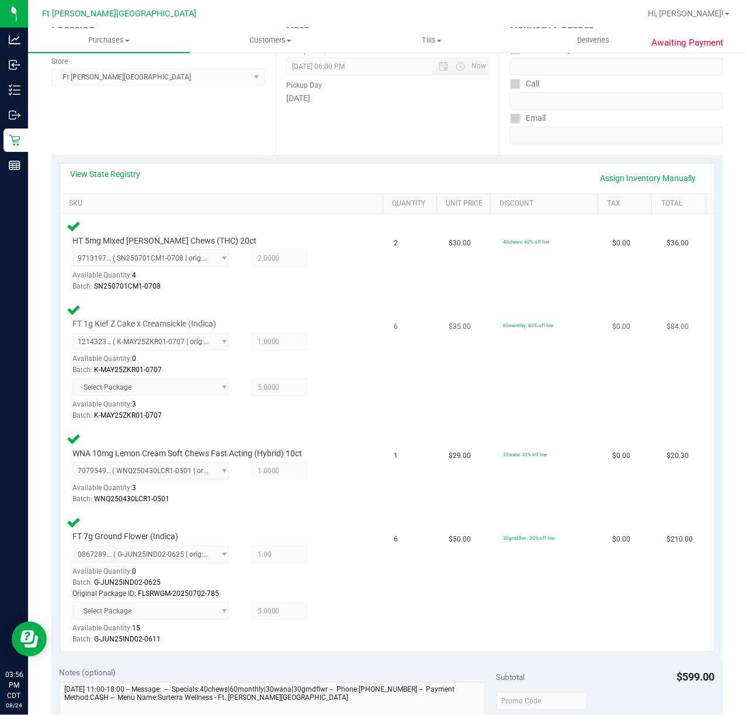
scroll to position [155, 0]
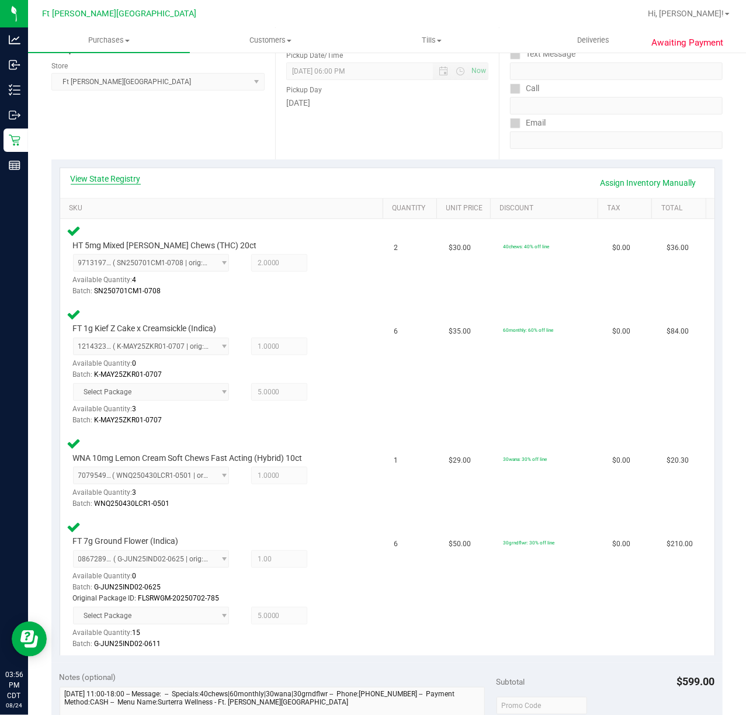
click at [134, 179] on link "View State Registry" at bounding box center [106, 179] width 70 height 12
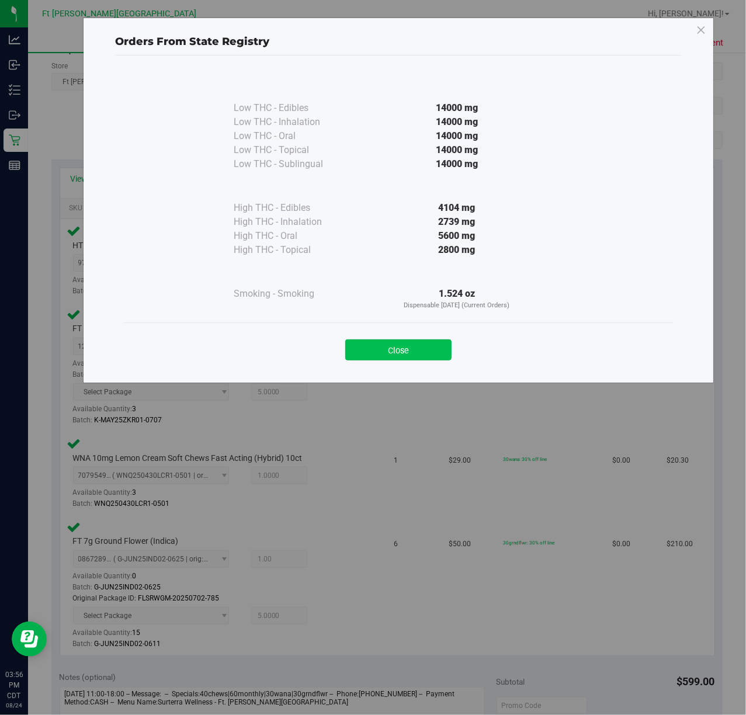
click at [409, 346] on button "Close" at bounding box center [398, 350] width 106 height 21
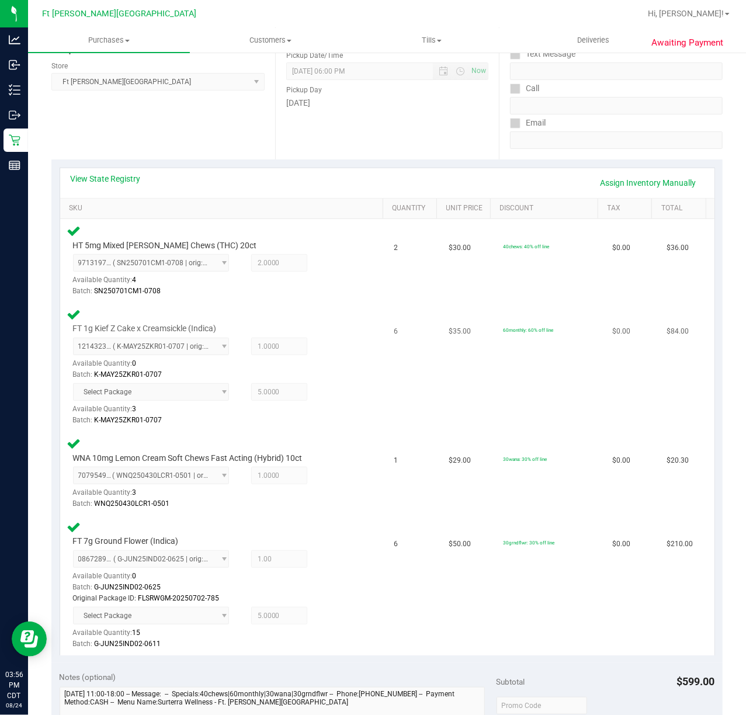
click at [348, 389] on div "FT 1g Kief Z Cake x Creamsickle (Indica) 1214323902875761 ( K-MAY25ZKR01-0707 |…" at bounding box center [223, 366] width 313 height 119
click at [621, 182] on link "Assign Inventory Manually" at bounding box center [648, 183] width 111 height 20
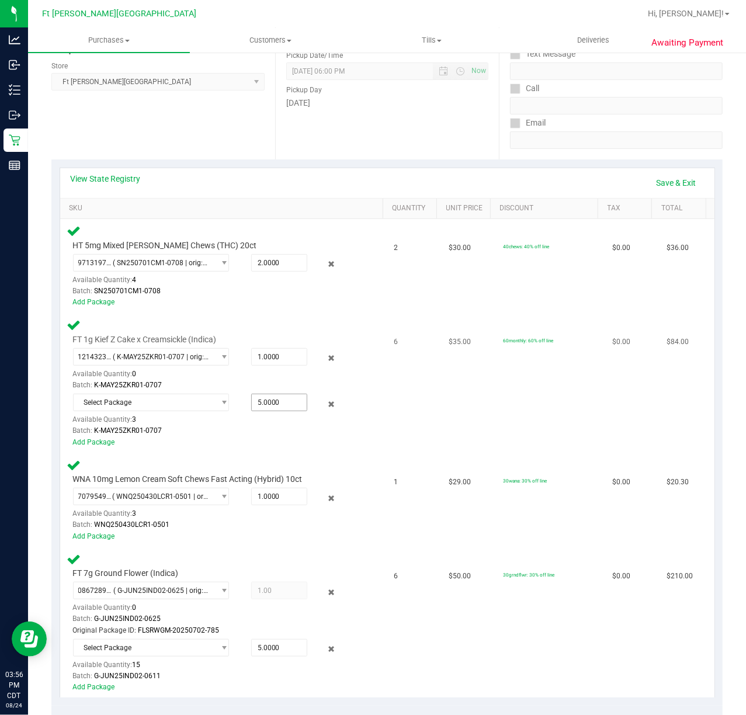
click at [259, 402] on span "5.0000 5" at bounding box center [279, 403] width 56 height 18
click at [259, 402] on input "5" at bounding box center [279, 402] width 55 height 16
type input "4"
type input "4.0000"
click at [299, 434] on div "Batch: K-MAY25ZKR01-0707" at bounding box center [214, 430] width 282 height 11
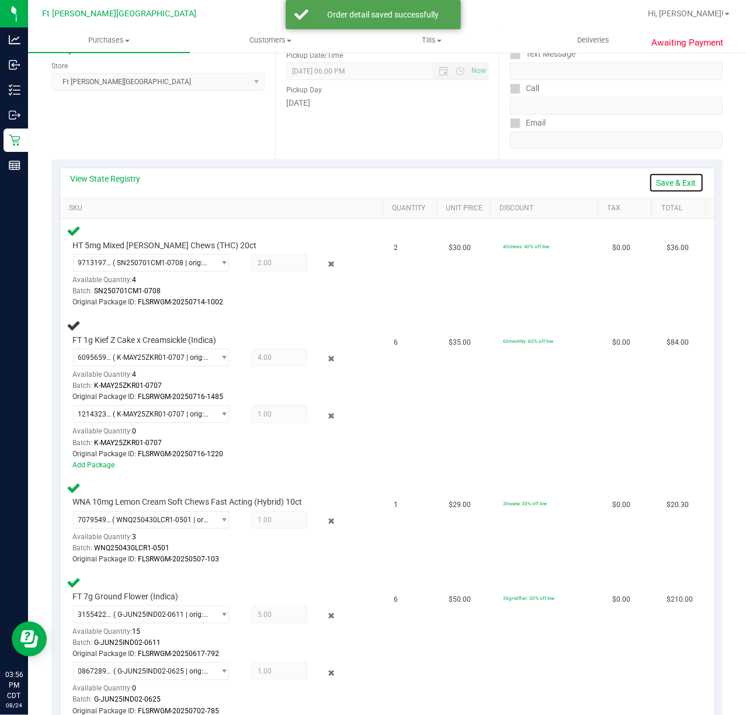
click at [654, 182] on link "Save & Exit" at bounding box center [676, 183] width 55 height 20
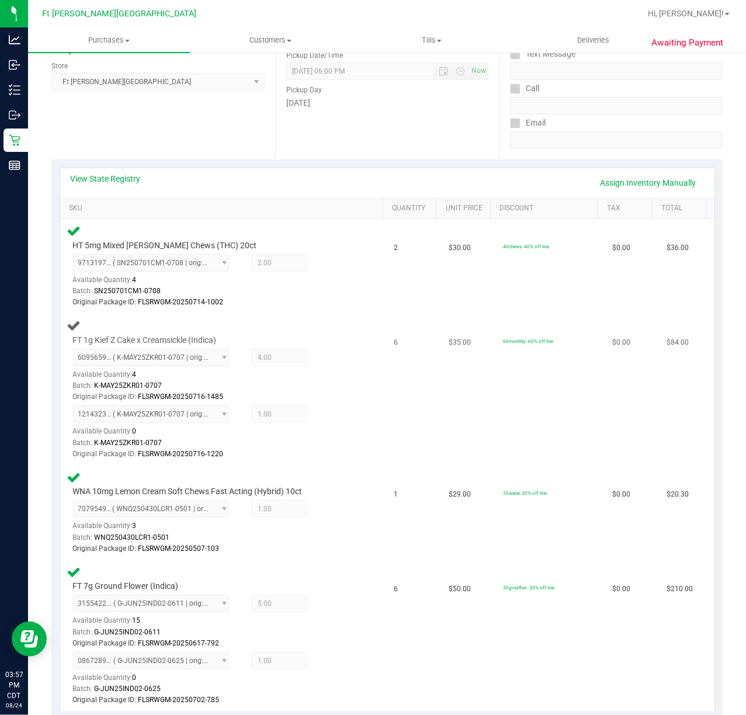
click at [348, 382] on div "FT 1g Kief Z Cake x Creamsickle (Indica) 6095659434965080 ( K-MAY25ZKR01-0707 |…" at bounding box center [223, 389] width 313 height 142
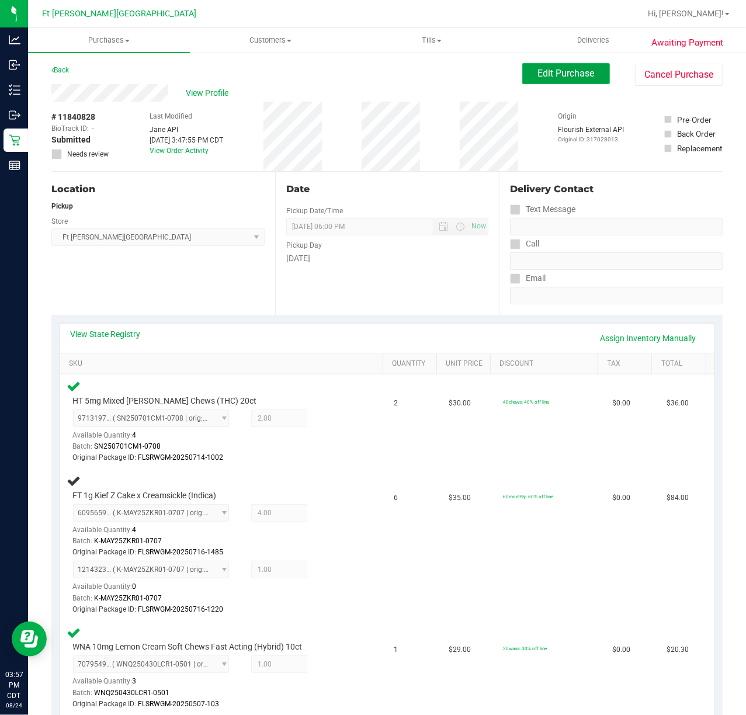
click at [559, 71] on span "Edit Purchase" at bounding box center [566, 73] width 57 height 11
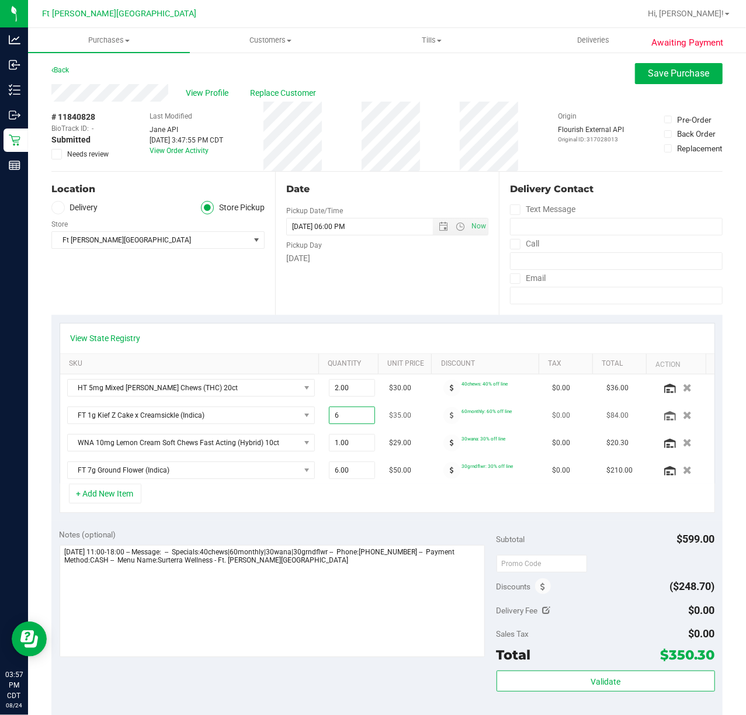
click at [340, 418] on span "6.00 6" at bounding box center [352, 416] width 46 height 18
click at [340, 418] on input "6" at bounding box center [352, 415] width 45 height 16
type input "5"
type input "5.00"
click at [295, 344] on div "View State Registry" at bounding box center [387, 338] width 633 height 12
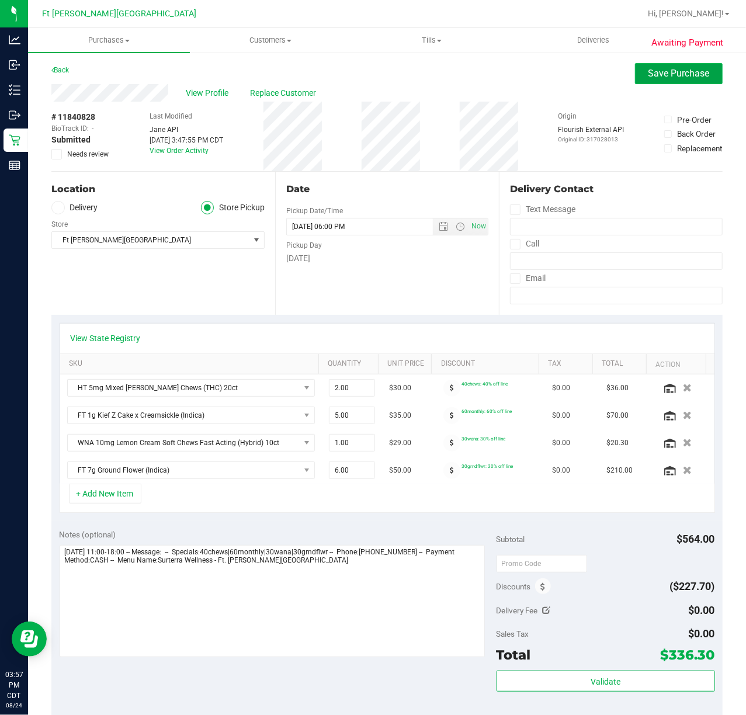
click at [653, 74] on span "Save Purchase" at bounding box center [679, 73] width 61 height 11
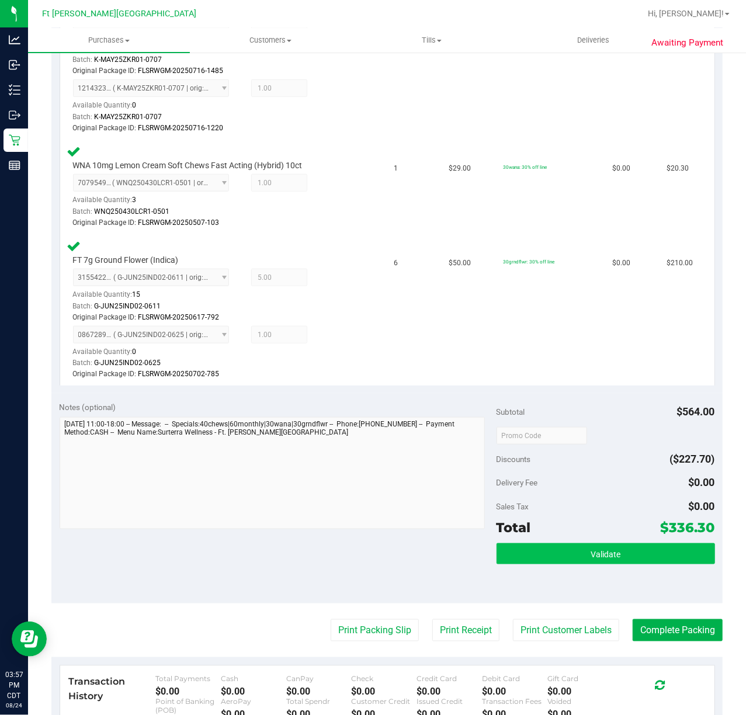
scroll to position [545, 0]
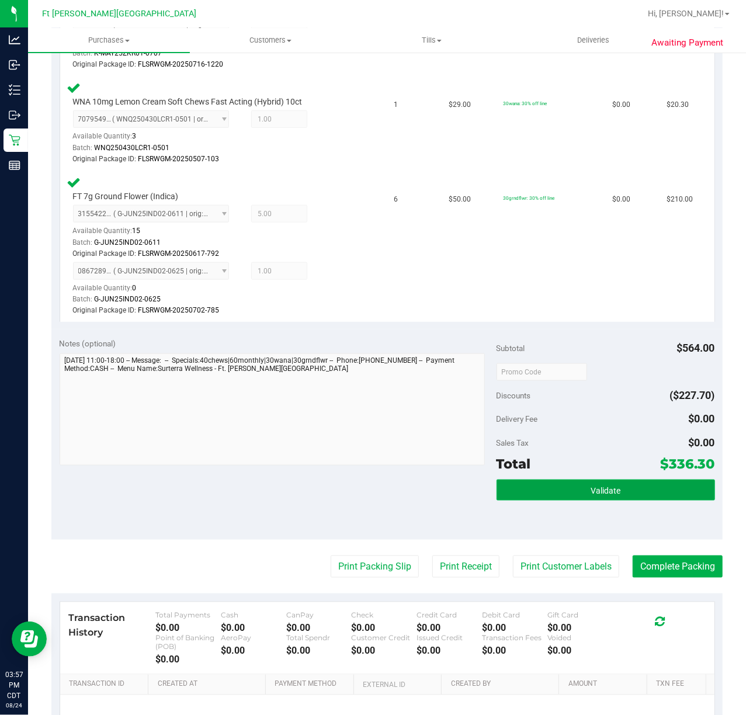
click at [559, 497] on button "Validate" at bounding box center [606, 490] width 219 height 21
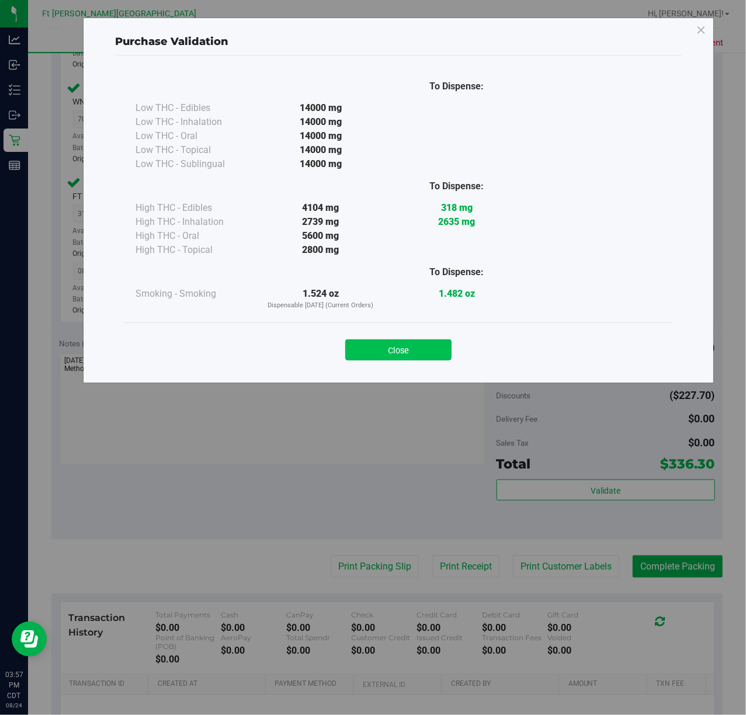
click at [392, 348] on button "Close" at bounding box center [398, 350] width 106 height 21
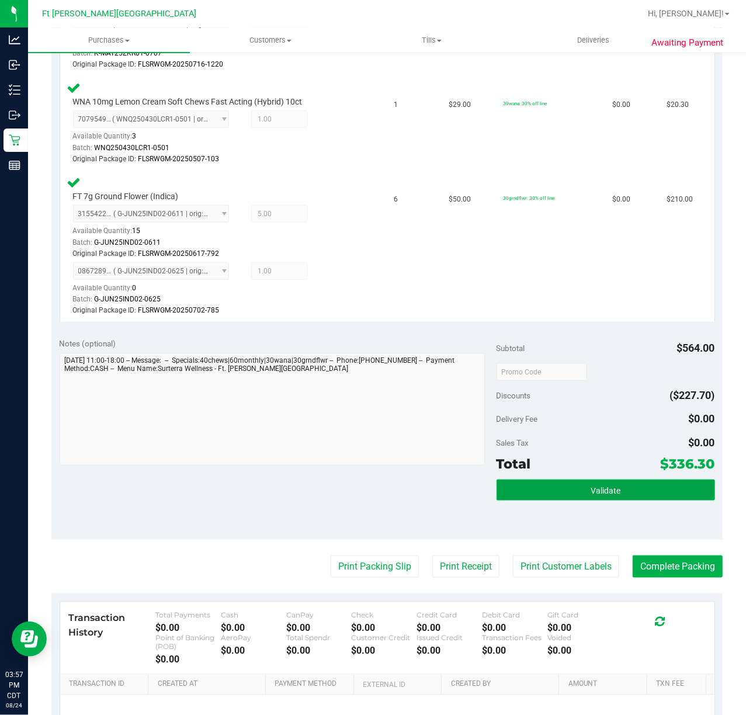
click at [519, 484] on button "Validate" at bounding box center [606, 490] width 219 height 21
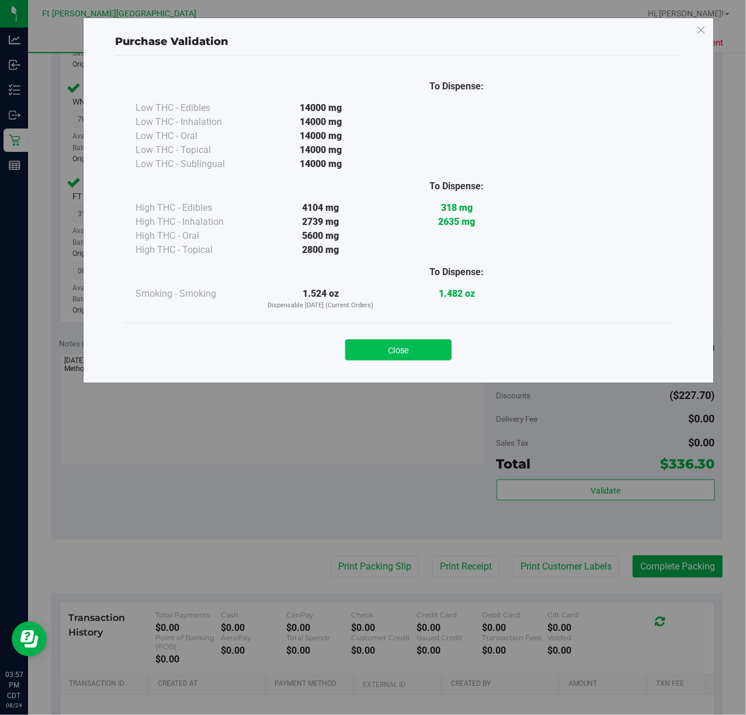
click at [401, 344] on button "Close" at bounding box center [398, 350] width 106 height 21
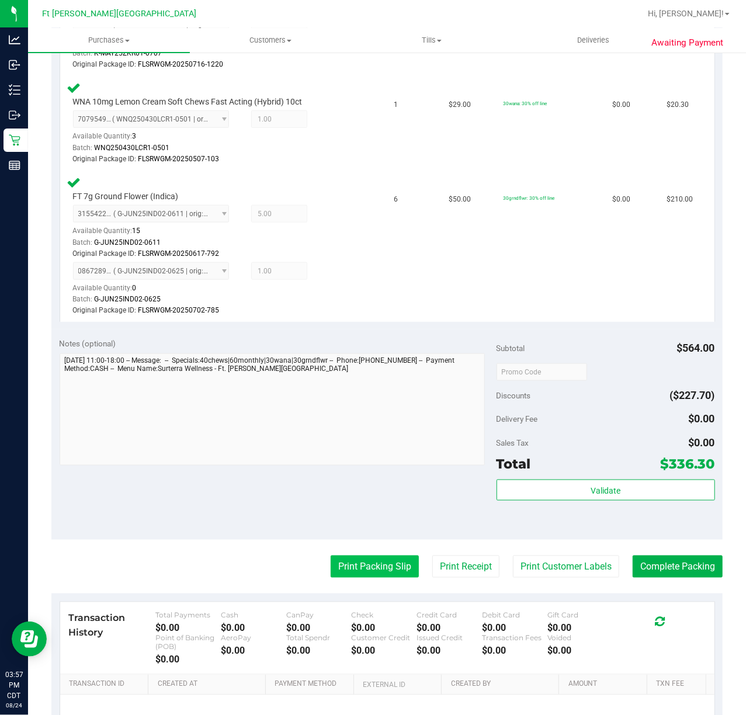
click at [372, 566] on button "Print Packing Slip" at bounding box center [375, 567] width 88 height 22
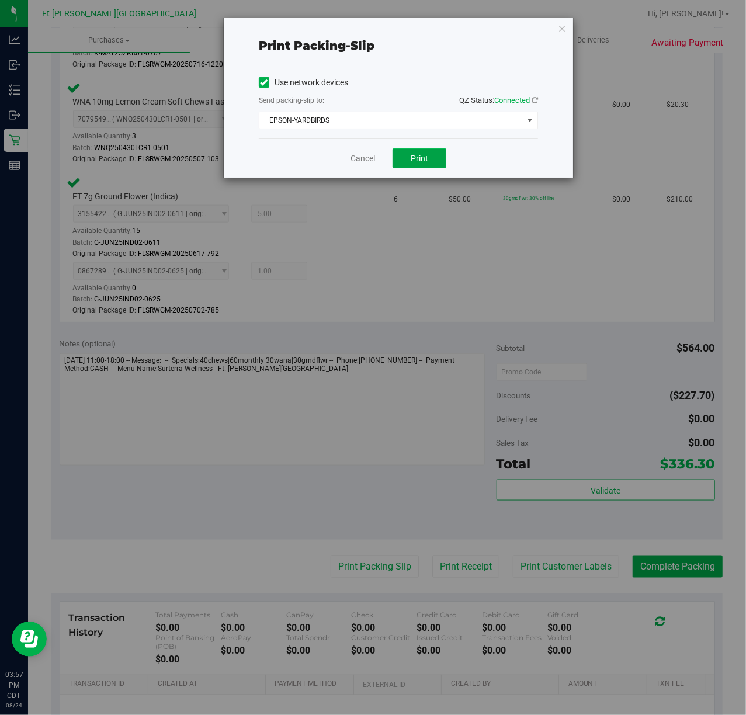
click at [418, 157] on span "Print" at bounding box center [420, 158] width 18 height 9
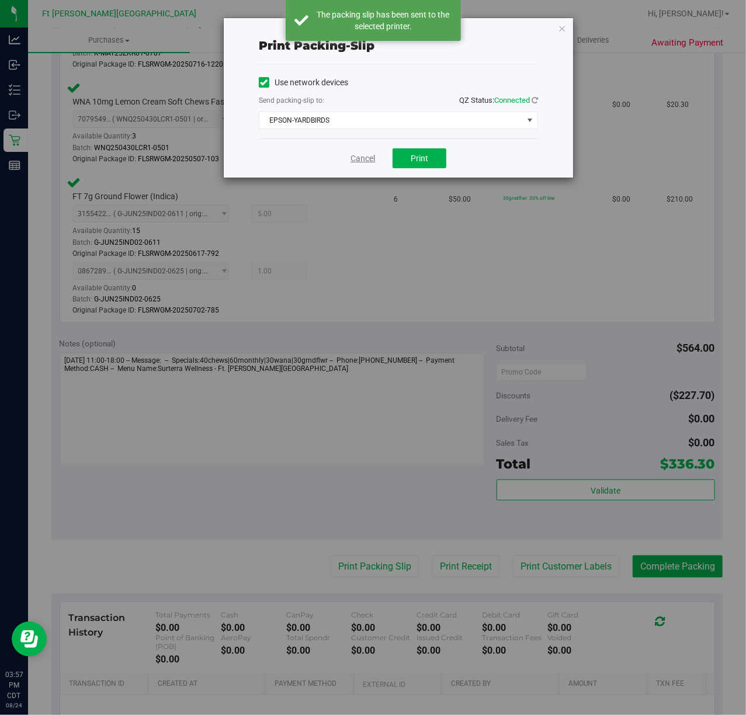
click at [359, 165] on link "Cancel" at bounding box center [363, 159] width 25 height 12
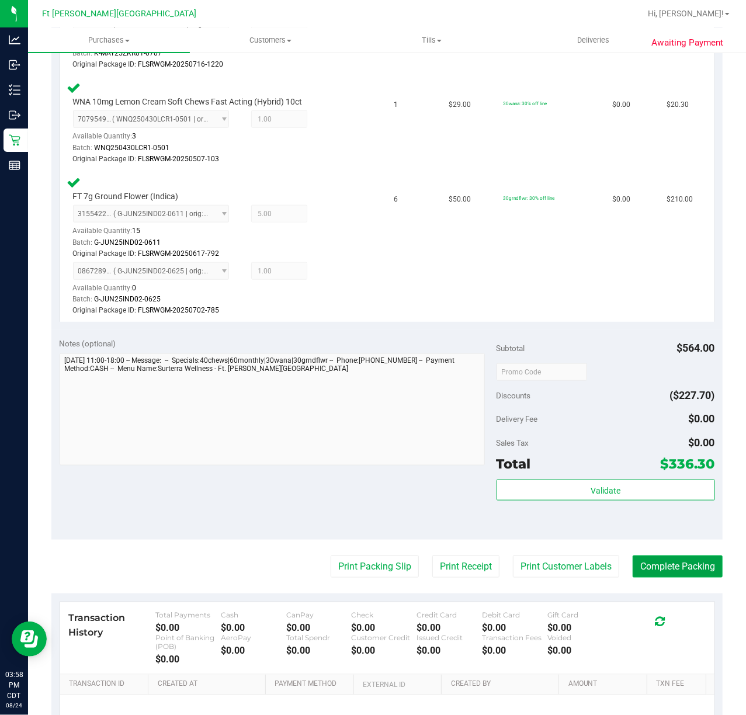
click at [671, 566] on button "Complete Packing" at bounding box center [678, 567] width 90 height 22
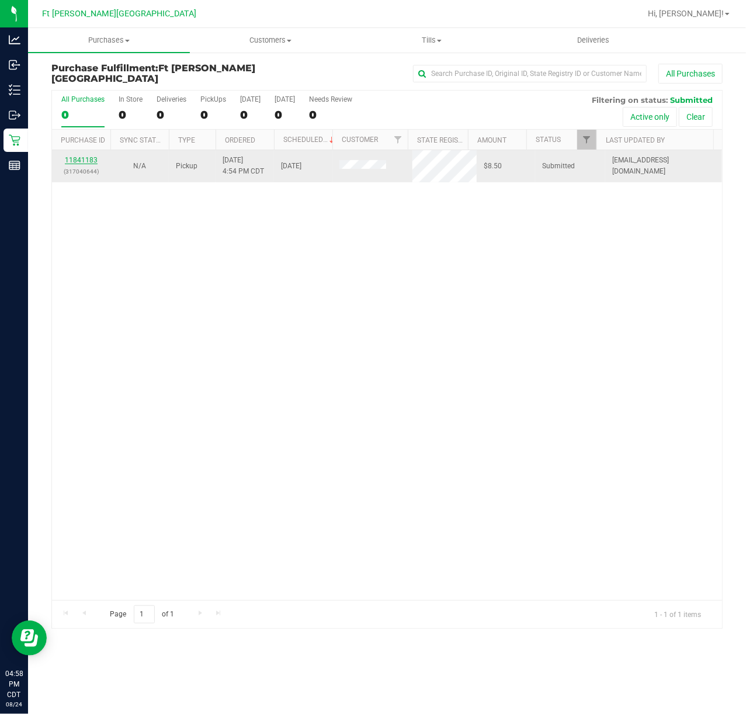
click at [79, 160] on link "11841183" at bounding box center [81, 160] width 33 height 8
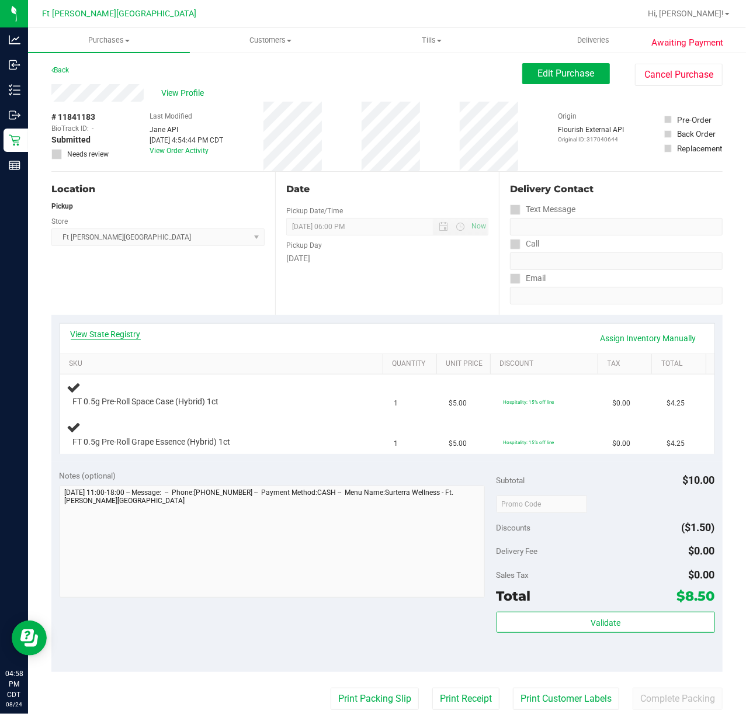
click at [122, 337] on link "View State Registry" at bounding box center [106, 334] width 70 height 12
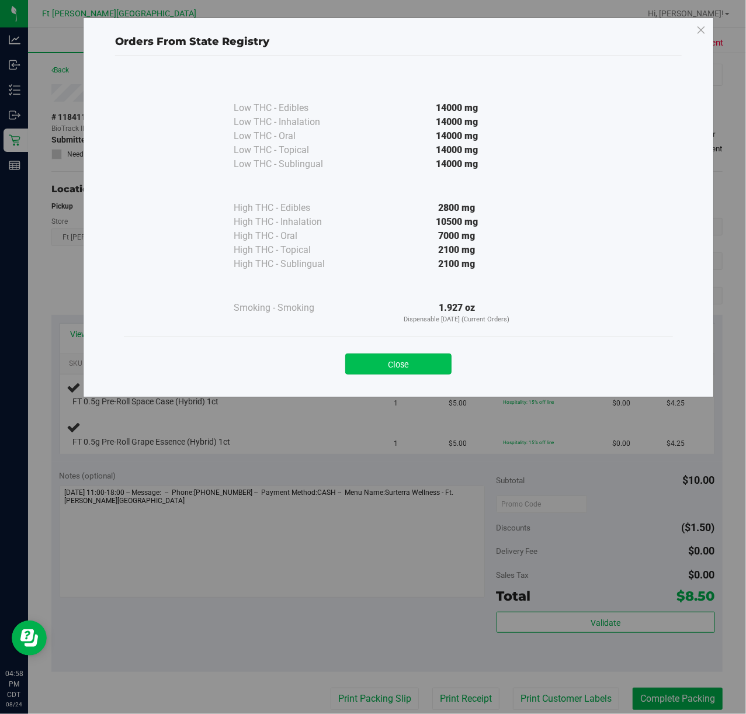
click at [424, 372] on button "Close" at bounding box center [398, 364] width 106 height 21
click at [424, 372] on th "Quantity" at bounding box center [410, 364] width 54 height 21
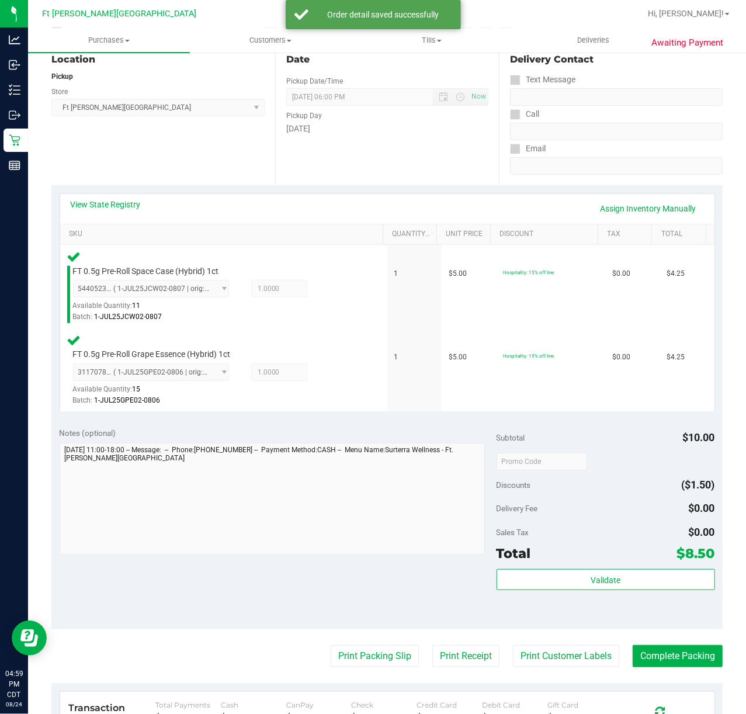
scroll to position [279, 0]
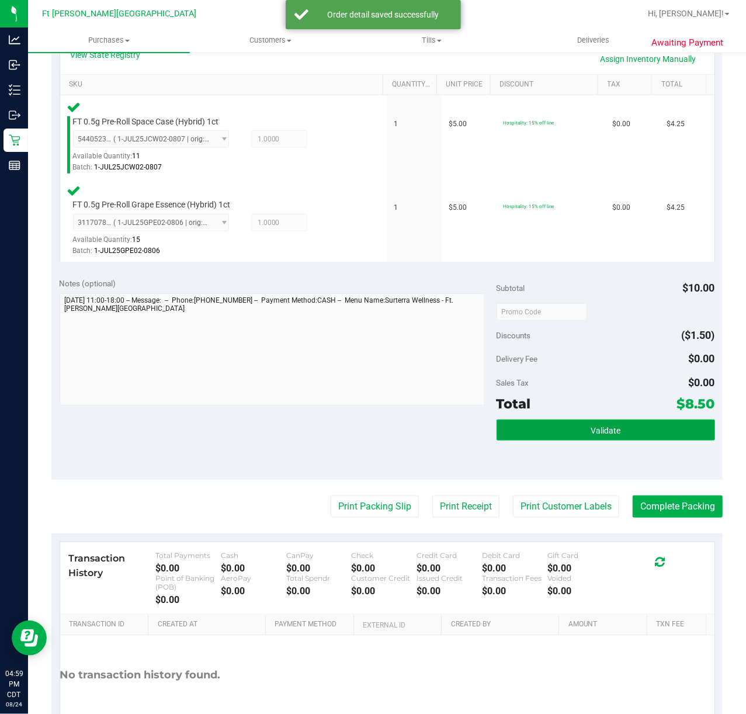
click at [566, 426] on button "Validate" at bounding box center [606, 430] width 219 height 21
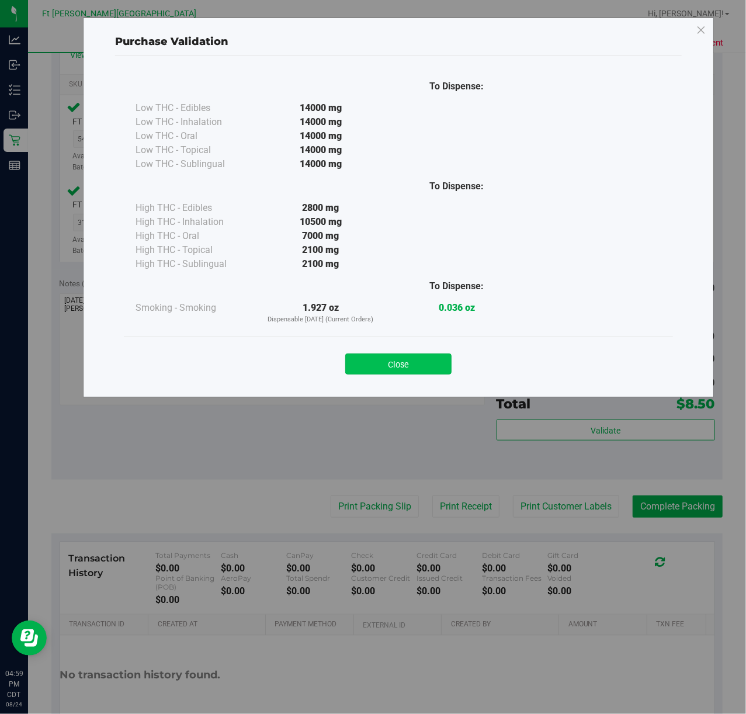
click at [421, 363] on button "Close" at bounding box center [398, 364] width 106 height 21
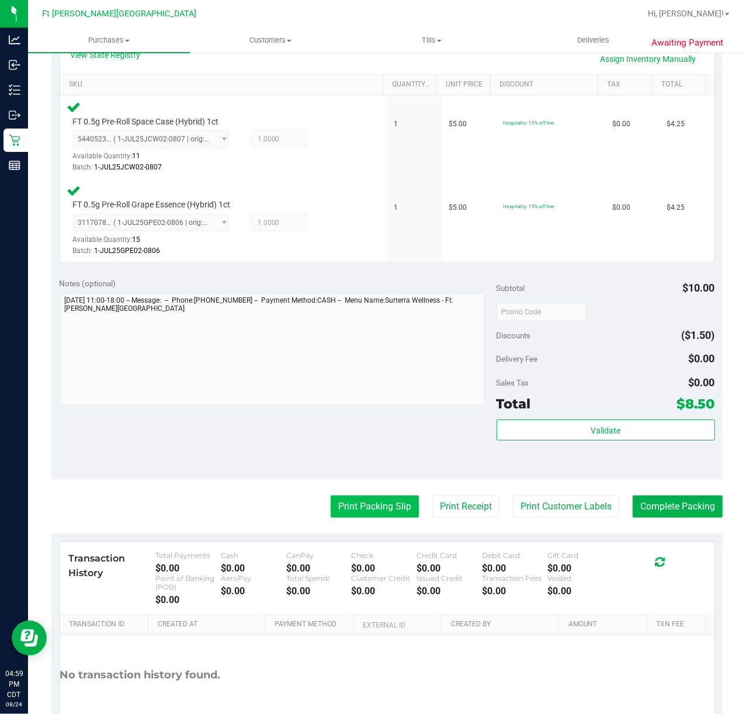
click at [360, 501] on button "Print Packing Slip" at bounding box center [375, 507] width 88 height 22
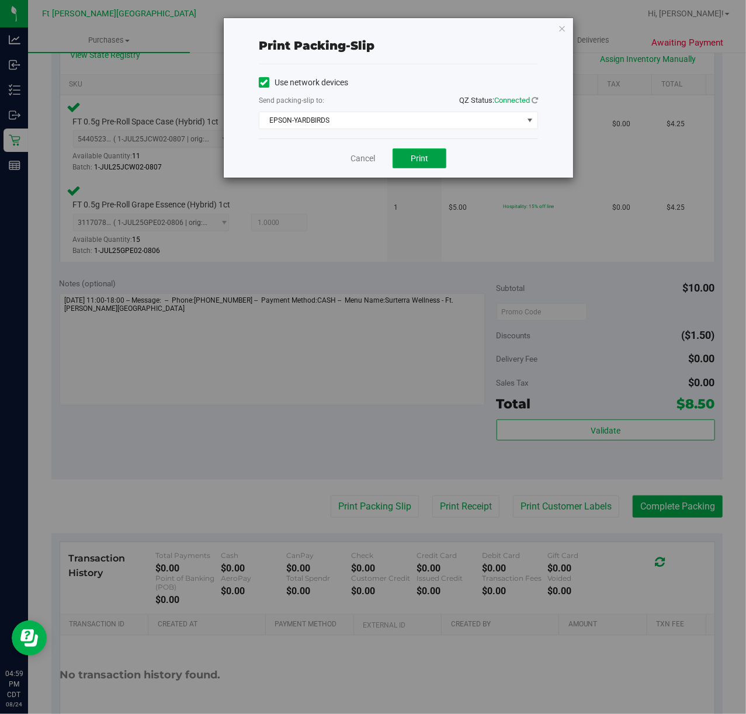
click at [435, 168] on button "Print" at bounding box center [420, 158] width 54 height 20
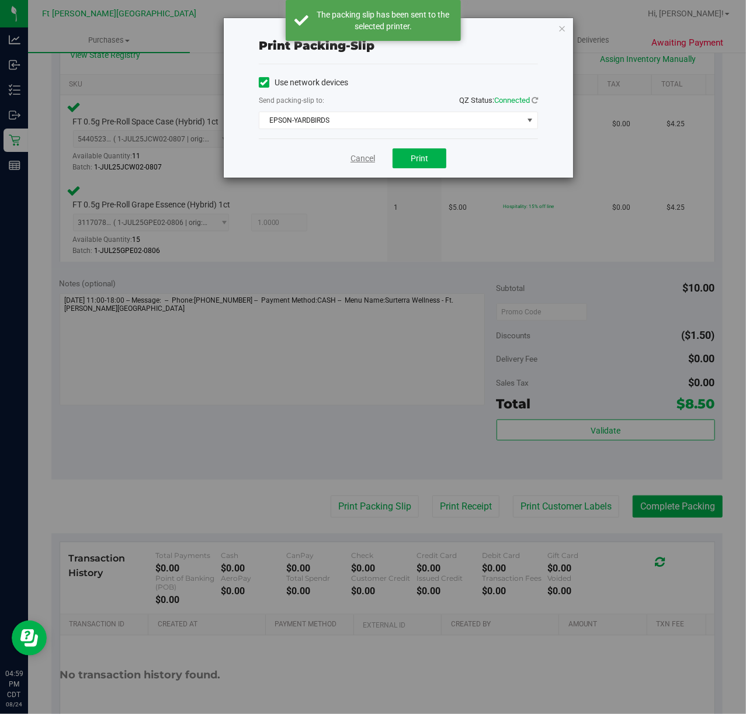
click at [363, 159] on link "Cancel" at bounding box center [363, 159] width 25 height 12
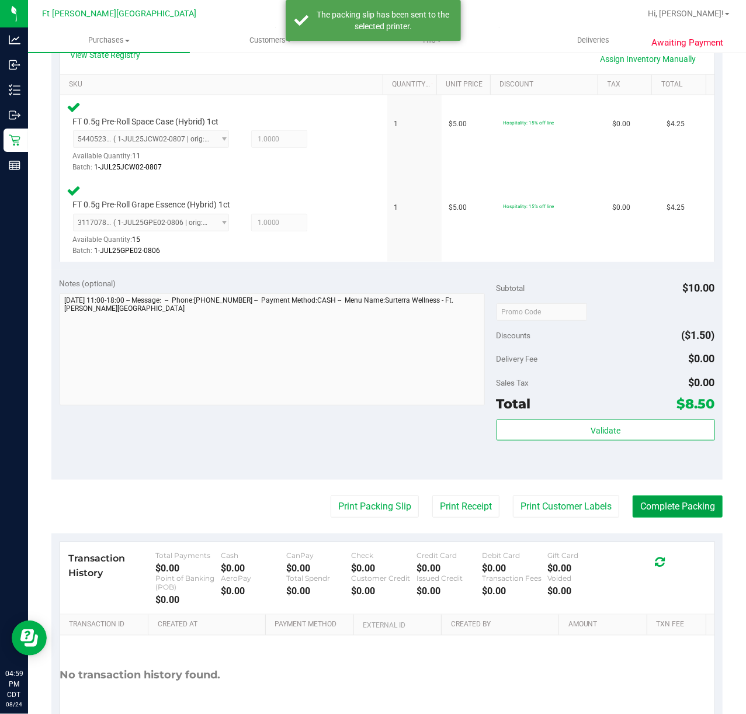
click at [681, 518] on button "Complete Packing" at bounding box center [678, 507] width 90 height 22
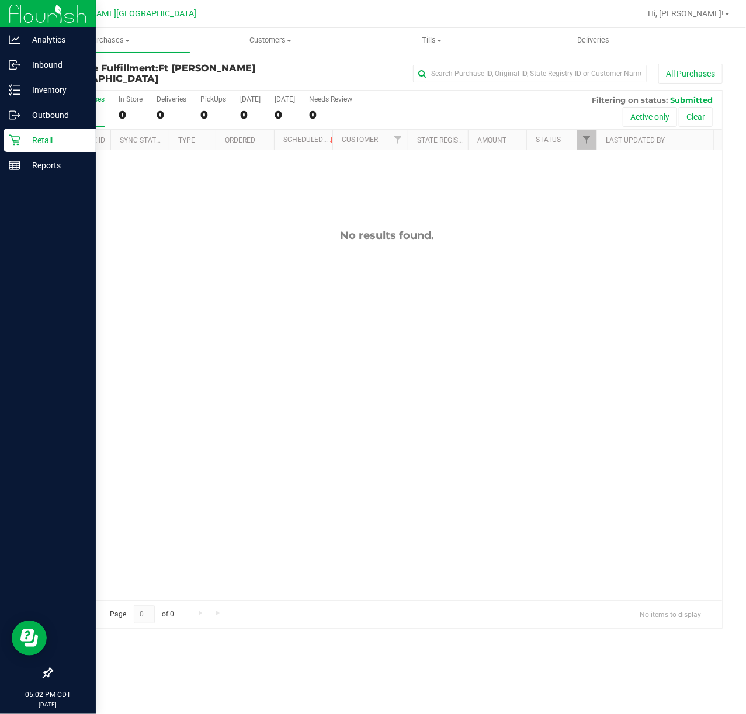
click at [20, 130] on div "Retail" at bounding box center [50, 140] width 92 height 23
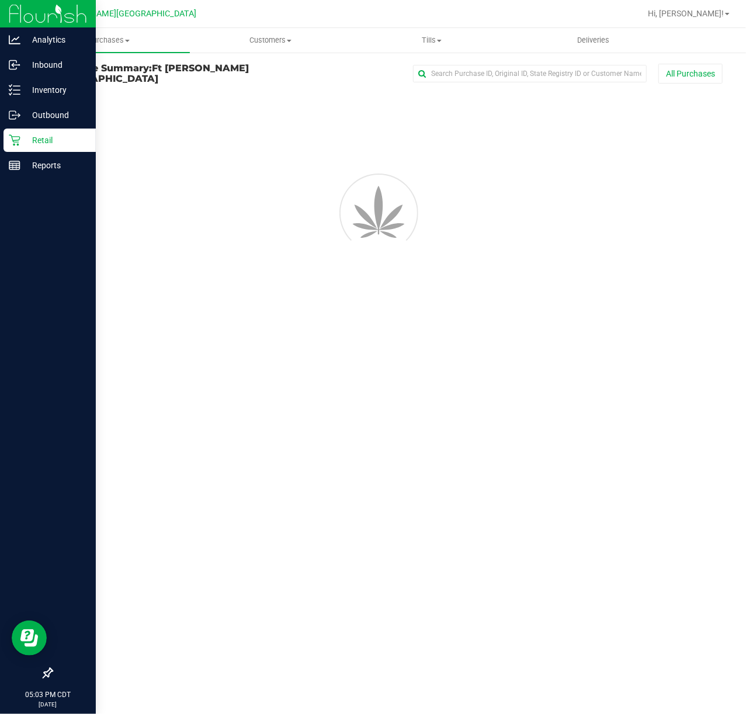
click at [20, 130] on div "Retail" at bounding box center [50, 140] width 92 height 23
